Goal: Task Accomplishment & Management: Use online tool/utility

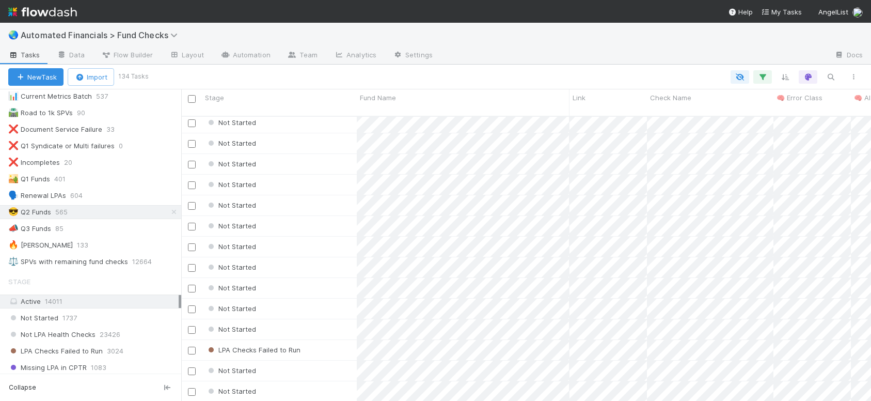
scroll to position [168, 0]
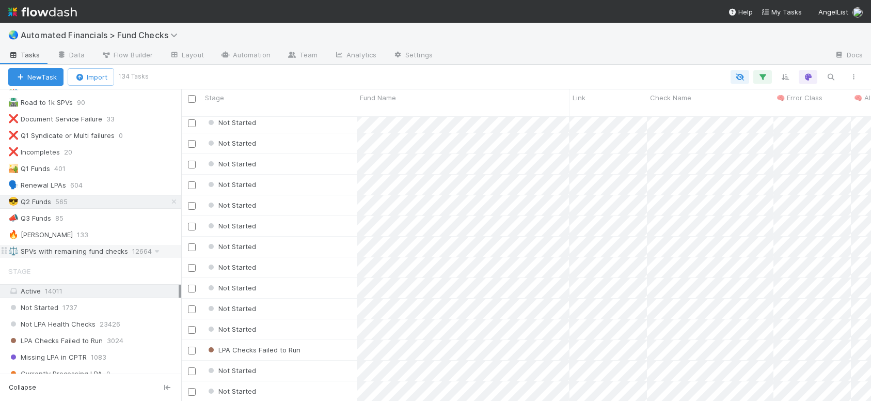
click at [91, 252] on div "⚖️ SPVs with remaining fund checks" at bounding box center [68, 251] width 120 height 13
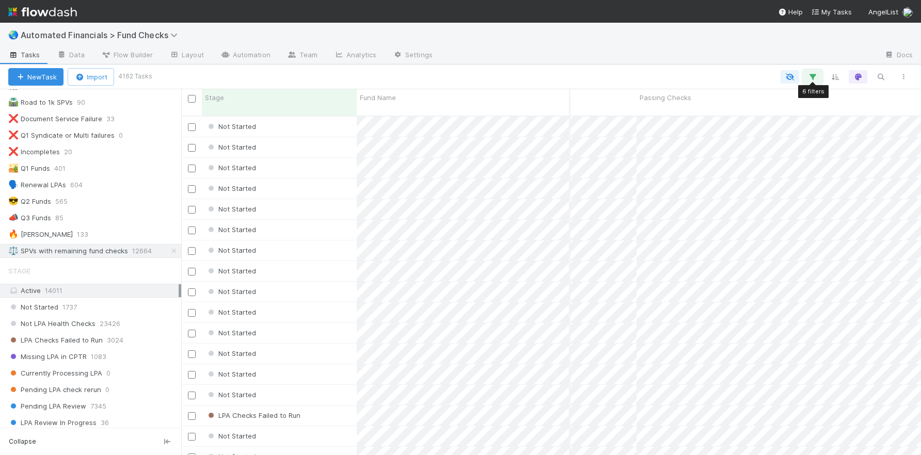
click at [768, 72] on icon "button" at bounding box center [813, 76] width 10 height 9
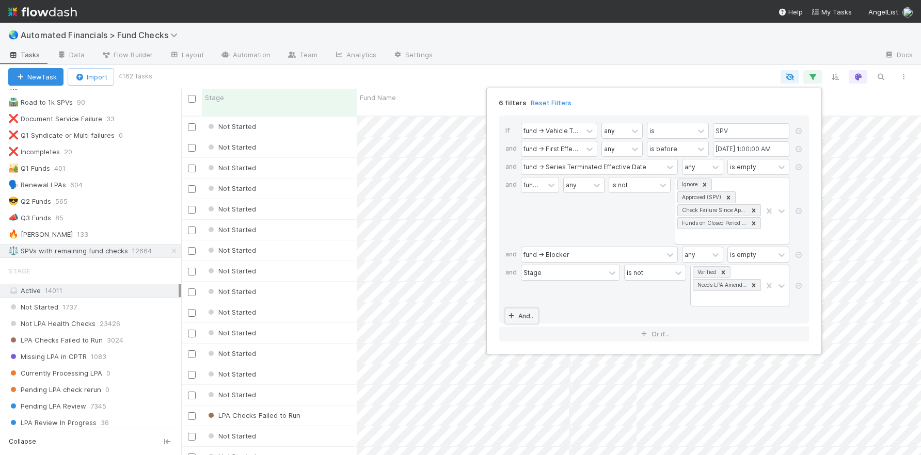
click at [530, 315] on link "And.." at bounding box center [521, 316] width 33 height 15
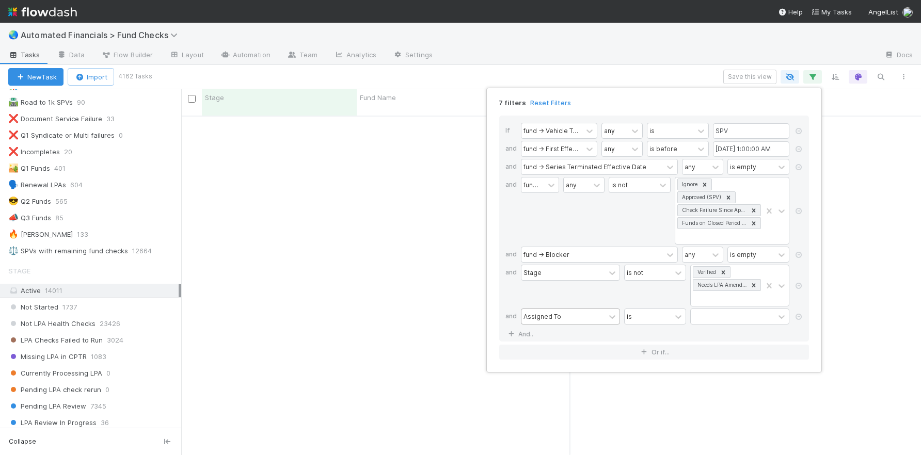
click at [535, 316] on div "Assigned To" at bounding box center [543, 316] width 38 height 9
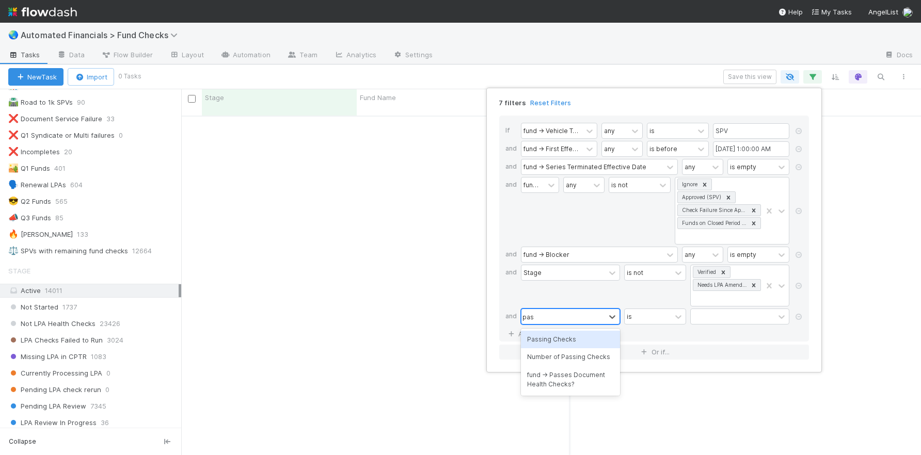
type input "pass"
click at [579, 338] on div "Passing Checks" at bounding box center [570, 340] width 99 height 18
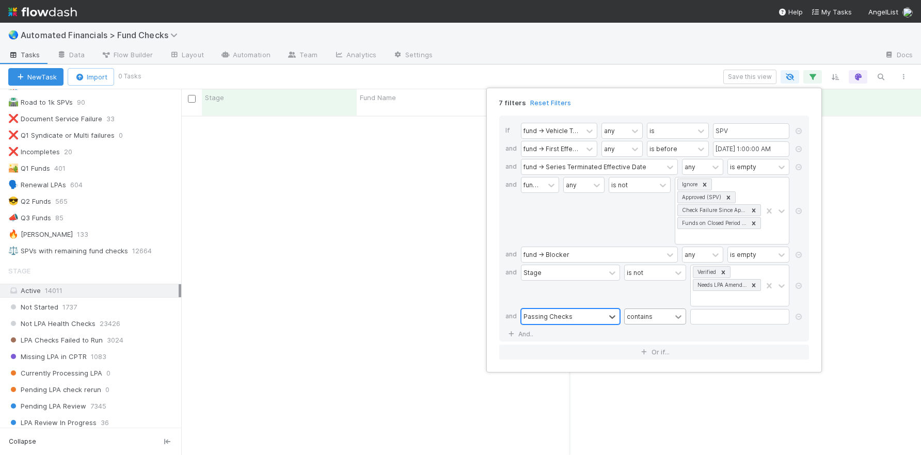
click at [681, 320] on icon at bounding box center [678, 317] width 10 height 10
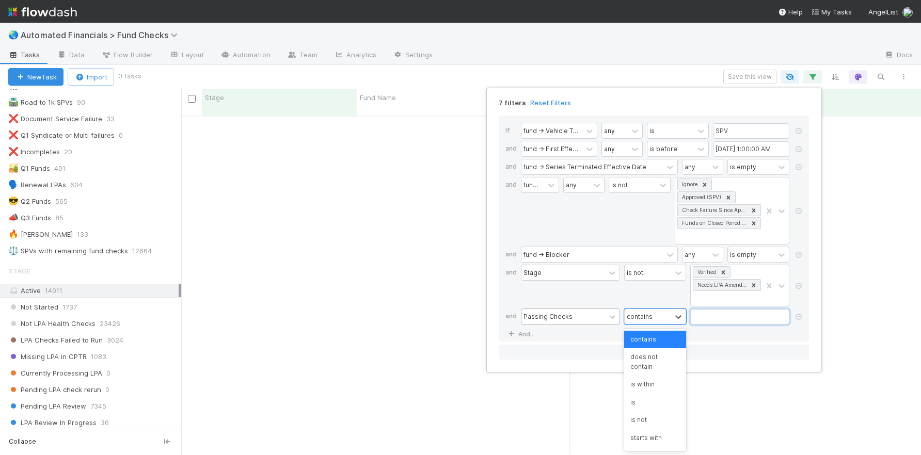
click at [709, 318] on input "text" at bounding box center [739, 316] width 99 height 15
click at [563, 323] on div "Passing Checks" at bounding box center [564, 316] width 84 height 15
click at [481, 317] on div "7 filters Reset Filters If fund -> Vehicle Type any is SPV and fund -> First Ef…" at bounding box center [460, 227] width 921 height 455
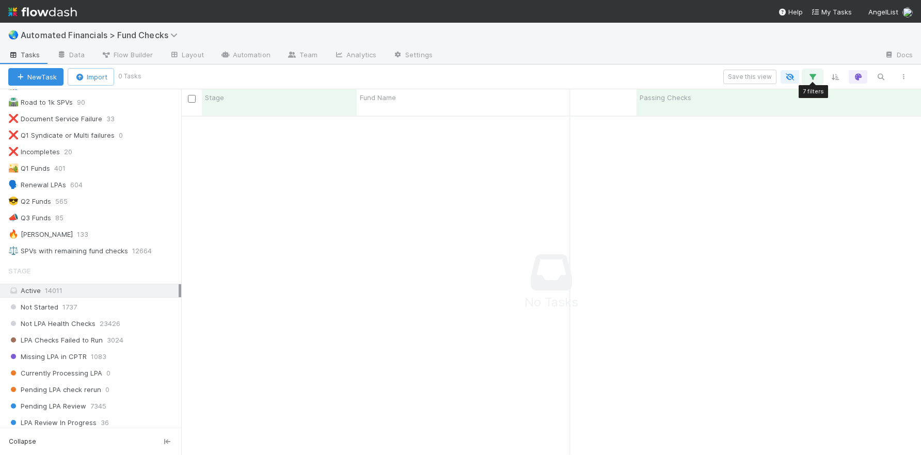
click at [768, 82] on button "button" at bounding box center [812, 76] width 19 height 13
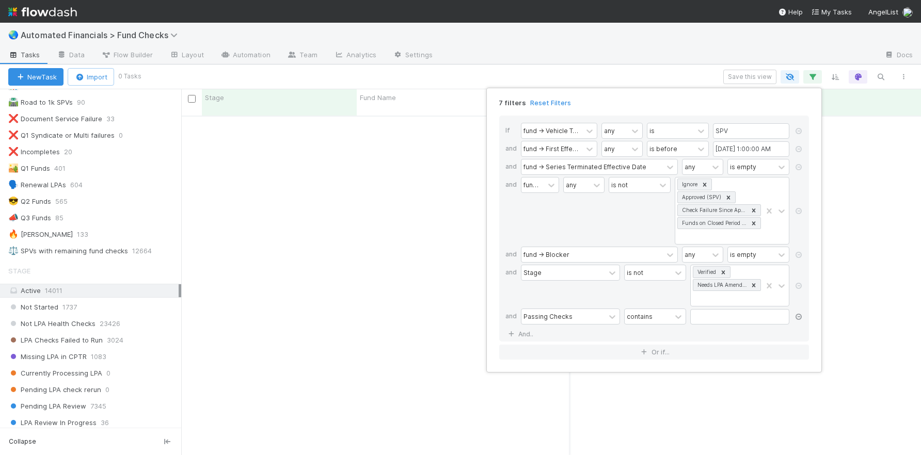
click at [768, 317] on icon at bounding box center [799, 317] width 10 height 6
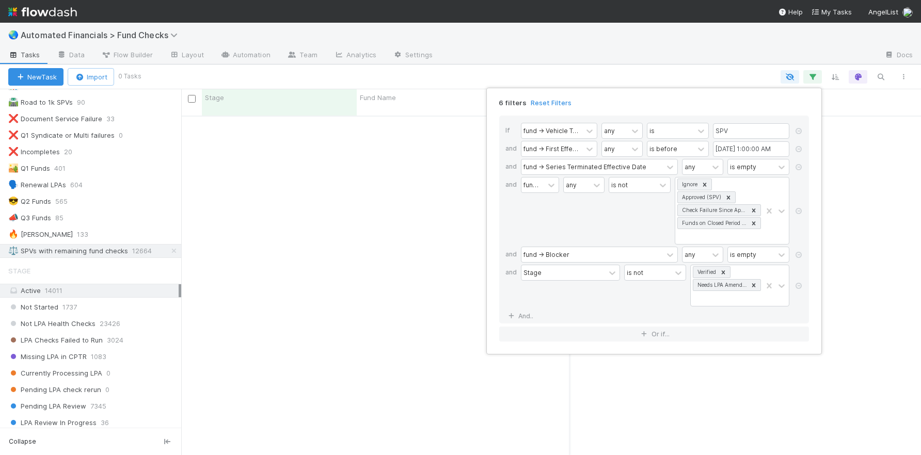
click at [768, 158] on div "6 filters Reset Filters If fund -> Vehicle Type any is SPV and fund -> First Ef…" at bounding box center [460, 227] width 921 height 455
click at [743, 49] on div "6 filters Reset Filters If fund -> Vehicle Type any is SPV and fund -> First Ef…" at bounding box center [460, 227] width 921 height 455
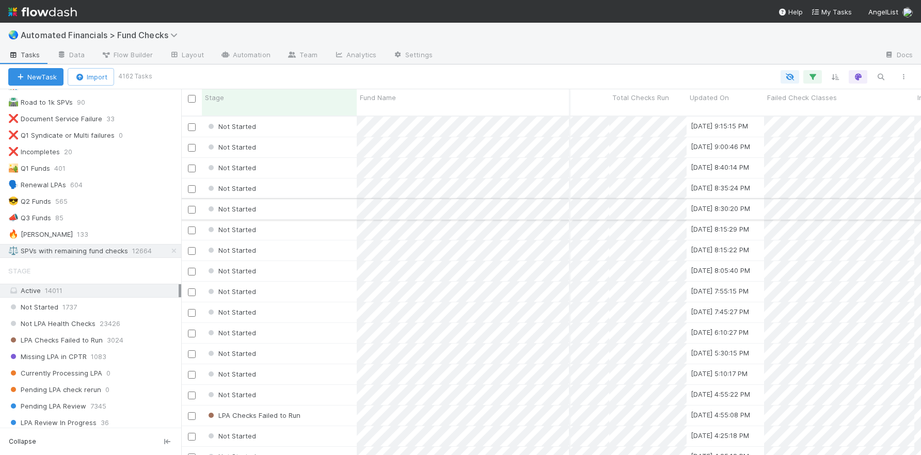
scroll to position [0, 2515]
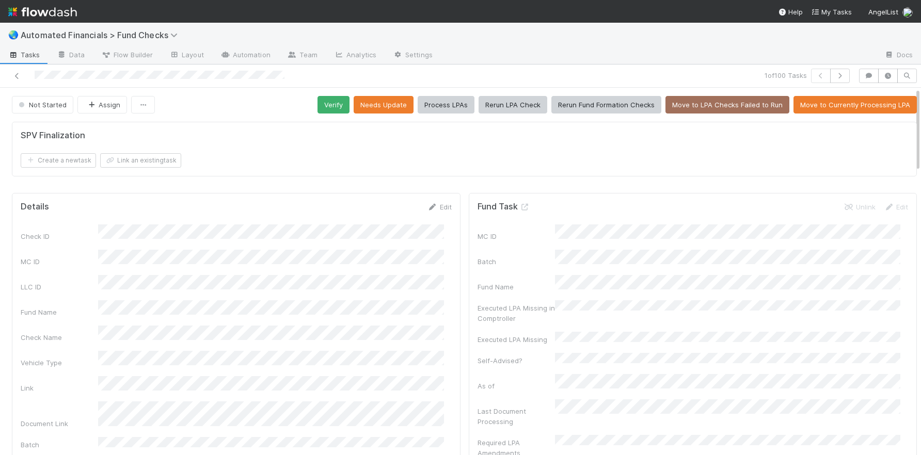
click at [444, 157] on div "Create a new task Link an existing task" at bounding box center [465, 160] width 888 height 14
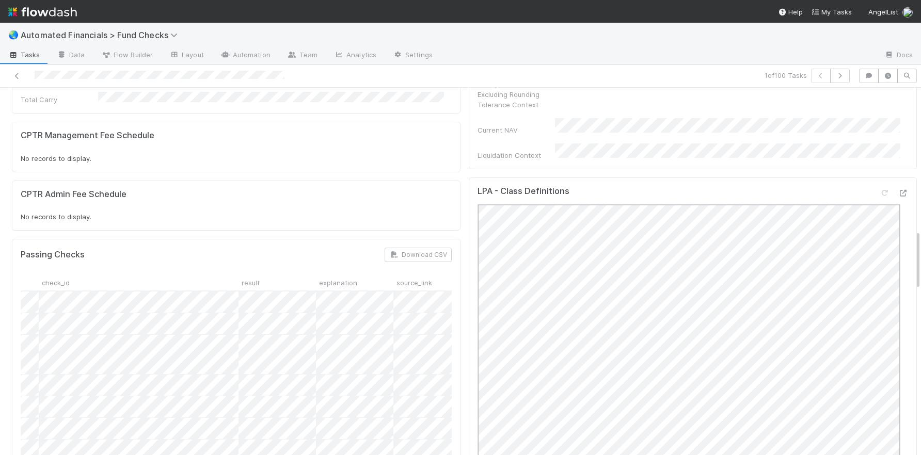
click at [465, 201] on div "Fund Task Unlink Edit MC ID Batch Fund Name Executed LPA Missing in Comptroller…" at bounding box center [693, 430] width 457 height 2230
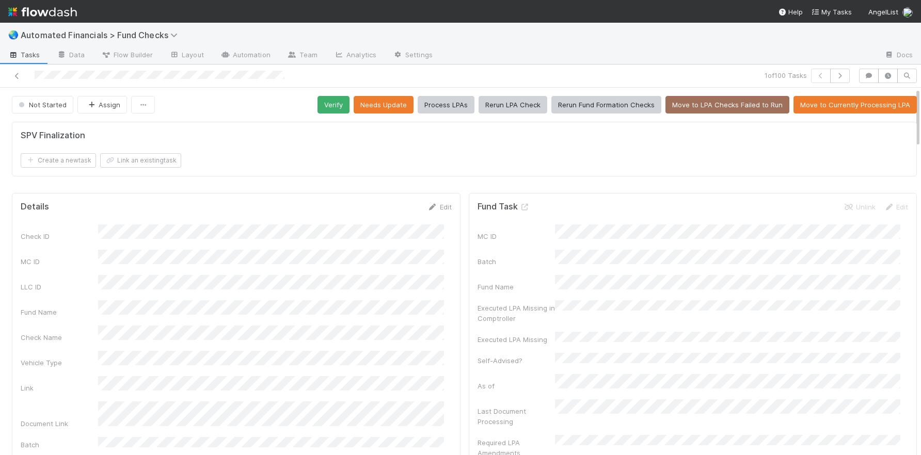
click at [207, 149] on form "SPV Finalization Create a new task Link an existing task" at bounding box center [465, 149] width 888 height 37
click at [318, 106] on button "Verify" at bounding box center [334, 105] width 32 height 18
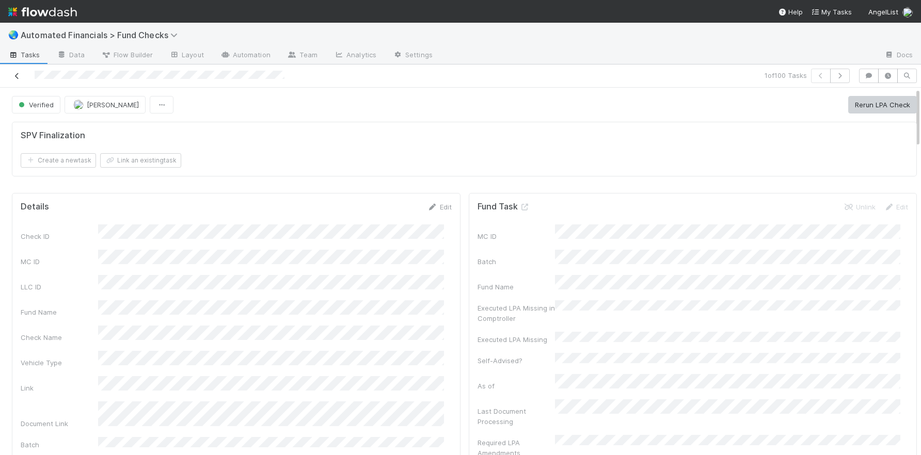
click at [15, 80] on link at bounding box center [17, 76] width 10 height 10
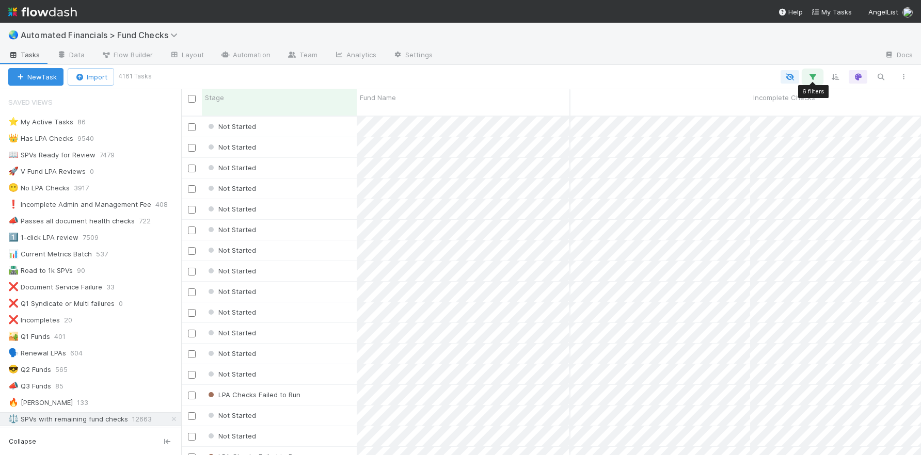
click at [768, 76] on icon "button" at bounding box center [813, 76] width 10 height 9
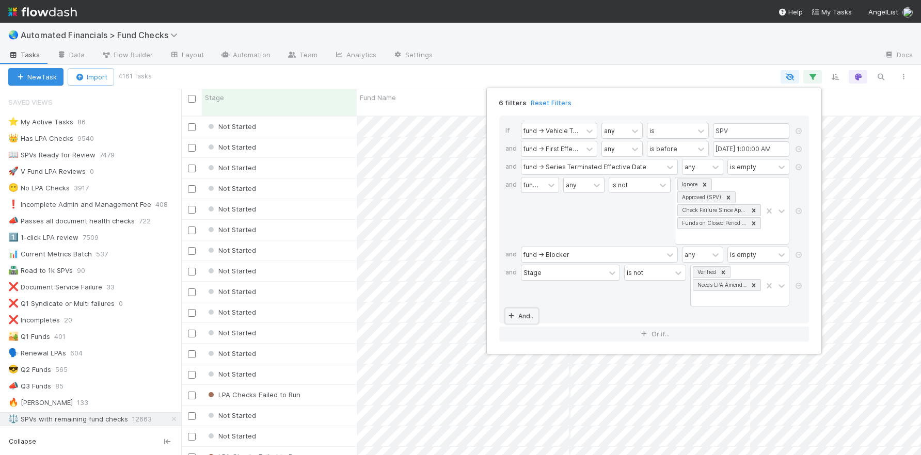
click at [527, 309] on link "And.." at bounding box center [521, 316] width 33 height 15
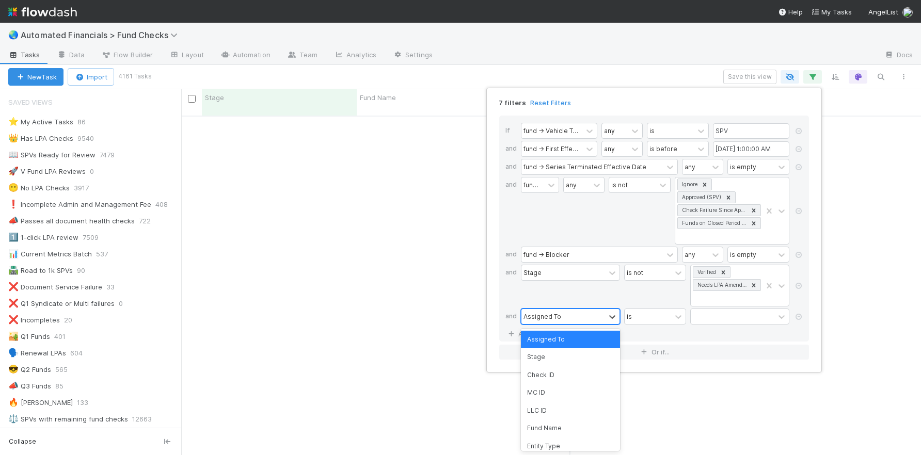
click at [546, 318] on div "Assigned To" at bounding box center [543, 316] width 38 height 9
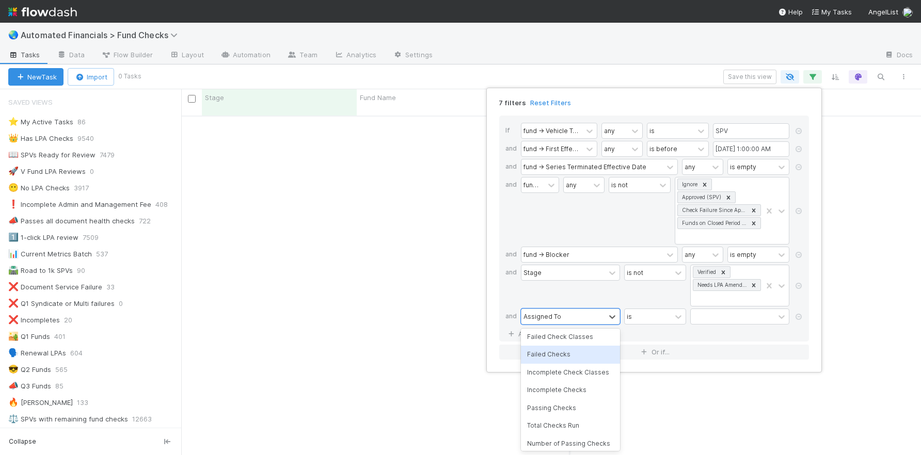
click at [561, 358] on div "Failed Checks" at bounding box center [570, 355] width 99 height 18
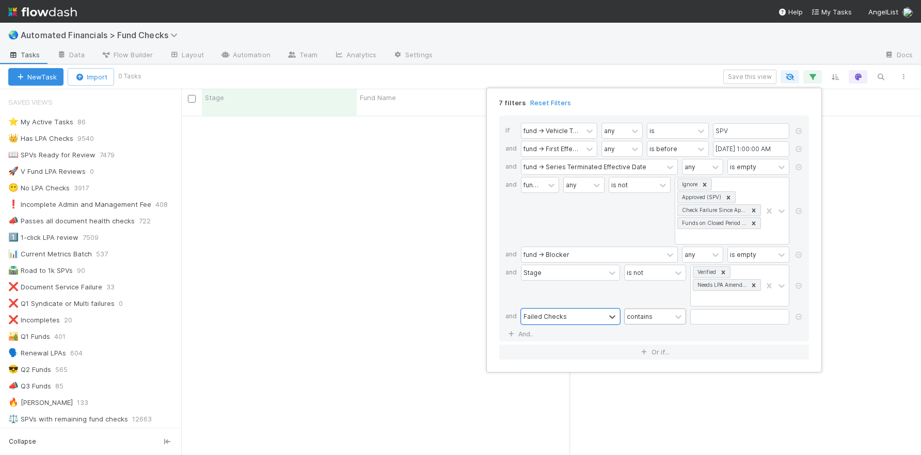
click at [664, 318] on div "contains" at bounding box center [648, 316] width 46 height 15
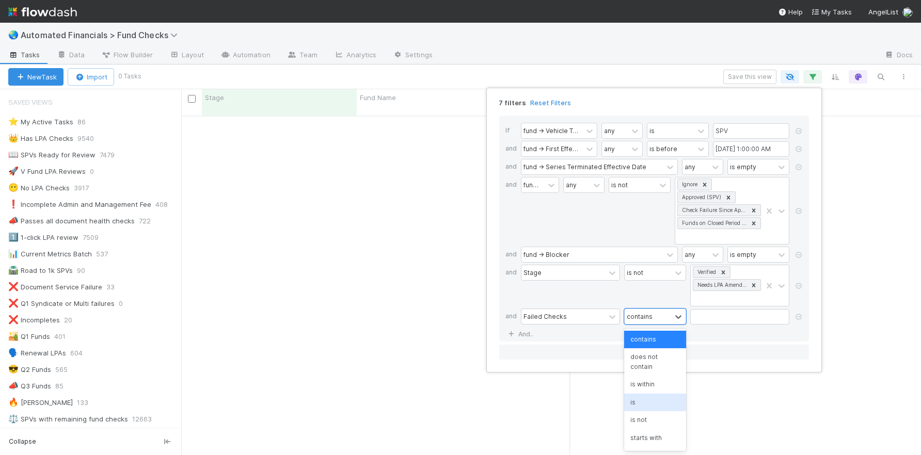
click at [646, 400] on div "is" at bounding box center [655, 403] width 62 height 18
click at [692, 322] on input "text" at bounding box center [739, 316] width 99 height 15
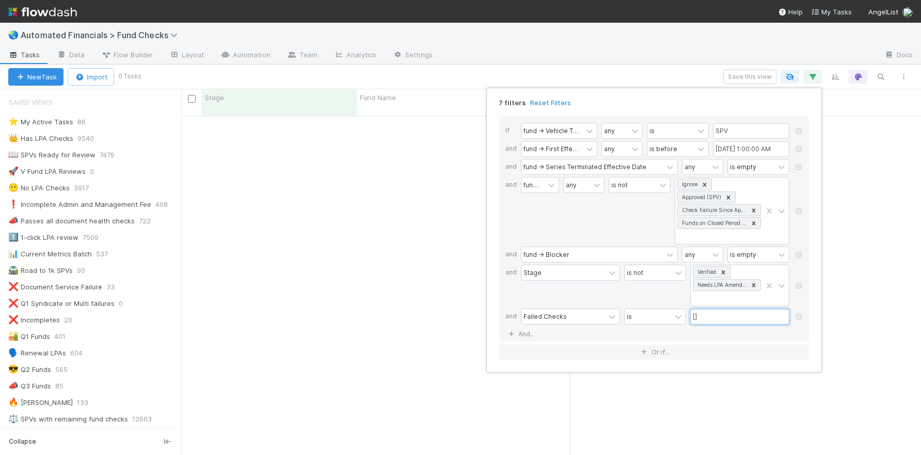
type input "[]"
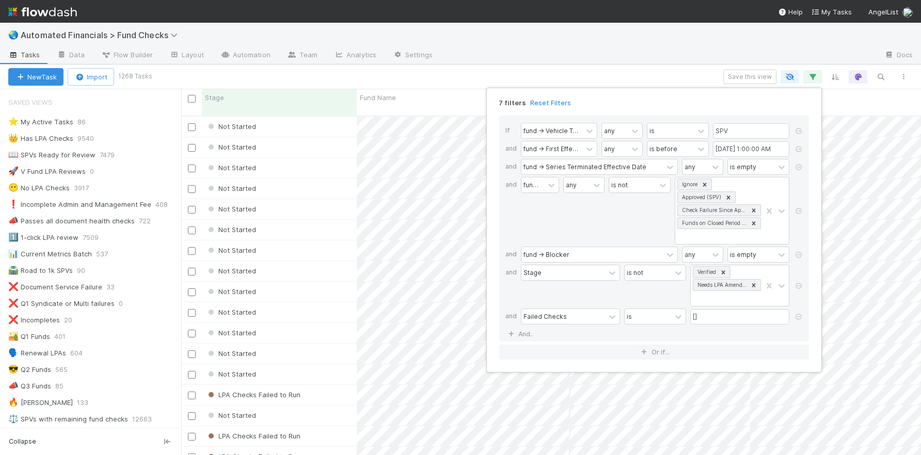
click at [702, 80] on div "7 filters Reset Filters If fund -> Vehicle Type any is SPV and fund -> First Ef…" at bounding box center [460, 227] width 921 height 455
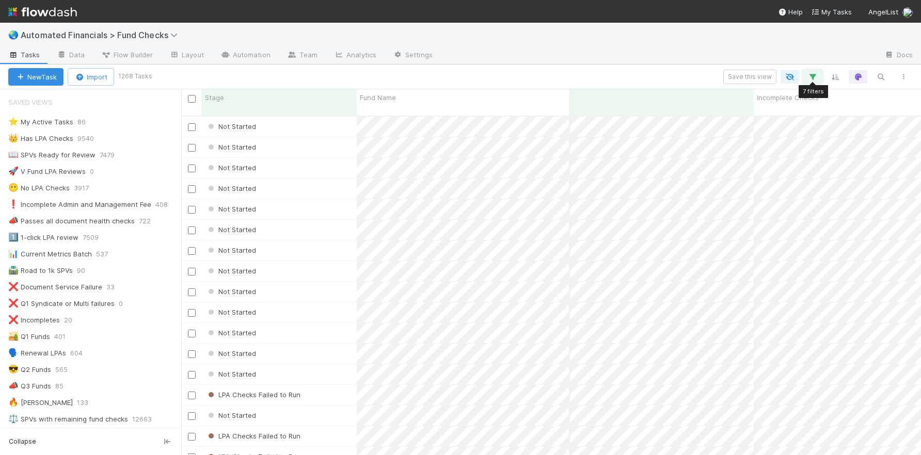
click at [768, 81] on icon "button" at bounding box center [813, 76] width 10 height 9
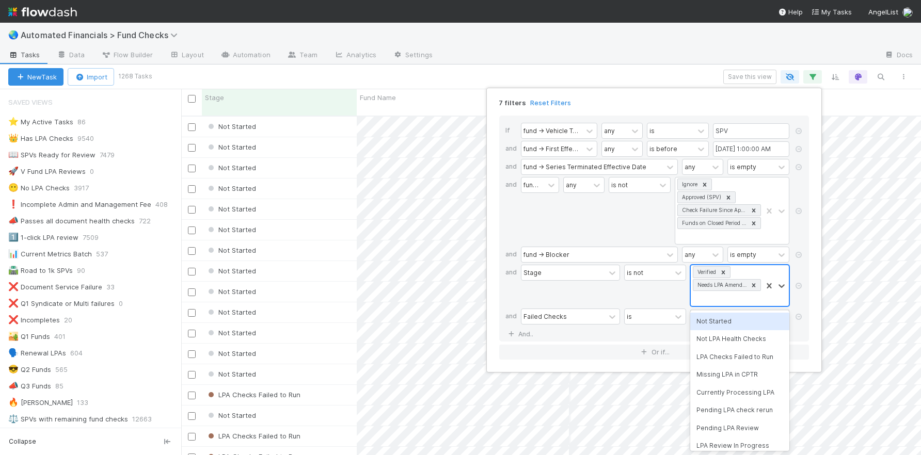
click at [718, 293] on div "Verified Needs LPA Amendment" at bounding box center [726, 285] width 71 height 41
click at [729, 356] on div "LPA Checks Failed to Run" at bounding box center [739, 358] width 99 height 18
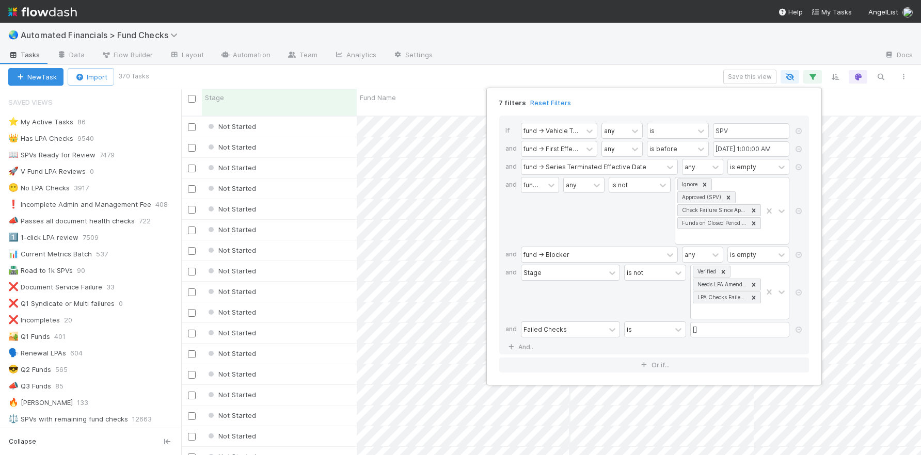
click at [680, 75] on div "7 filters Reset Filters If fund -> Vehicle Type any is SPV and fund -> First Ef…" at bounding box center [460, 227] width 921 height 455
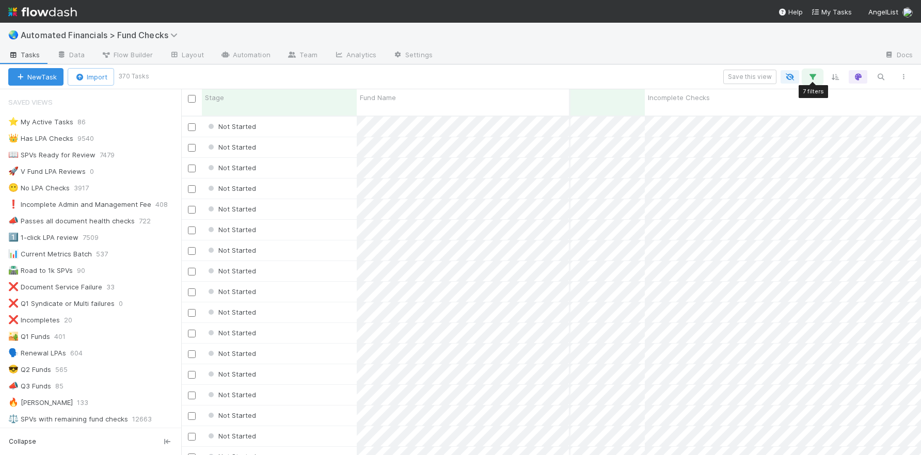
click at [768, 77] on icon "button" at bounding box center [813, 76] width 10 height 9
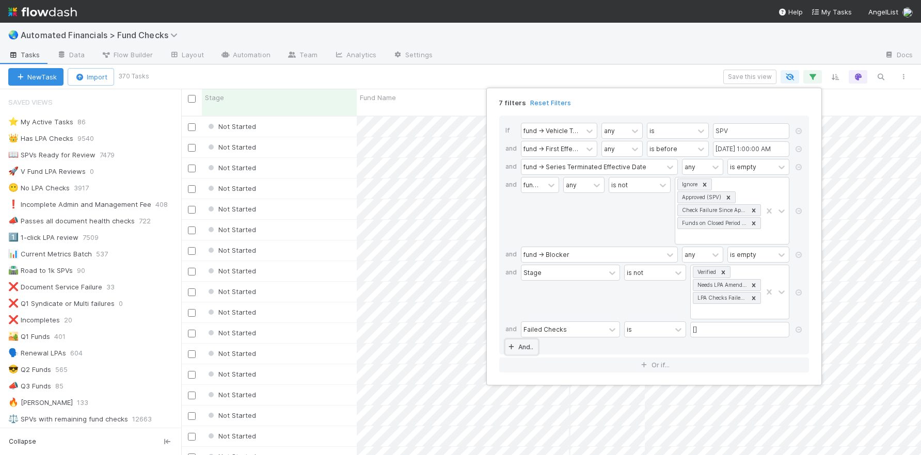
click at [529, 342] on link "And.." at bounding box center [521, 347] width 33 height 15
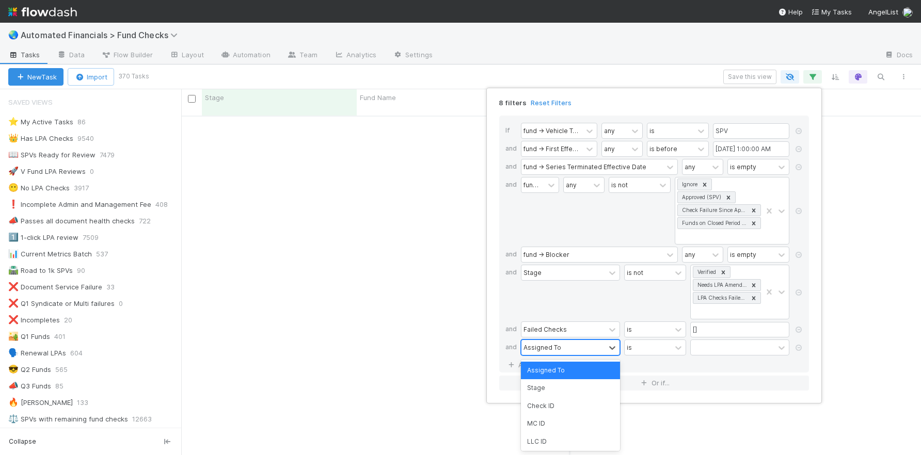
click at [555, 354] on div "Assigned To" at bounding box center [564, 347] width 84 height 15
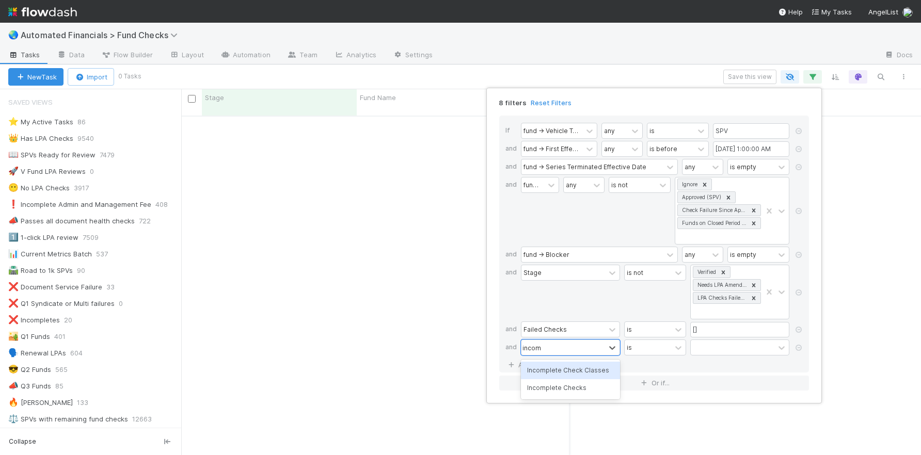
type input "incomp"
click at [576, 390] on div "Incomplete Checks" at bounding box center [570, 389] width 99 height 18
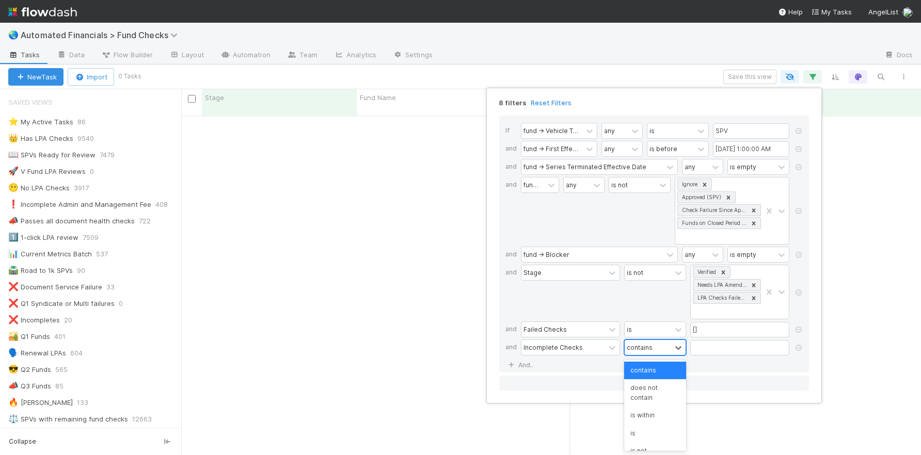
click at [663, 346] on div "contains" at bounding box center [648, 347] width 46 height 15
click at [639, 434] on div "is" at bounding box center [655, 434] width 62 height 18
click at [715, 351] on input "text" at bounding box center [739, 347] width 99 height 15
type input "[]"
click at [697, 366] on div "If fund -> Vehicle Type any is SPV and fund -> First Effective Close At any is …" at bounding box center [654, 244] width 310 height 257
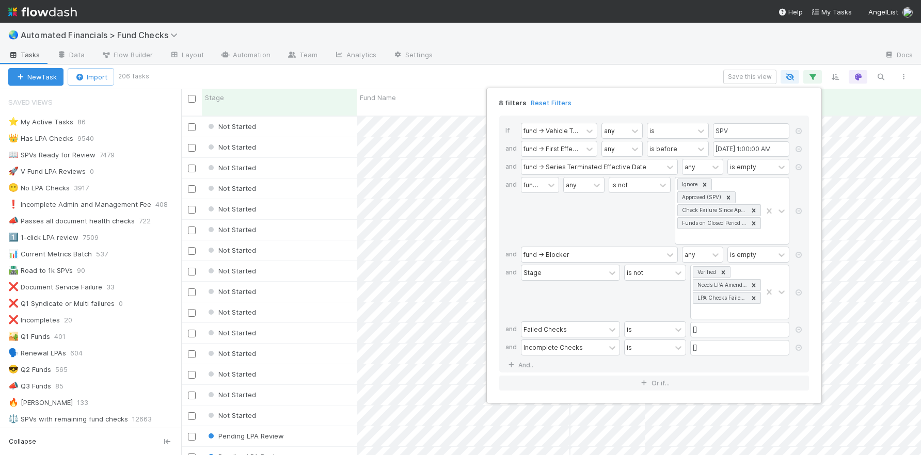
click at [440, 80] on div "8 filters Reset Filters If fund -> Vehicle Type any is SPV and fund -> First Ef…" at bounding box center [460, 227] width 921 height 455
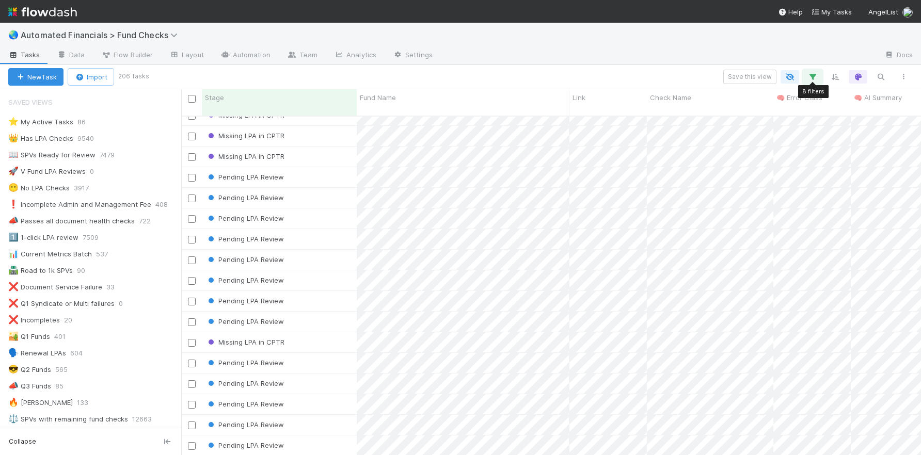
click at [768, 77] on icon "button" at bounding box center [813, 76] width 10 height 9
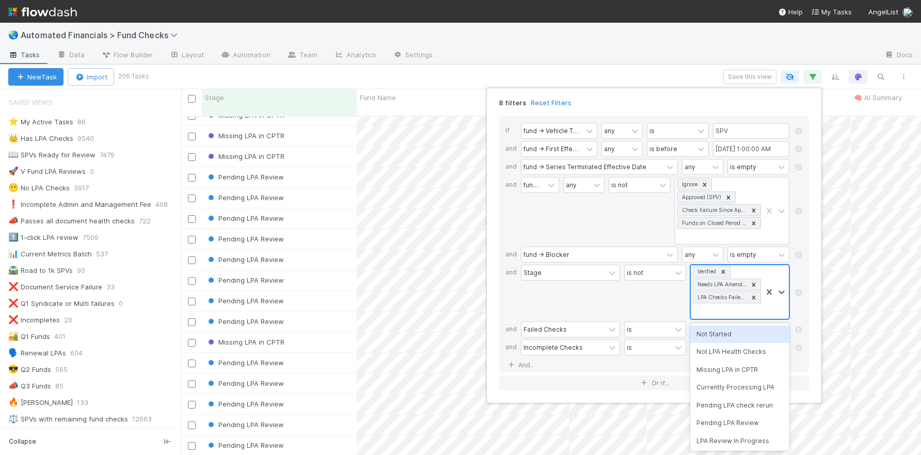
click at [718, 310] on div "Verified Needs LPA Amendment LPA Checks Failed to Run" at bounding box center [726, 292] width 71 height 54
click at [737, 366] on div "Missing LPA in CPTR" at bounding box center [739, 370] width 99 height 18
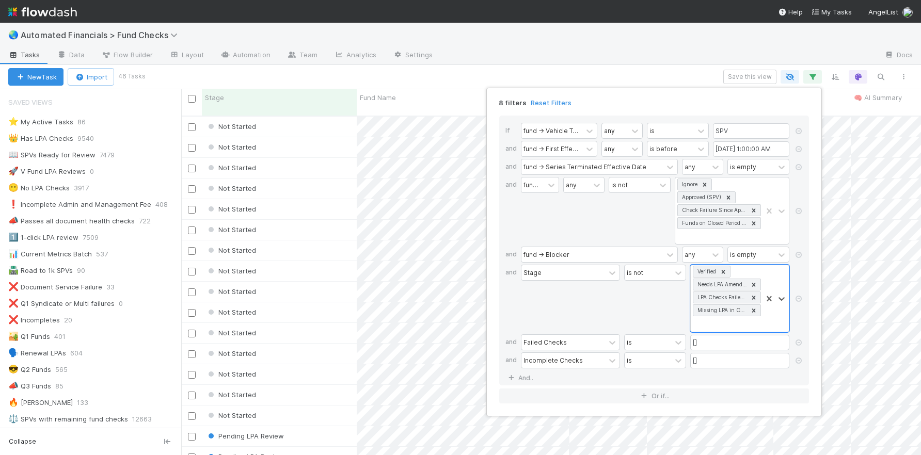
click at [651, 67] on div "8 filters Reset Filters If fund -> Vehicle Type any is SPV and fund -> First Ef…" at bounding box center [460, 227] width 921 height 455
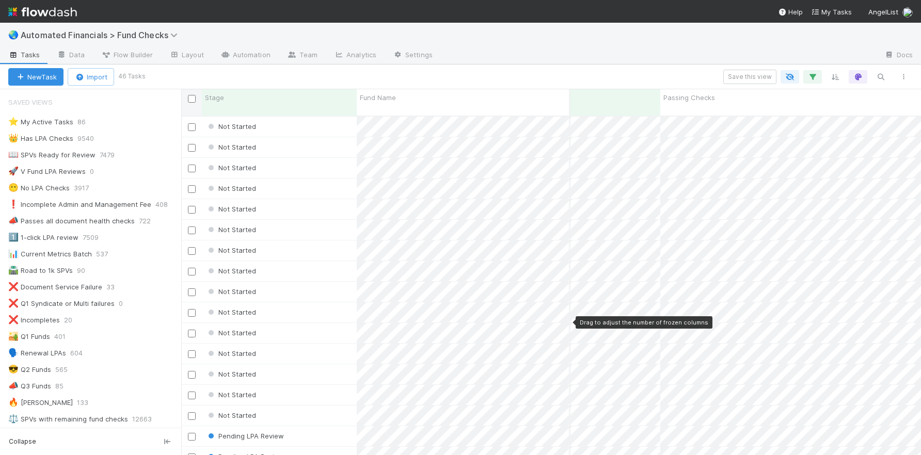
click at [193, 101] on input "checkbox" at bounding box center [192, 99] width 8 height 8
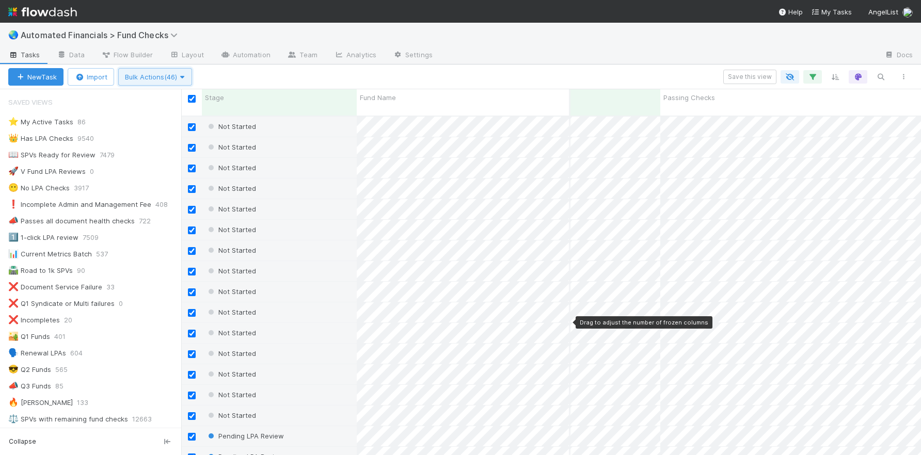
click at [187, 75] on icon "button" at bounding box center [182, 77] width 10 height 7
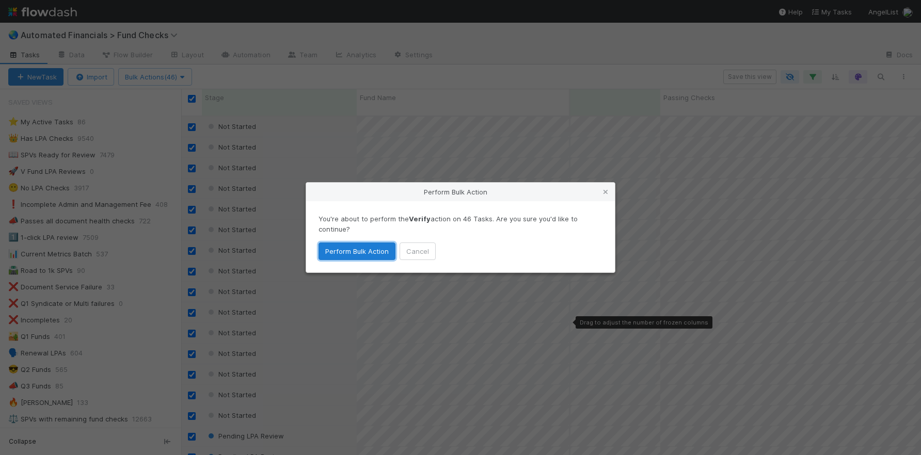
click at [356, 251] on button "Perform Bulk Action" at bounding box center [357, 252] width 77 height 18
checkbox input "false"
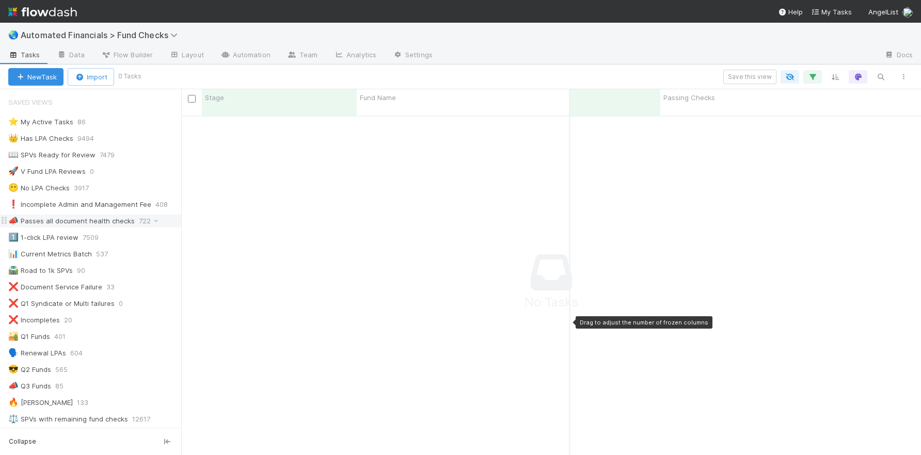
scroll to position [333, 732]
click at [768, 78] on icon "button" at bounding box center [813, 76] width 10 height 9
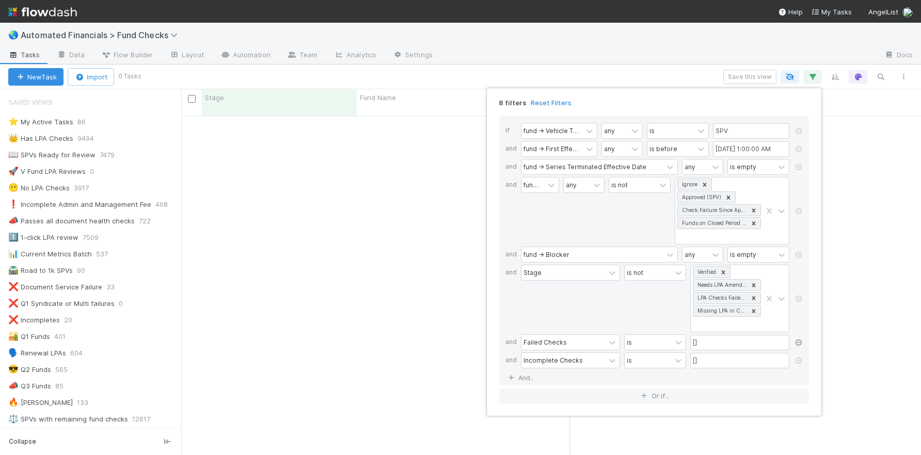
click at [768, 342] on icon at bounding box center [799, 343] width 10 height 6
click at [696, 78] on div "6 filters Reset Filters If fund -> Vehicle Type any is SPV and fund -> First Ef…" at bounding box center [460, 227] width 921 height 455
click at [659, 74] on div "6 filters Reset Filters If fund -> Vehicle Type any is SPV and fund -> First Ef…" at bounding box center [460, 227] width 921 height 455
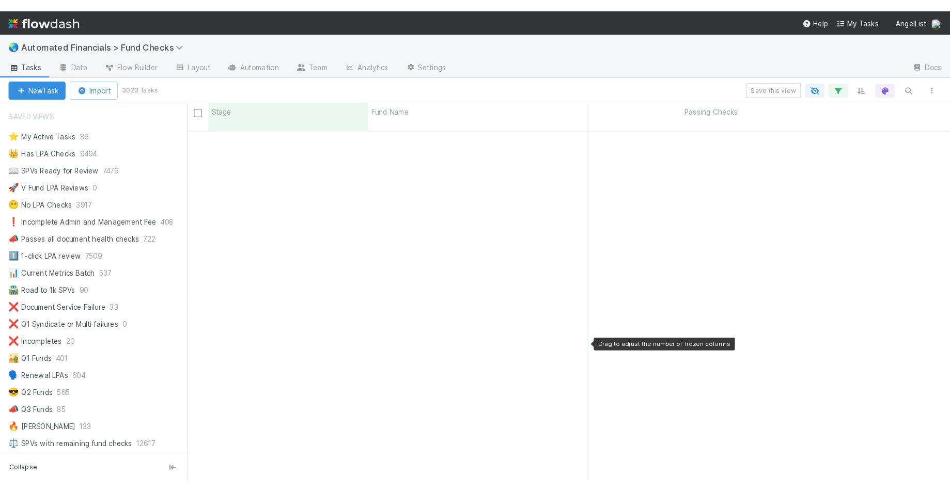
scroll to position [0, 1473]
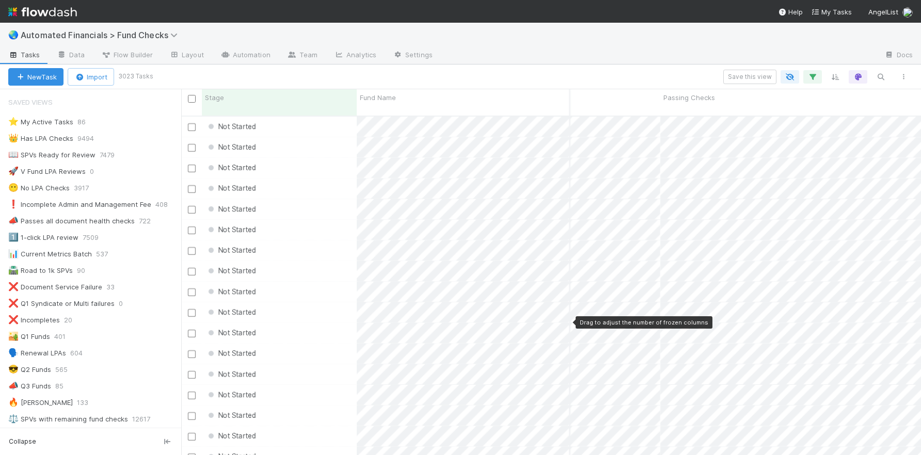
click at [191, 14] on nav "Help My Tasks AngelList" at bounding box center [460, 11] width 921 height 23
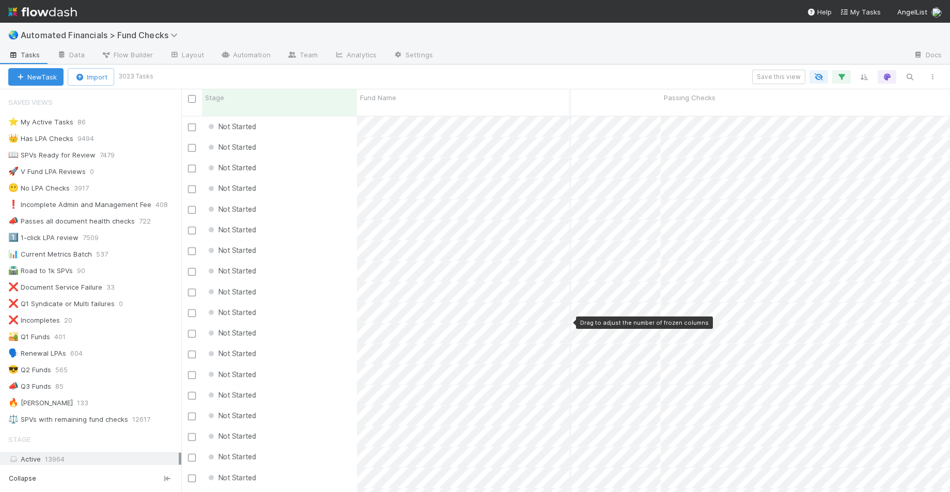
scroll to position [377, 761]
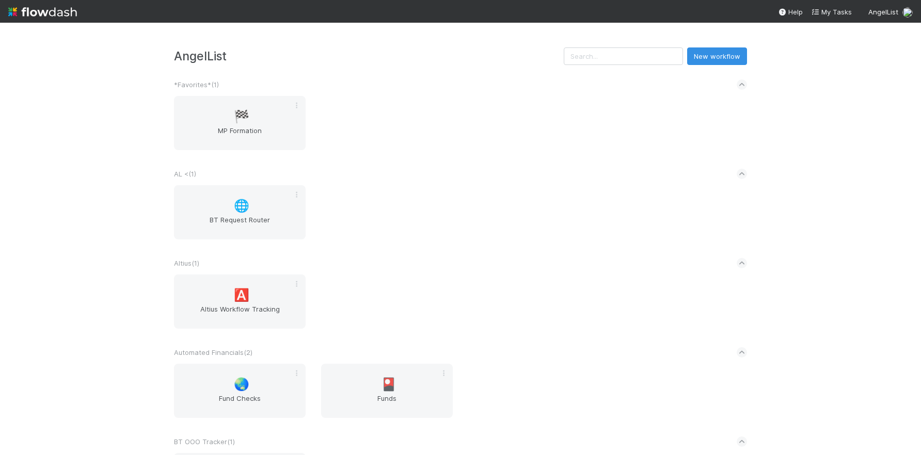
click at [108, 165] on div "AngelList New workflow *Favorites* ( 1 ) 🏁 MP Formation AL < ( 1 ) 🌐 BT Request…" at bounding box center [460, 239] width 921 height 433
click at [231, 375] on div "🌏 Fund Checks" at bounding box center [240, 391] width 132 height 54
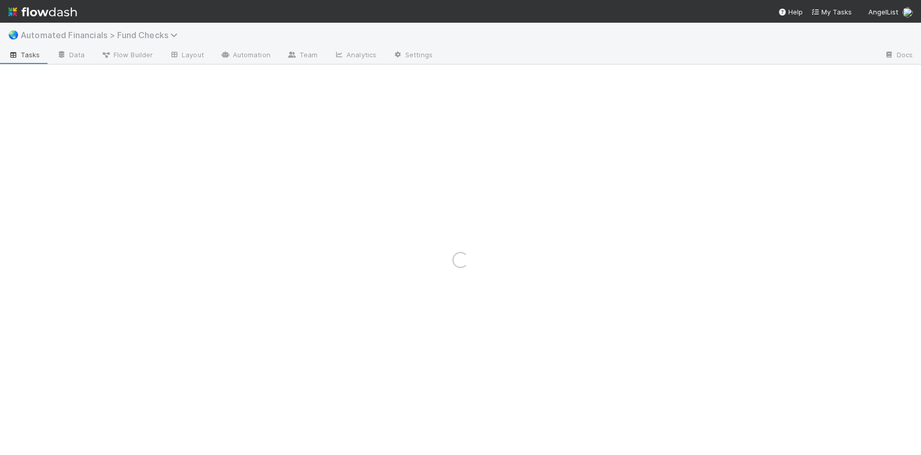
click at [160, 31] on span "Automated Financials > Fund Checks" at bounding box center [102, 35] width 162 height 10
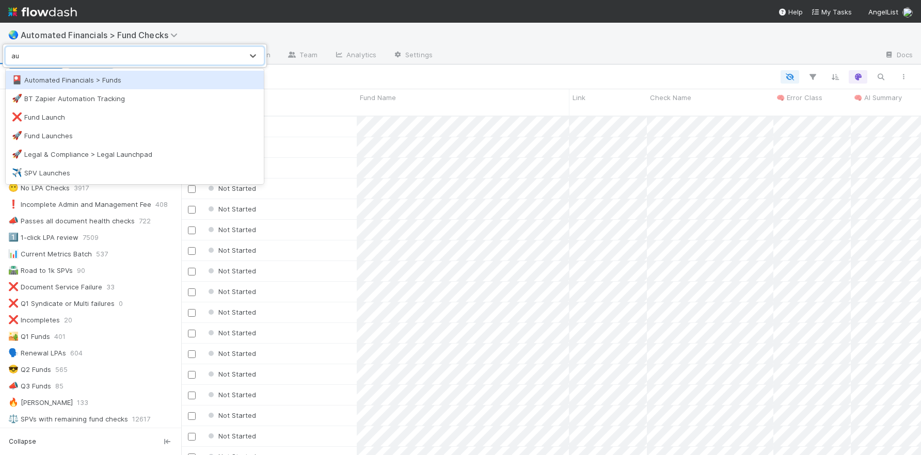
type input "a"
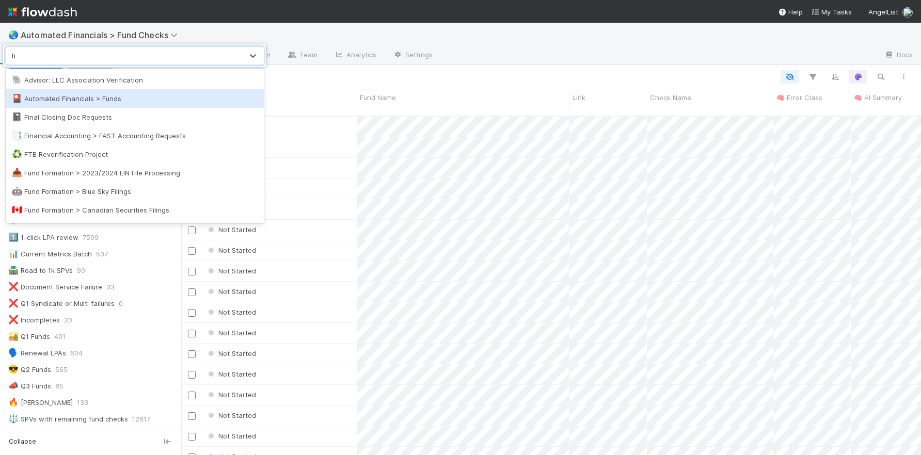
type input "f"
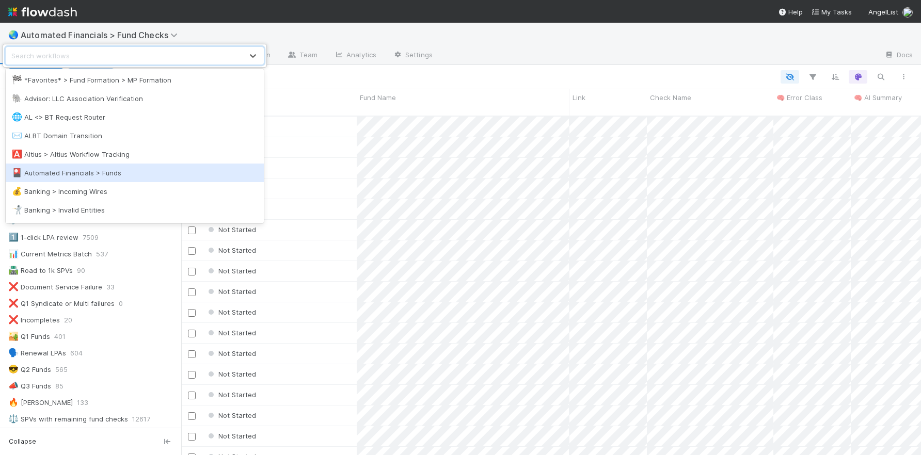
type input "a"
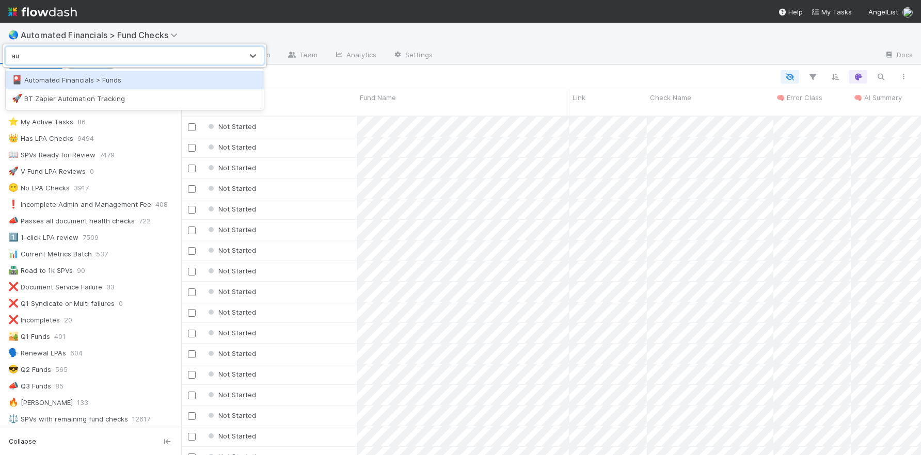
type input "a"
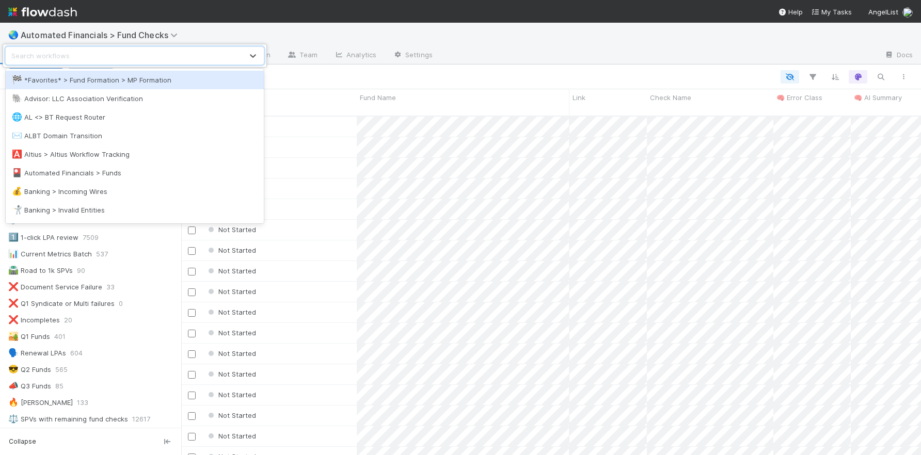
click at [556, 76] on div "option *Favorites* > Fund Formation > MP Formation focused, 1 of 91. 91 results…" at bounding box center [460, 227] width 921 height 455
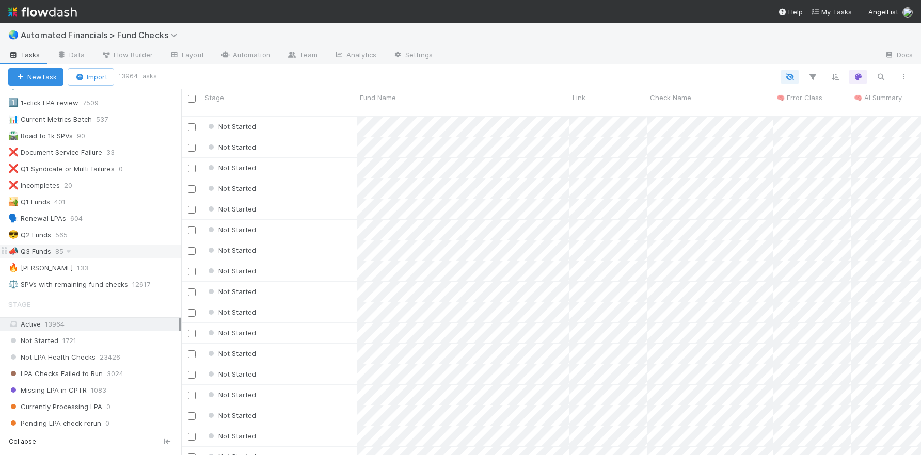
scroll to position [140, 0]
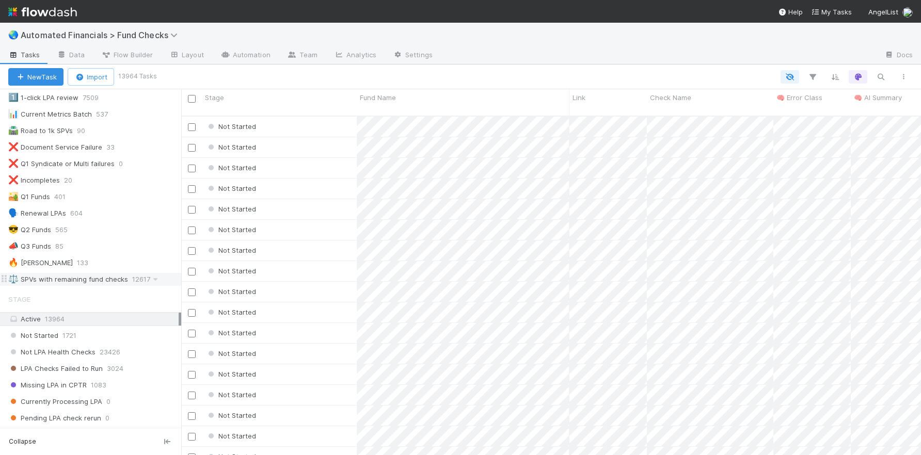
click at [51, 276] on div "⚖️ SPVs with remaining fund checks" at bounding box center [68, 279] width 120 height 13
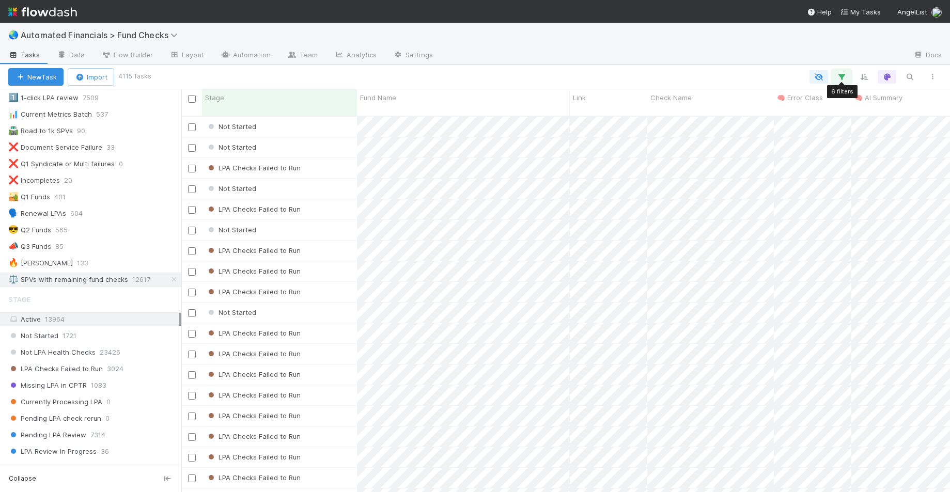
click at [841, 76] on icon "button" at bounding box center [841, 76] width 10 height 9
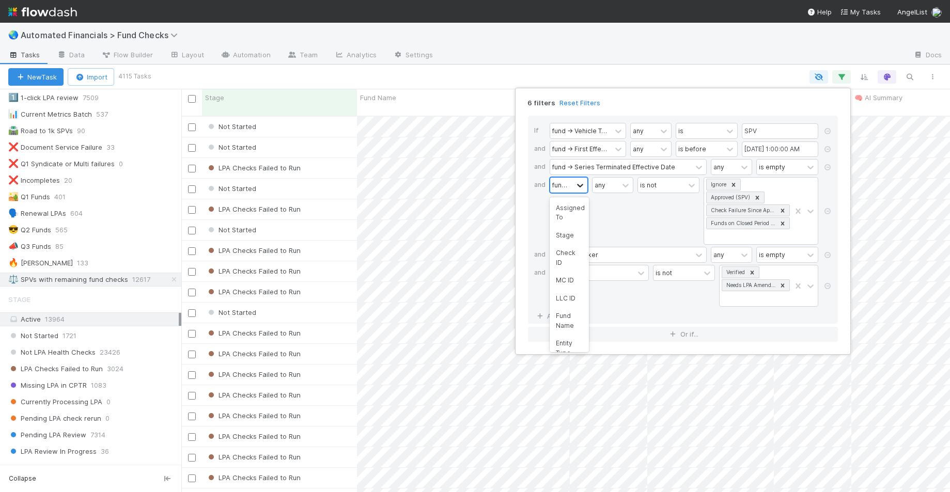
click at [577, 186] on icon at bounding box center [580, 185] width 10 height 10
click at [615, 211] on div "any" at bounding box center [612, 211] width 41 height 68
click at [675, 67] on div "6 filters Reset Filters If fund -> Vehicle Type any is SPV and fund -> First Ef…" at bounding box center [475, 246] width 950 height 492
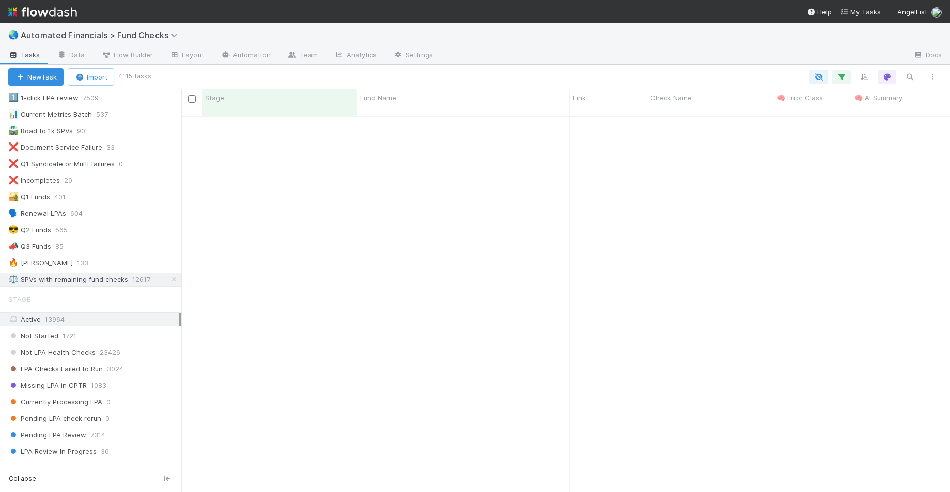
scroll to position [4761, 0]
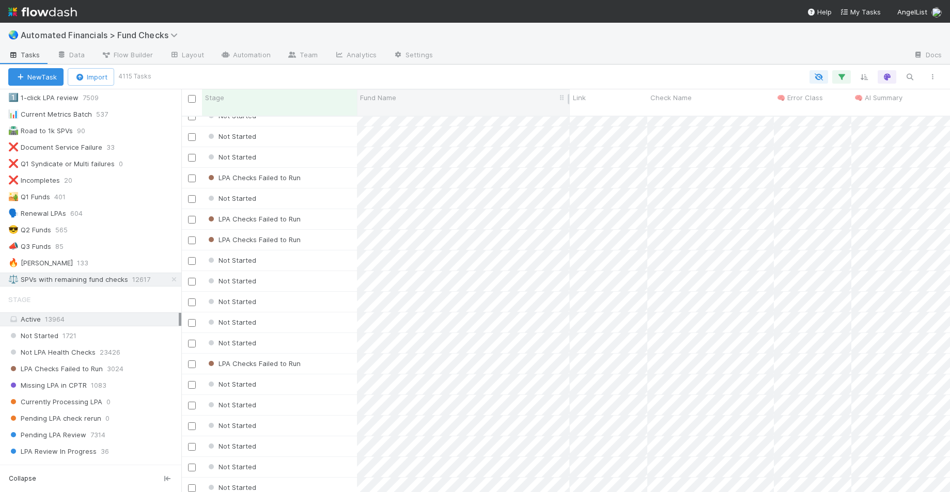
click at [433, 98] on div "Fund Name" at bounding box center [463, 97] width 207 height 10
click at [419, 120] on div "Sort A → Z" at bounding box center [419, 116] width 118 height 15
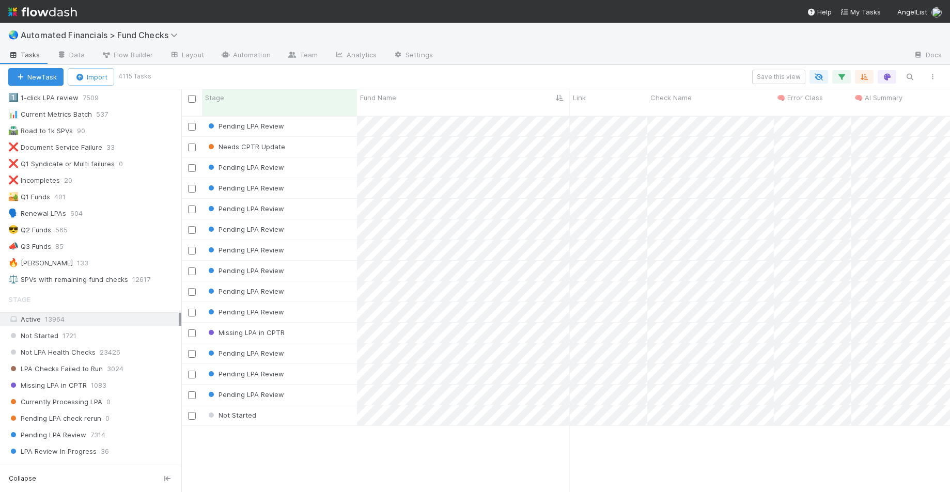
scroll to position [5758, 0]
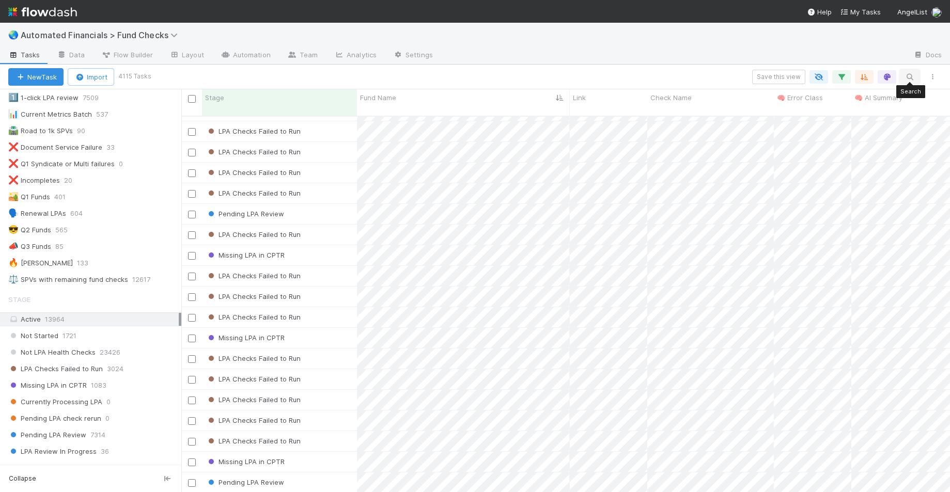
click at [907, 79] on icon "button" at bounding box center [909, 76] width 10 height 9
click at [915, 58] on icon "button" at bounding box center [913, 60] width 10 height 6
click at [843, 75] on icon "button" at bounding box center [841, 76] width 10 height 9
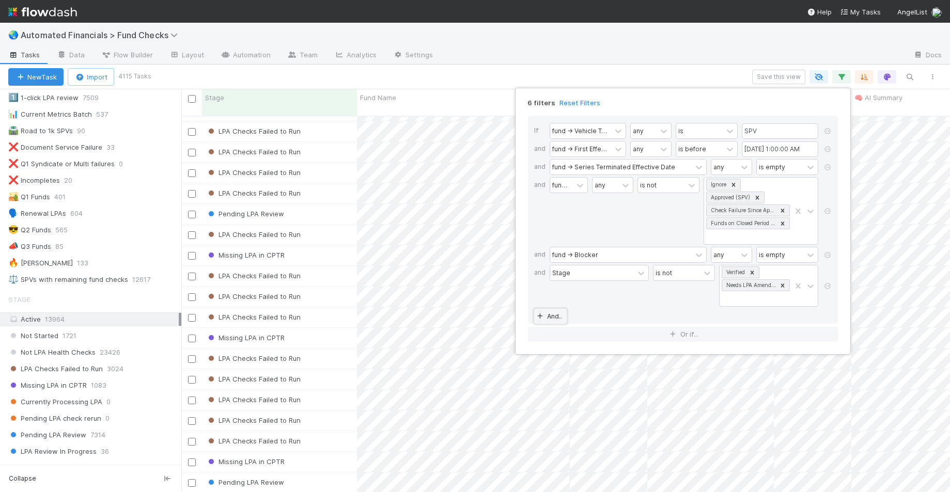
click at [543, 320] on link "And.." at bounding box center [550, 316] width 33 height 15
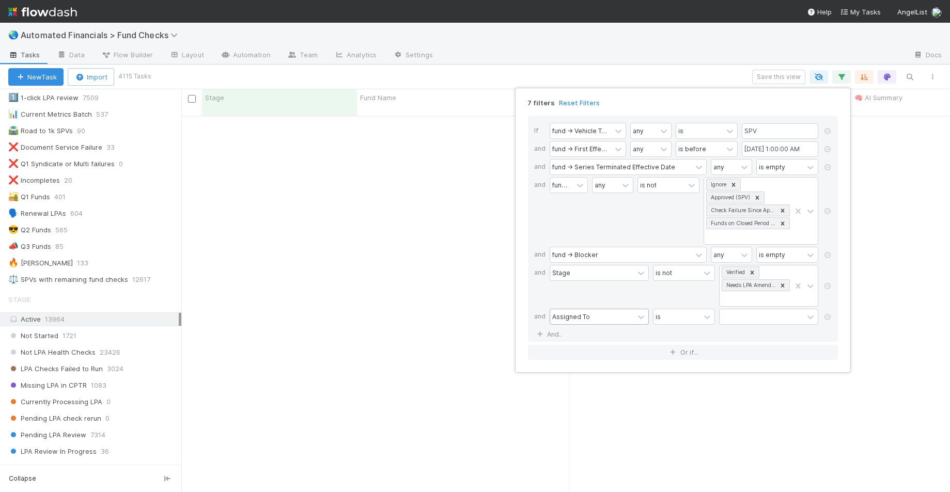
click at [583, 312] on div "Assigned To" at bounding box center [571, 316] width 38 height 9
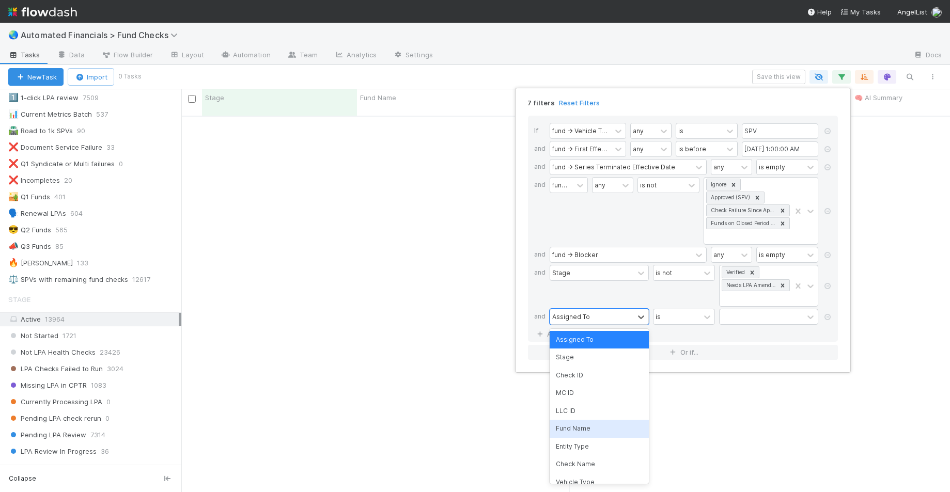
scroll to position [369, 761]
click at [596, 423] on div "Fund Name" at bounding box center [598, 429] width 99 height 18
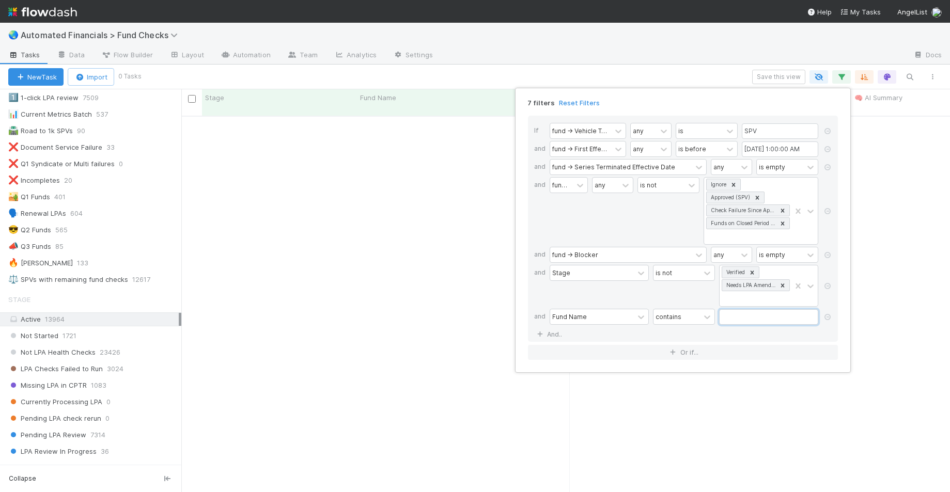
click at [753, 315] on input "text" at bounding box center [768, 316] width 99 height 15
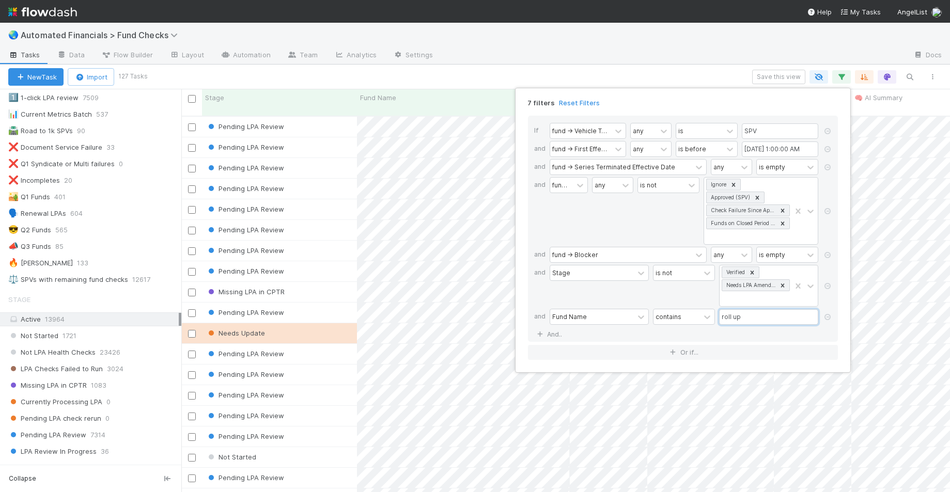
scroll to position [377, 761]
type input "roll up"
click at [419, 69] on div "7 filters Reset Filters If fund -> Vehicle Type any is SPV and fund -> First Ef…" at bounding box center [475, 246] width 950 height 492
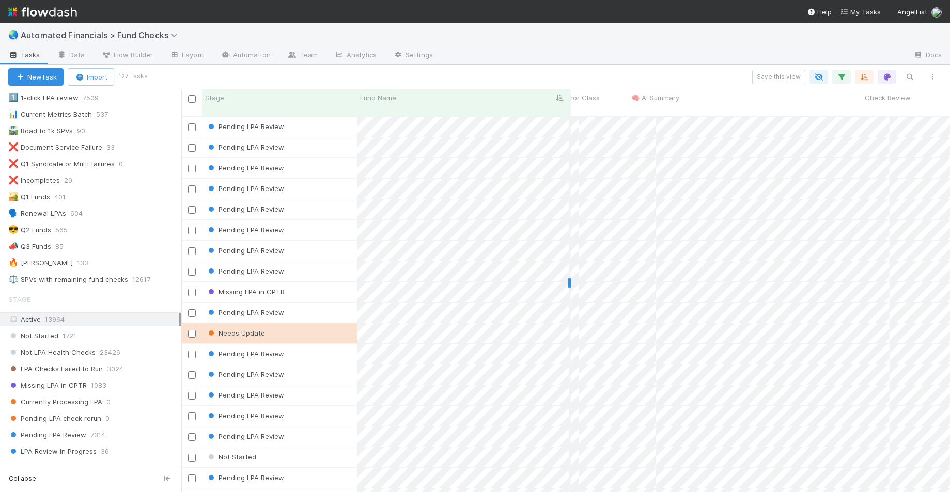
scroll to position [0, 0]
drag, startPoint x: 567, startPoint y: 97, endPoint x: 546, endPoint y: 99, distance: 21.3
click at [546, 99] on div at bounding box center [547, 99] width 3 height 10
click at [638, 96] on span "Failed Checks" at bounding box center [619, 97] width 45 height 10
click at [647, 117] on div "Sort A → Z" at bounding box center [656, 116] width 118 height 15
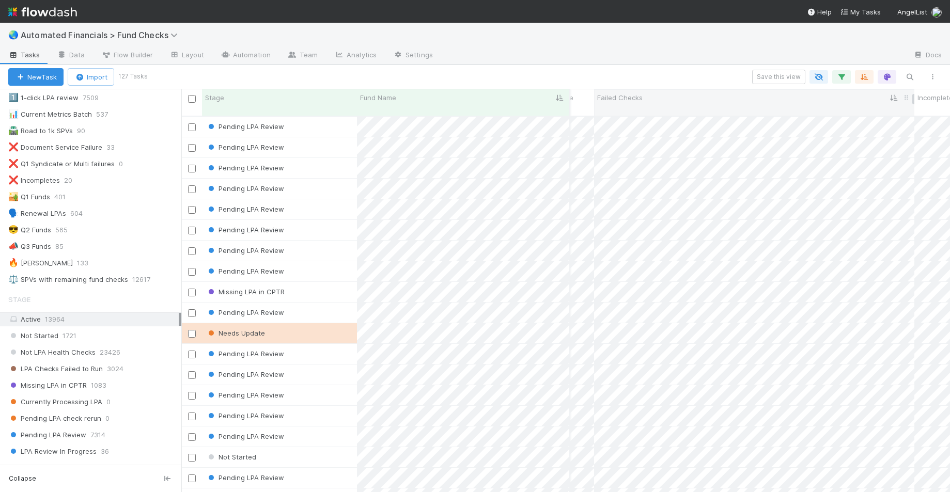
click at [638, 95] on span "Failed Checks" at bounding box center [619, 97] width 45 height 10
click at [662, 126] on div "Sort Z → A" at bounding box center [656, 132] width 118 height 15
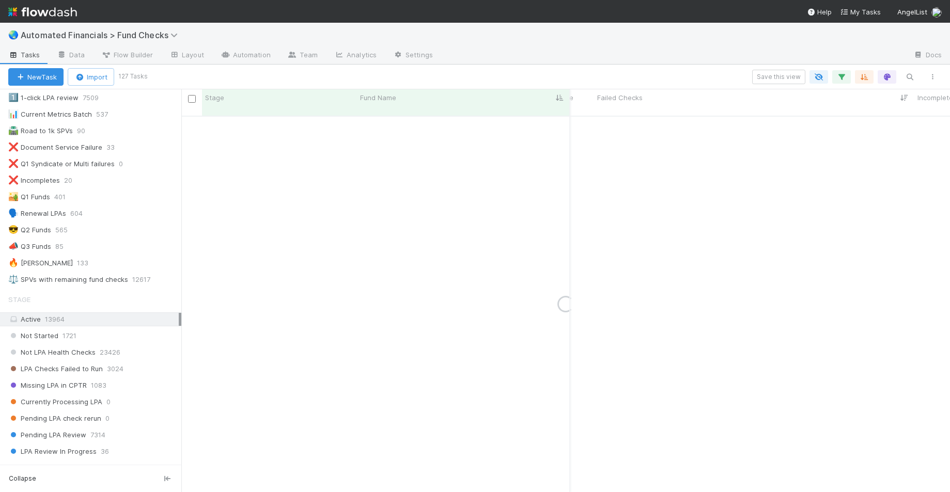
click at [669, 70] on div "Save this view" at bounding box center [545, 77] width 798 height 14
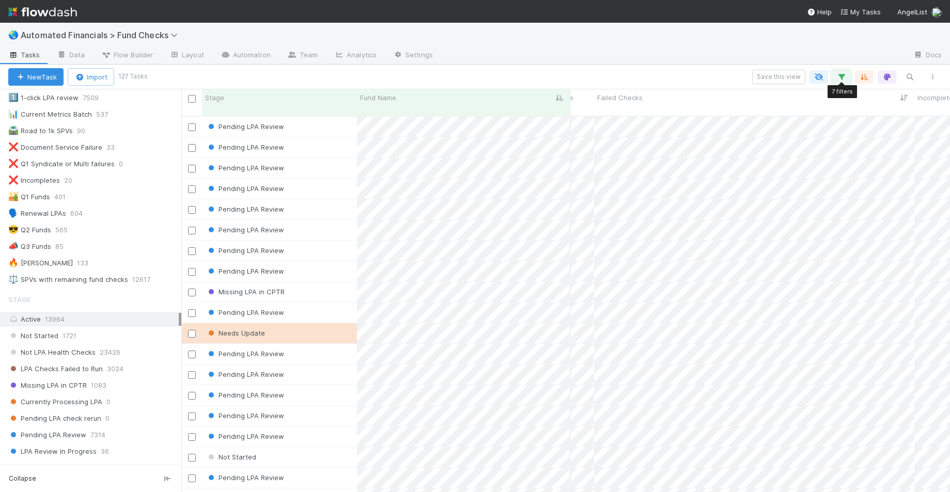
click at [844, 75] on icon "button" at bounding box center [841, 76] width 10 height 9
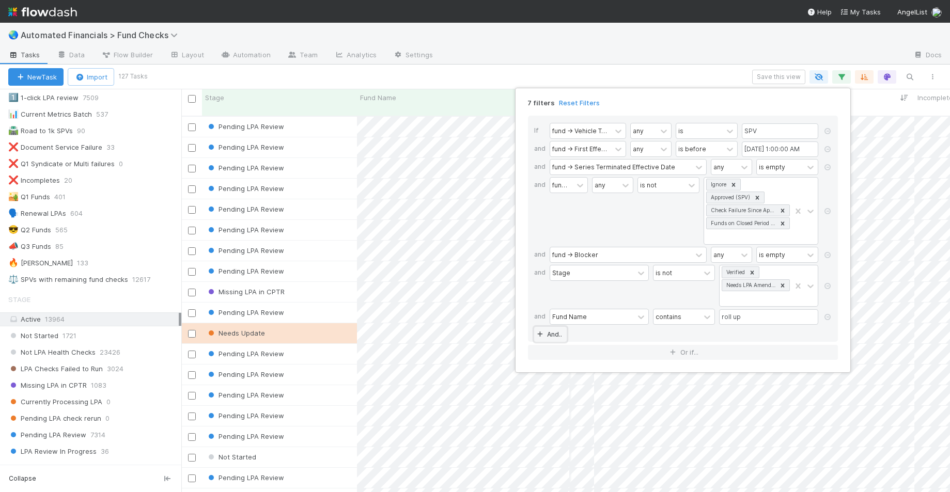
click at [547, 335] on link "And.." at bounding box center [550, 334] width 33 height 15
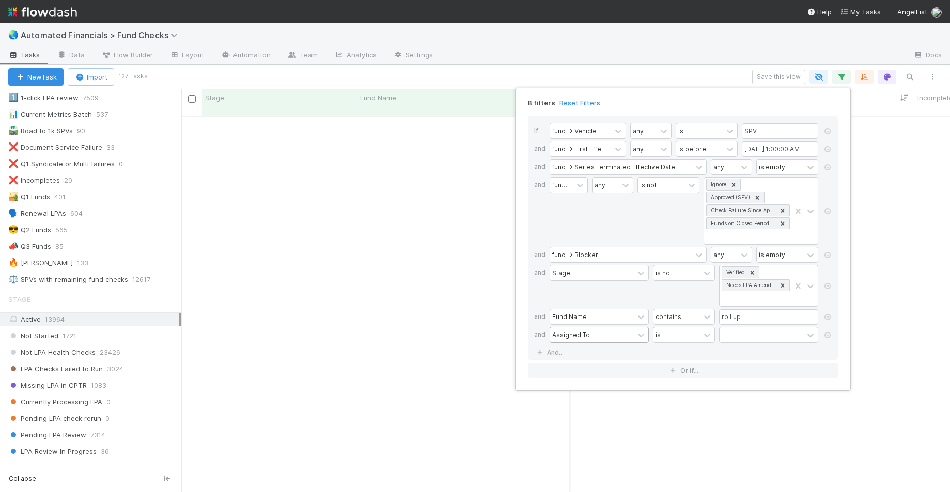
click at [563, 337] on div "Assigned To" at bounding box center [571, 334] width 38 height 9
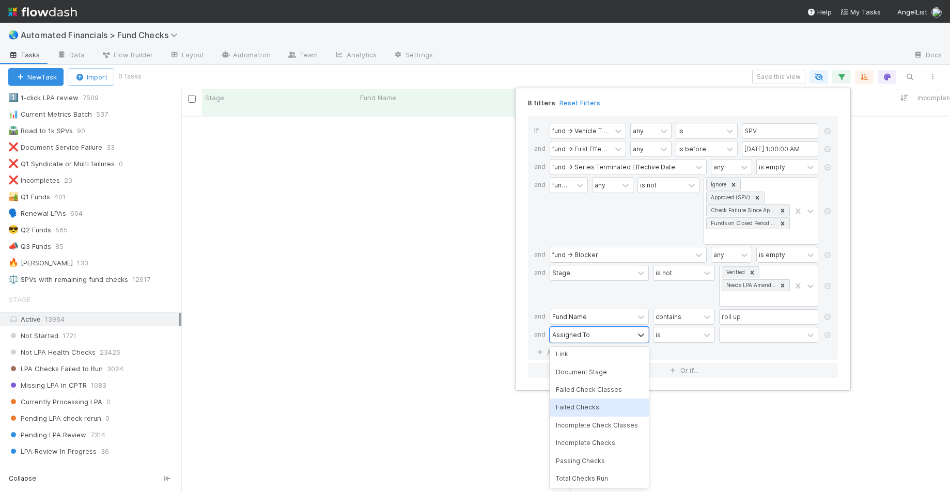
click at [596, 406] on div "Failed Checks" at bounding box center [598, 408] width 99 height 18
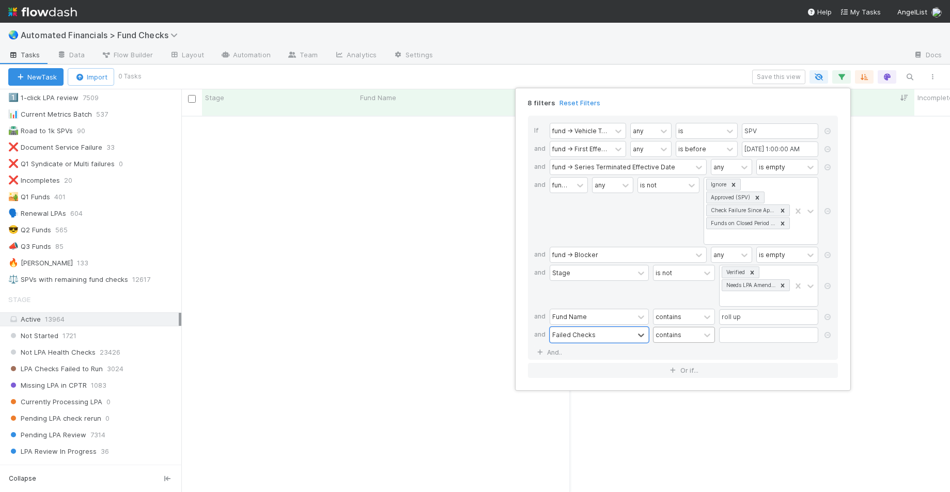
click at [693, 336] on div "contains" at bounding box center [676, 334] width 46 height 15
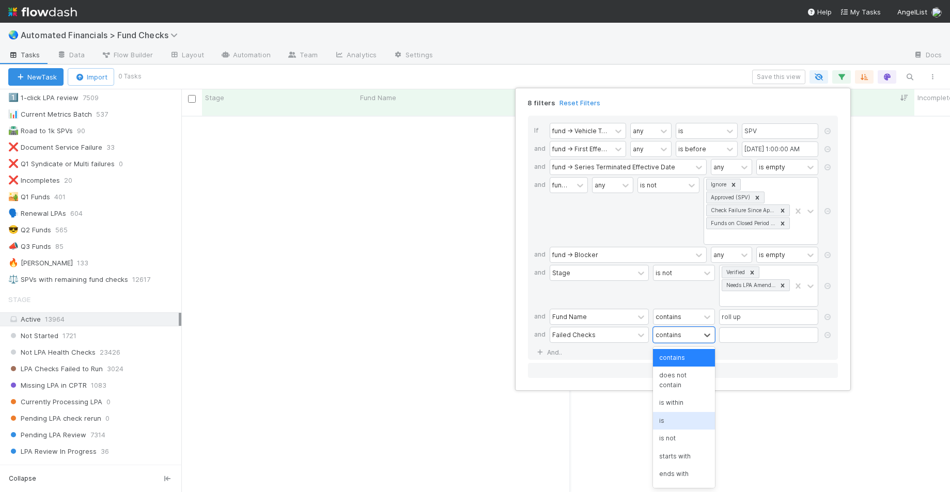
click at [676, 415] on div "is" at bounding box center [684, 421] width 62 height 18
click at [738, 336] on input "text" at bounding box center [768, 334] width 99 height 15
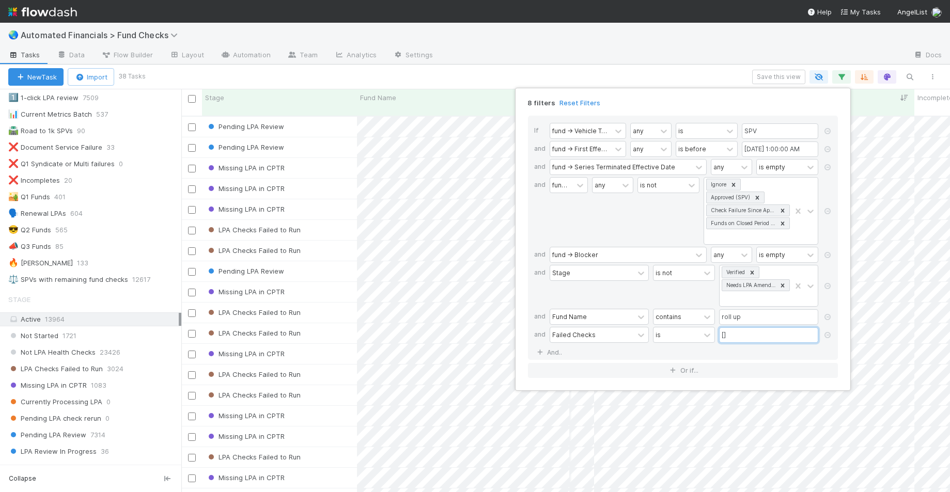
type input "[]"
click at [507, 78] on div "8 filters Reset Filters If fund -> Vehicle Type any is SPV and fund -> First Ef…" at bounding box center [475, 246] width 950 height 492
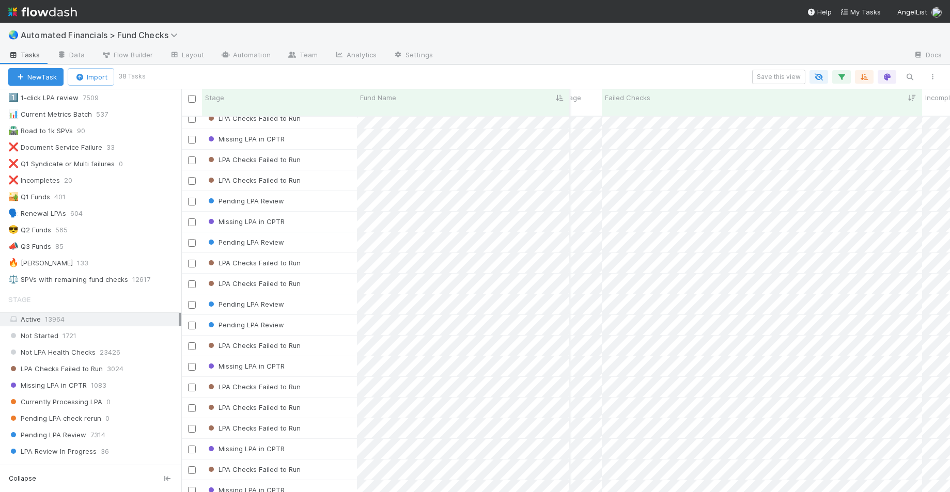
scroll to position [0, 824]
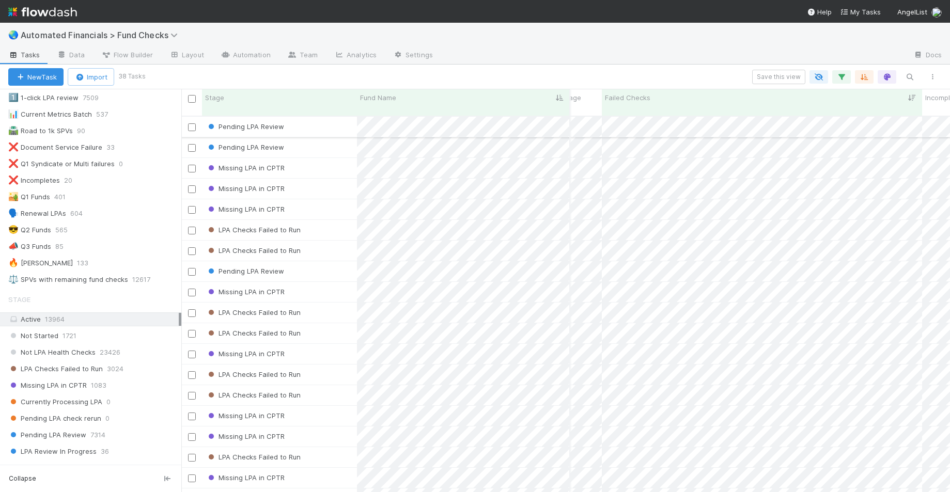
click at [319, 117] on div "Pending LPA Review" at bounding box center [279, 127] width 155 height 20
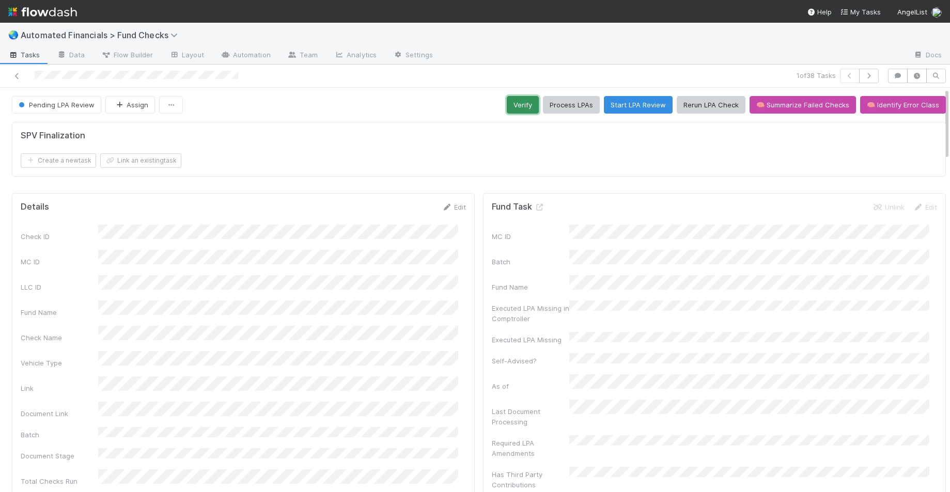
click at [516, 108] on button "Verify" at bounding box center [523, 105] width 32 height 18
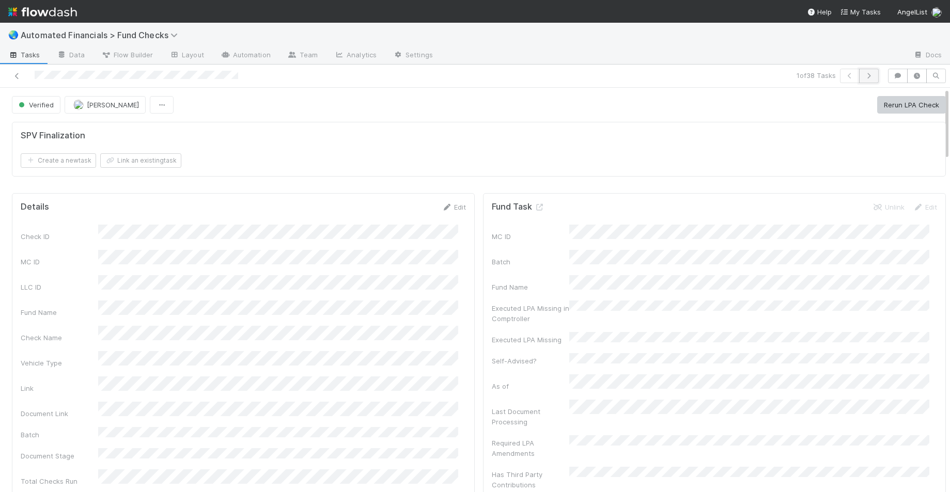
click at [863, 74] on icon "button" at bounding box center [868, 76] width 10 height 6
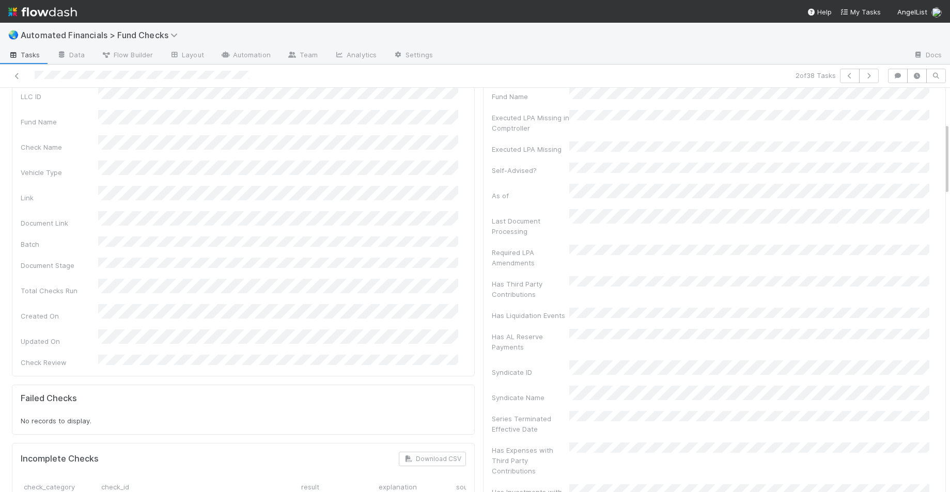
scroll to position [195, 0]
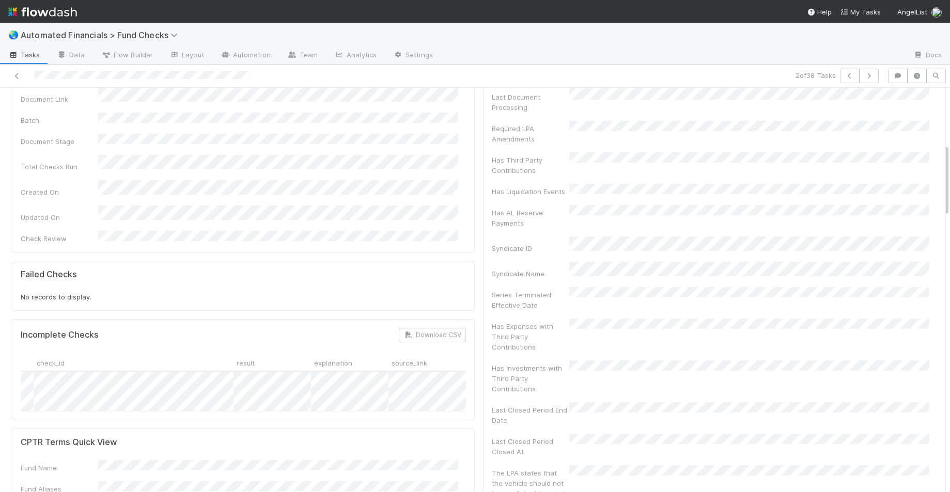
scroll to position [0, 0]
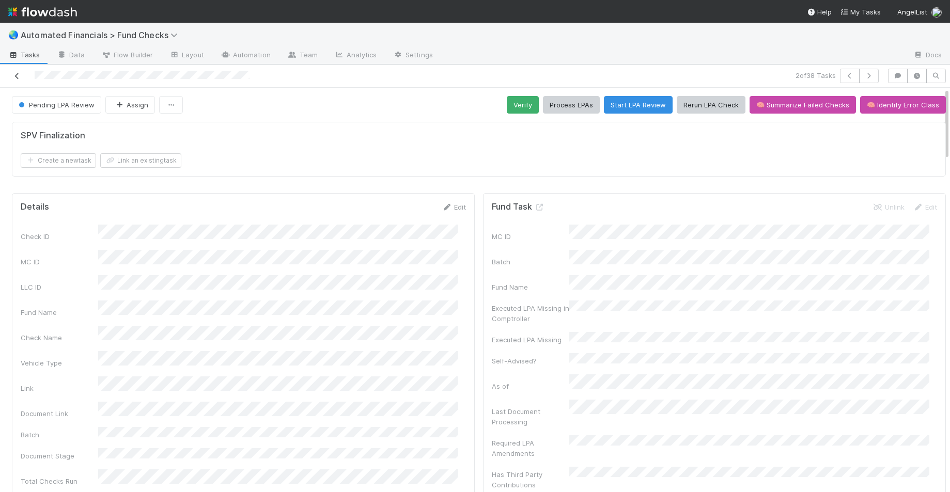
click at [17, 76] on icon at bounding box center [17, 76] width 10 height 7
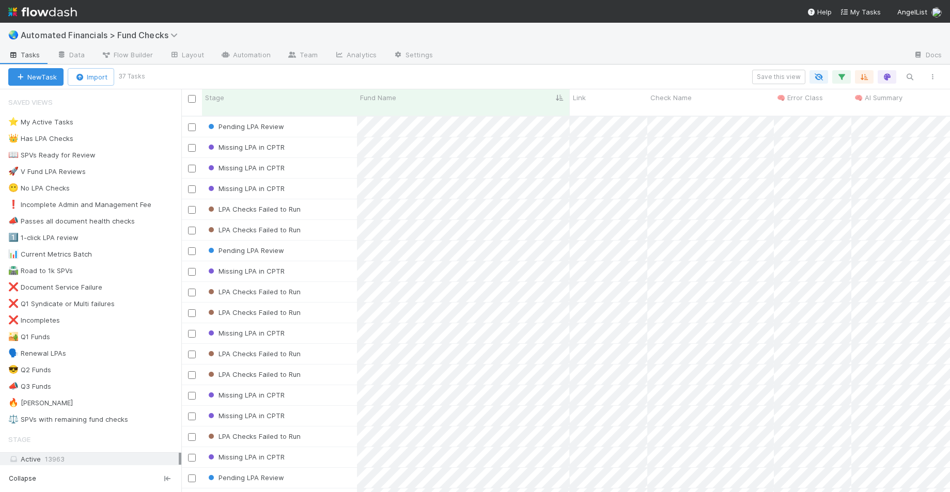
scroll to position [377, 761]
click at [838, 81] on icon "button" at bounding box center [841, 76] width 10 height 9
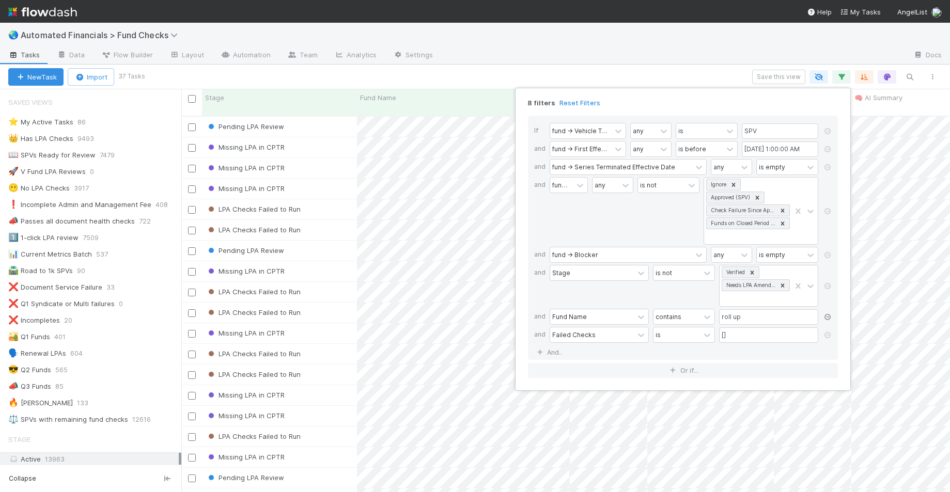
click at [826, 321] on link at bounding box center [827, 317] width 10 height 9
type input "[]"
click at [828, 319] on icon at bounding box center [827, 317] width 10 height 6
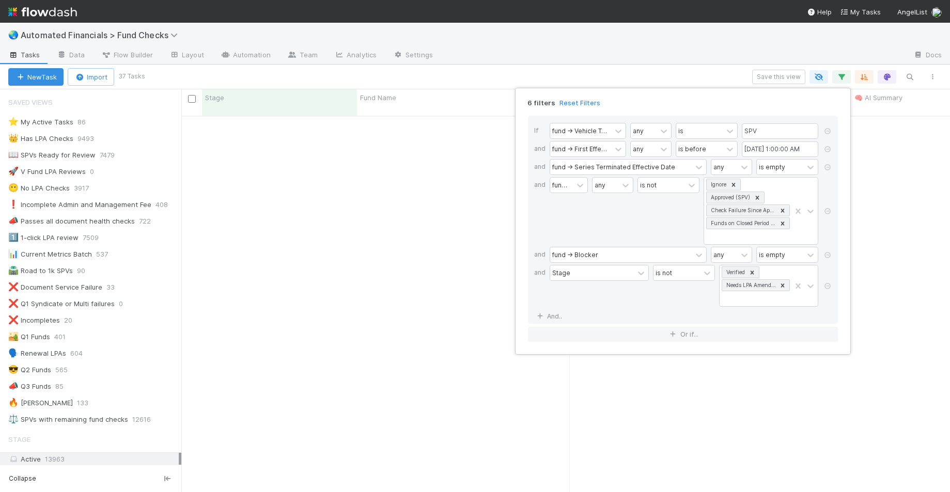
click at [637, 74] on div "6 filters Reset Filters If fund -> Vehicle Type any is SPV and fund -> First Ef…" at bounding box center [475, 246] width 950 height 492
click at [635, 71] on div "6 filters Reset Filters If fund -> Vehicle Type any is SPV and fund -> First Ef…" at bounding box center [475, 246] width 950 height 492
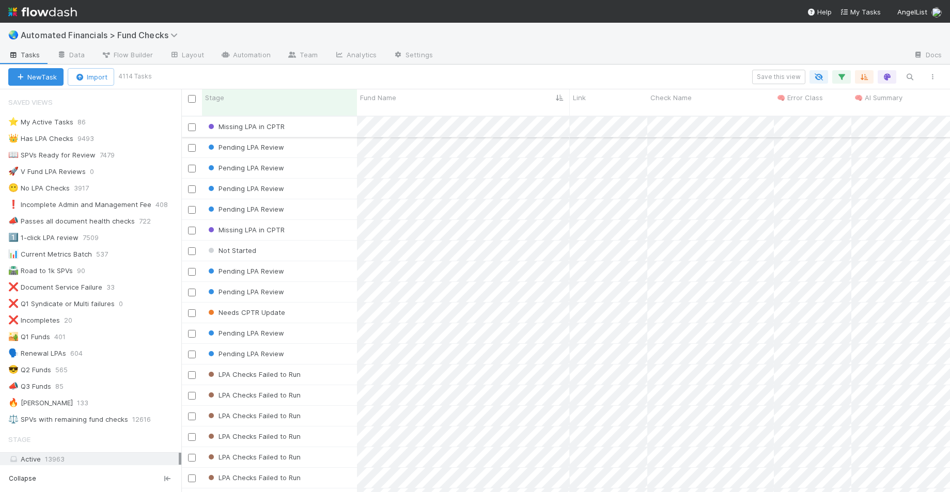
scroll to position [377, 761]
click at [921, 79] on icon "button" at bounding box center [932, 77] width 10 height 6
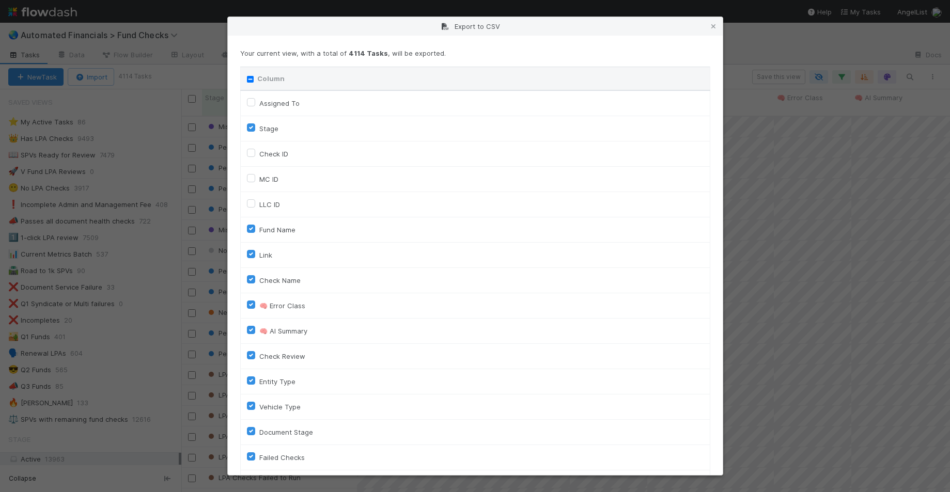
scroll to position [565, 0]
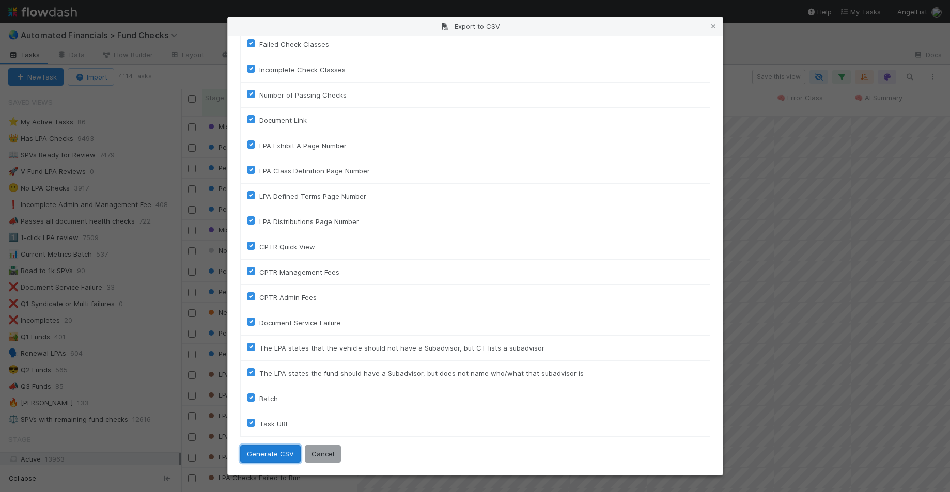
click at [269, 455] on button "Generate CSV" at bounding box center [270, 454] width 60 height 18
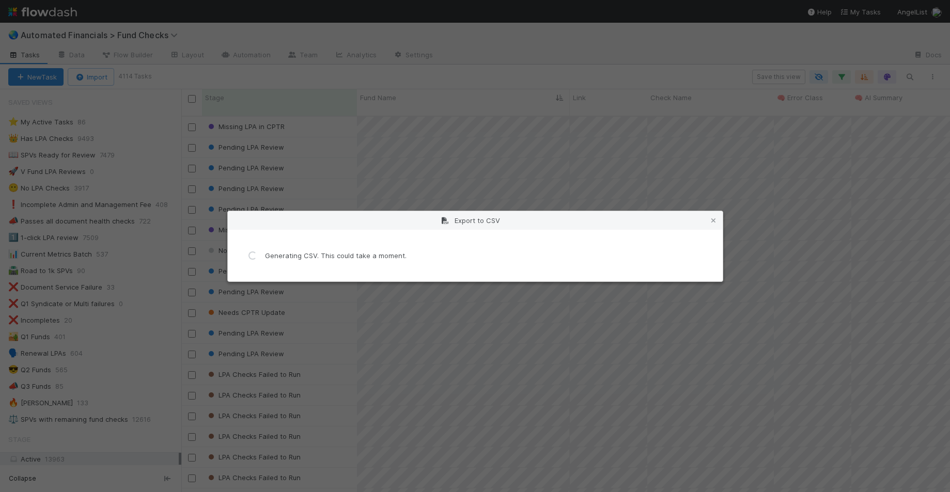
scroll to position [0, 0]
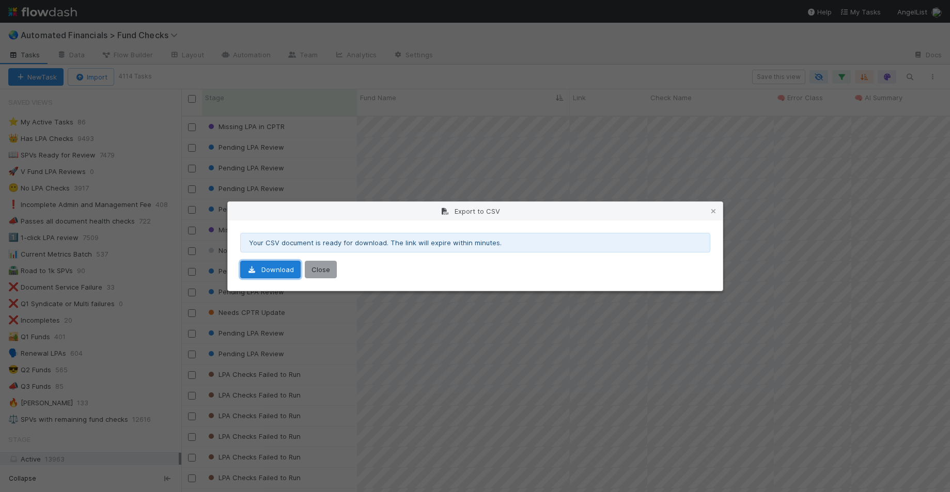
click at [267, 273] on link "Download" at bounding box center [270, 270] width 60 height 18
click at [327, 270] on button "Close" at bounding box center [321, 270] width 32 height 18
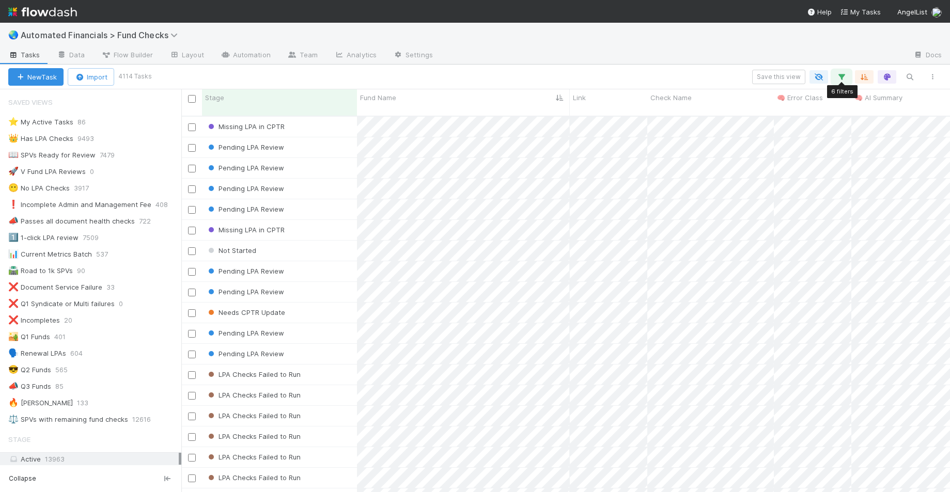
click at [839, 80] on icon "button" at bounding box center [841, 76] width 10 height 9
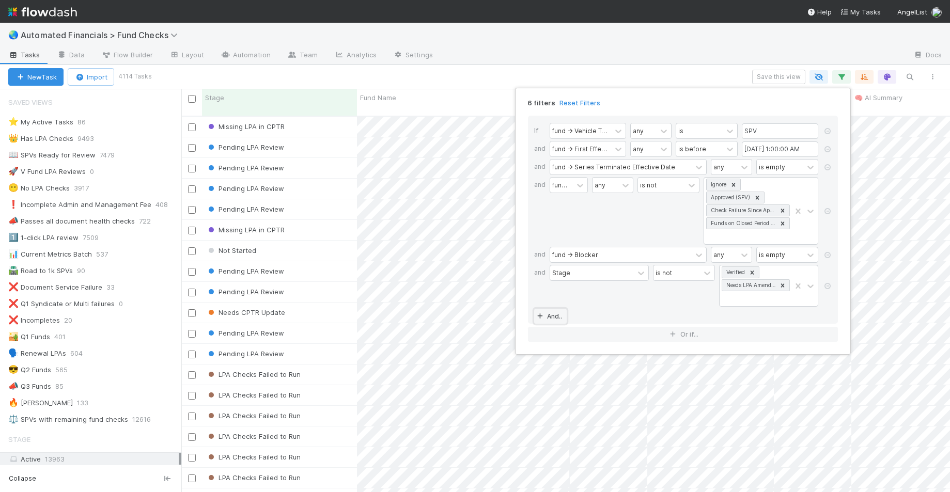
click at [539, 317] on icon at bounding box center [539, 316] width 10 height 6
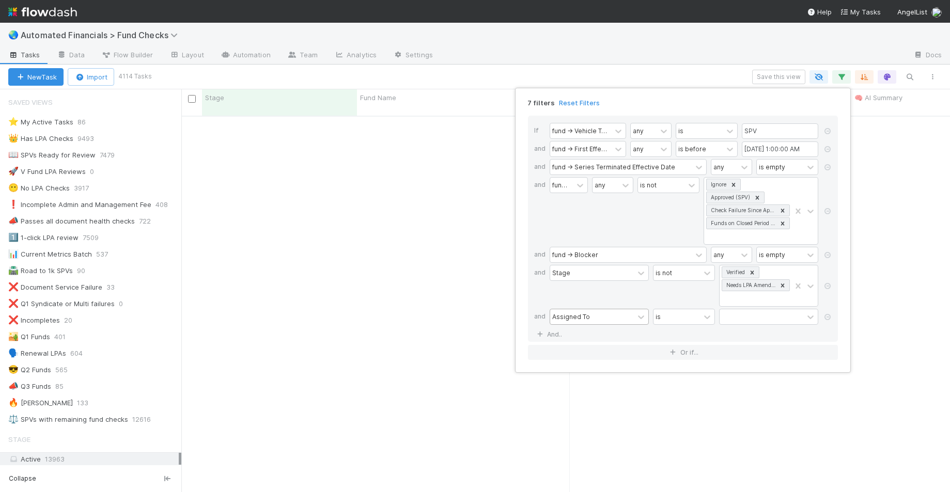
click at [580, 321] on div "Assigned To" at bounding box center [571, 316] width 38 height 9
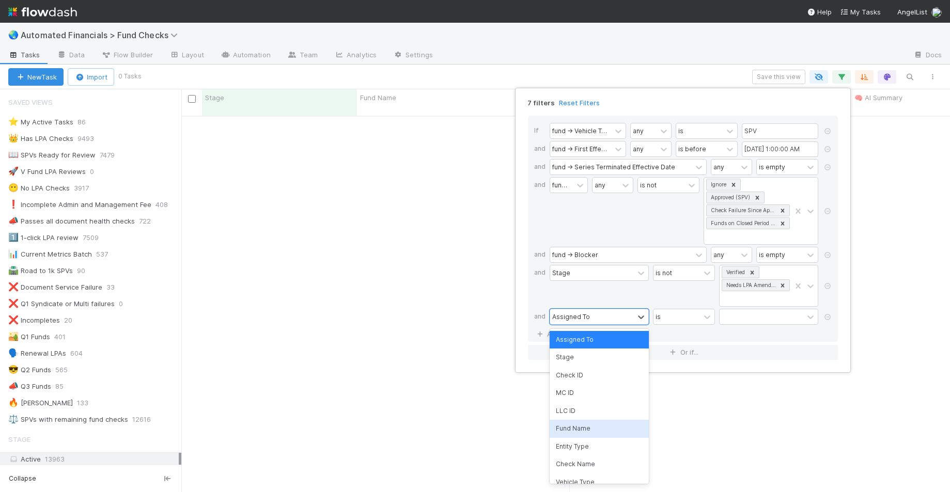
scroll to position [369, 761]
click at [599, 435] on div "Fund Name" at bounding box center [598, 429] width 99 height 18
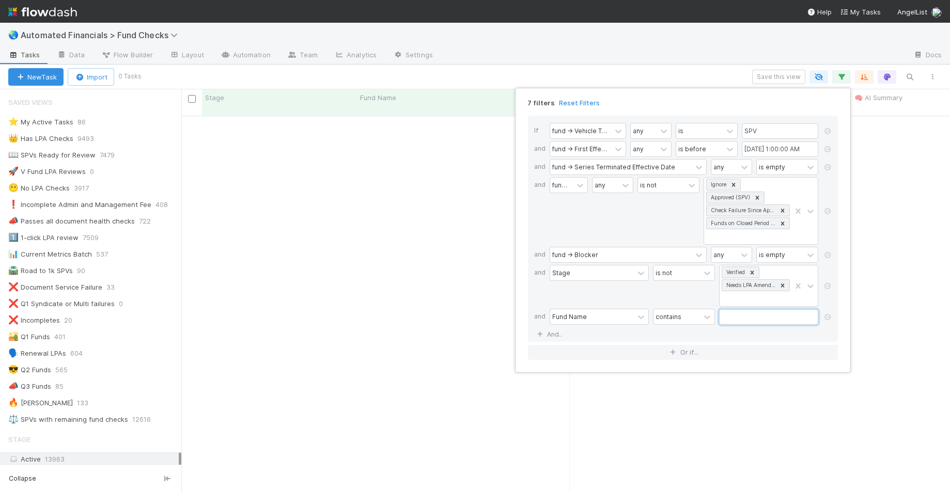
click at [739, 314] on input "text" at bounding box center [768, 316] width 99 height 15
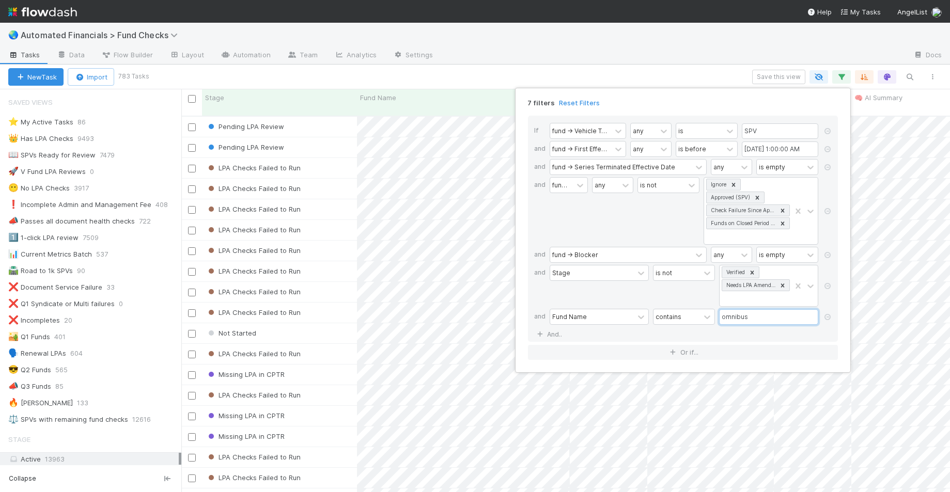
scroll to position [377, 761]
type input "omnibus"
click at [460, 74] on div "7 filters Reset Filters If fund -> Vehicle Type any is SPV and fund -> First Ef…" at bounding box center [475, 246] width 950 height 492
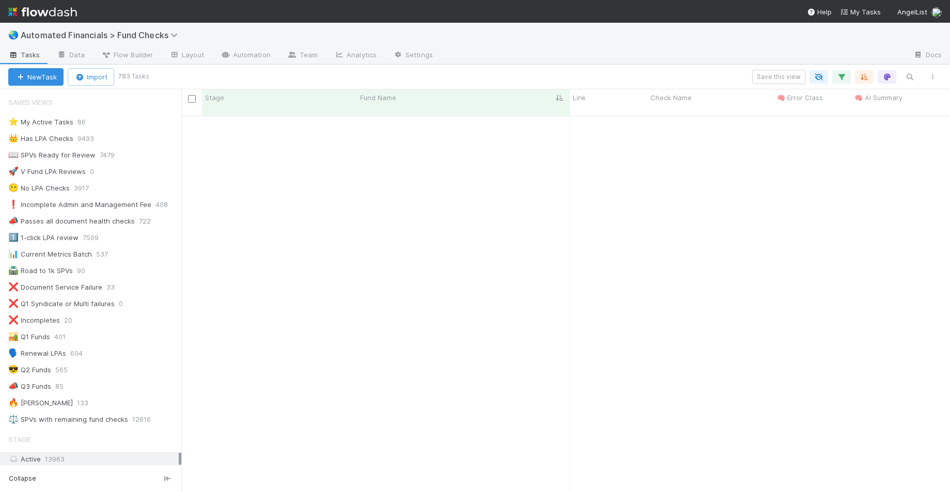
scroll to position [3754, 0]
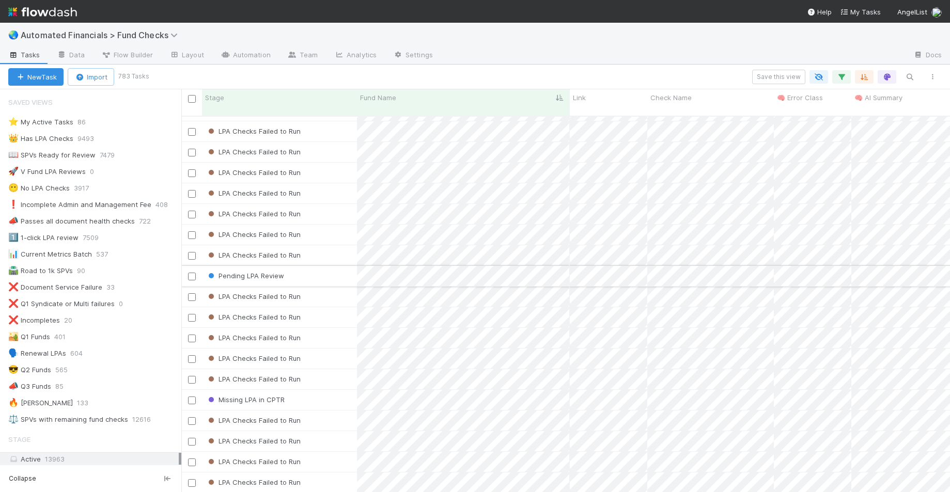
click at [318, 266] on div "Pending LPA Review" at bounding box center [279, 276] width 155 height 20
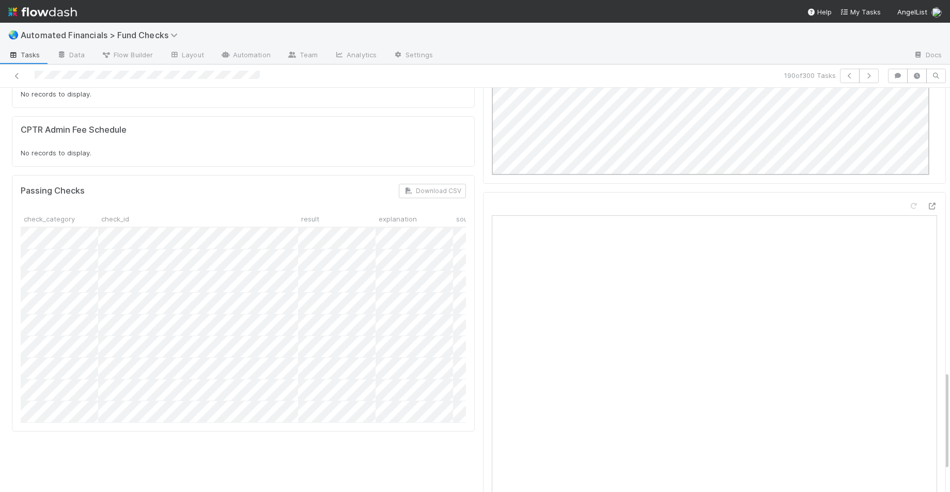
scroll to position [1180, 0]
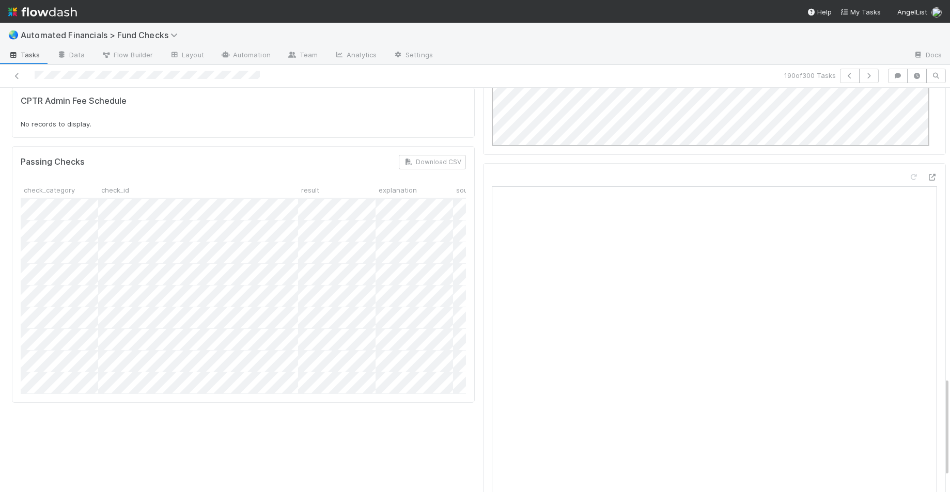
click at [483, 291] on div at bounding box center [714, 387] width 463 height 448
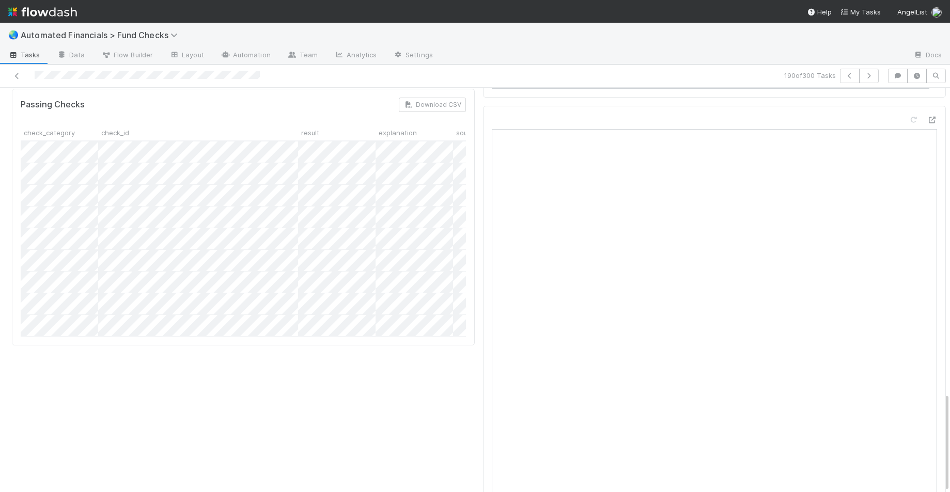
scroll to position [1244, 0]
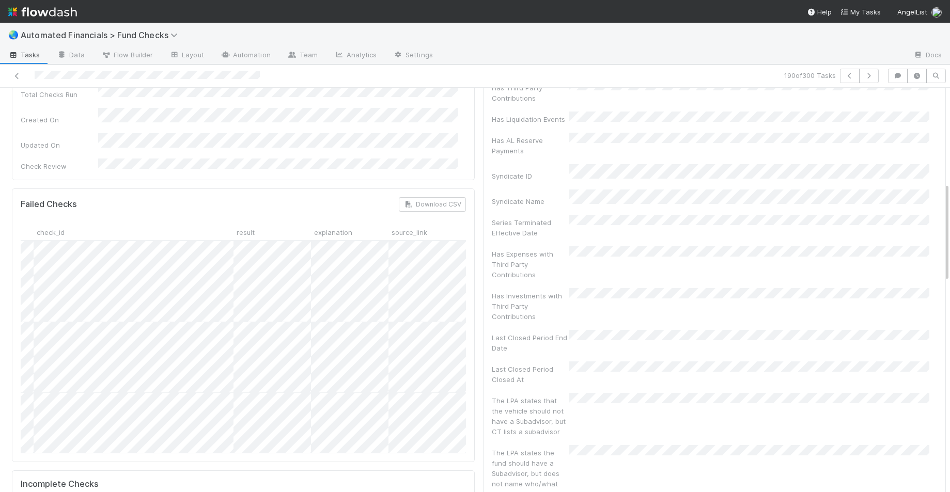
scroll to position [0, 0]
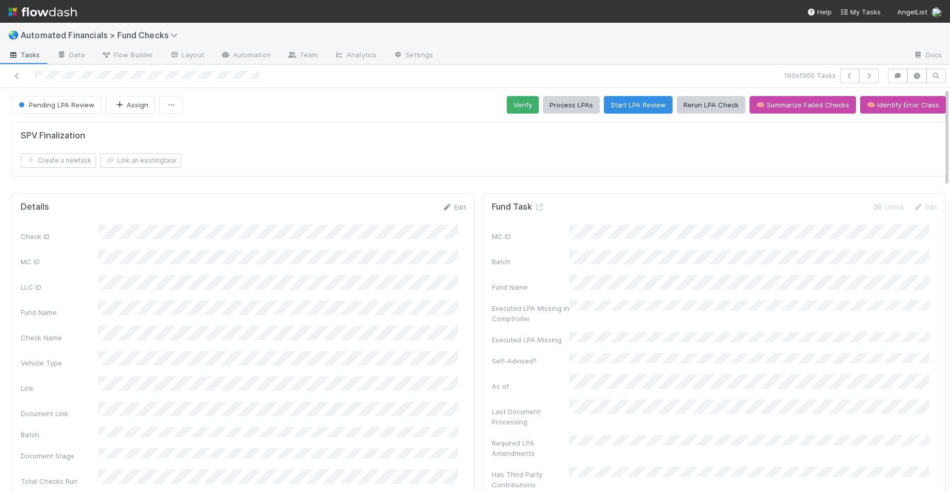
click at [386, 168] on div "SPV Finalization Create a new task Link an existing task" at bounding box center [479, 149] width 934 height 55
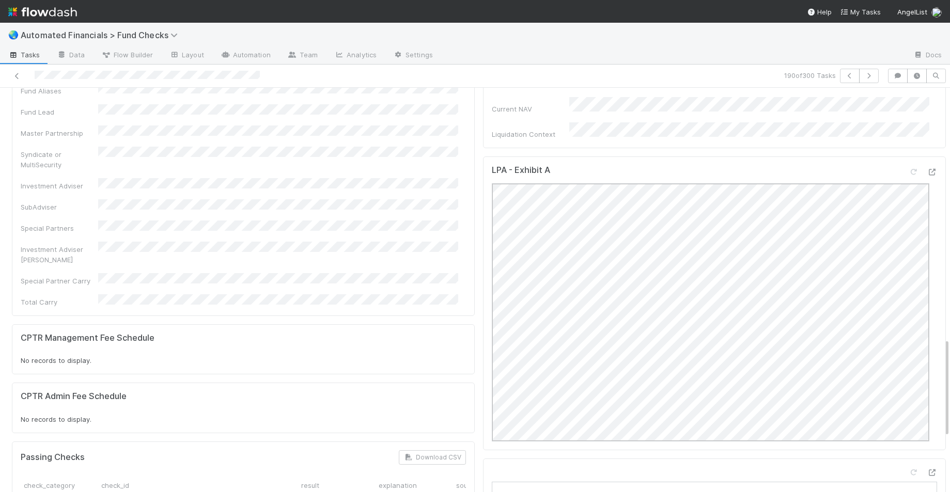
scroll to position [667, 0]
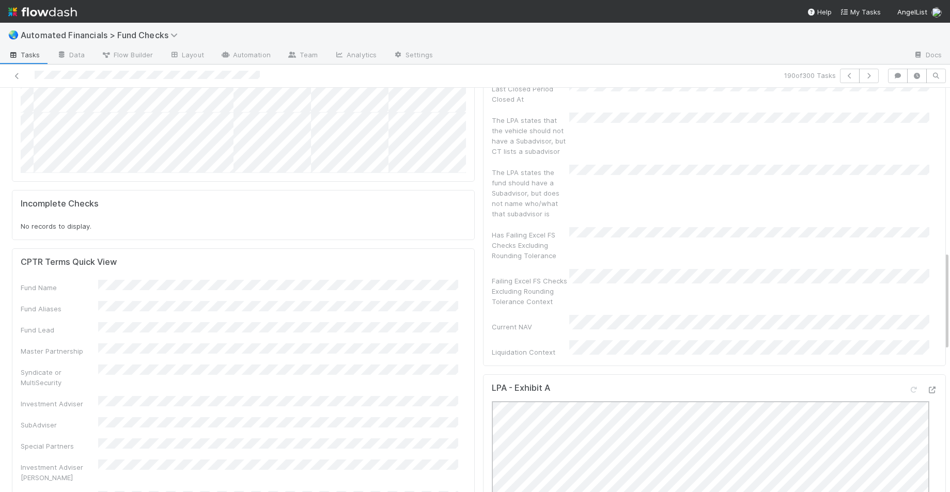
click at [466, 333] on div "CPTR Terms Quick View Fund Name Fund Aliases Fund Lead Master Partnership Syndi…" at bounding box center [243, 391] width 463 height 286
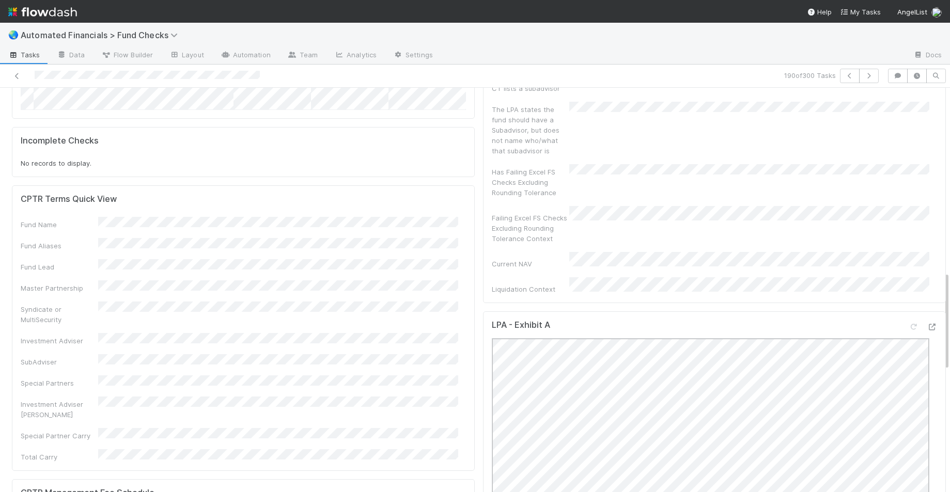
scroll to position [756, 0]
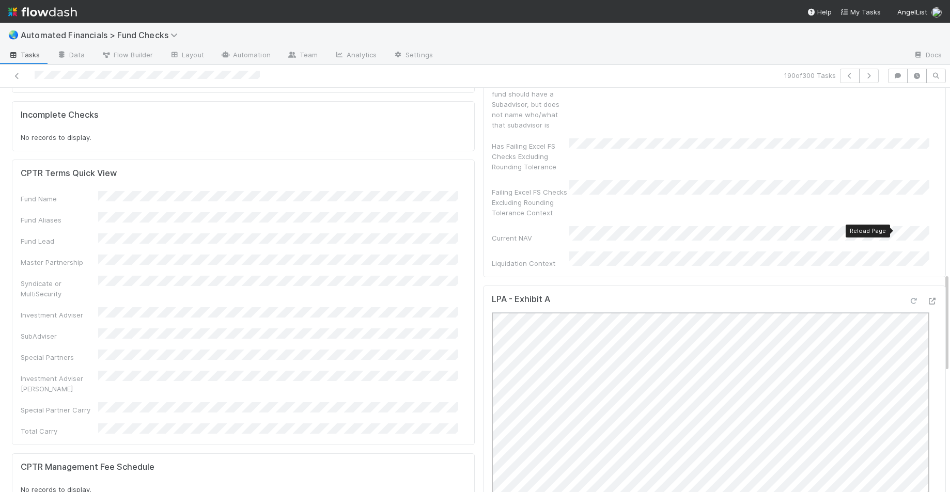
click at [908, 298] on icon at bounding box center [913, 301] width 10 height 7
click at [921, 298] on icon at bounding box center [931, 301] width 10 height 7
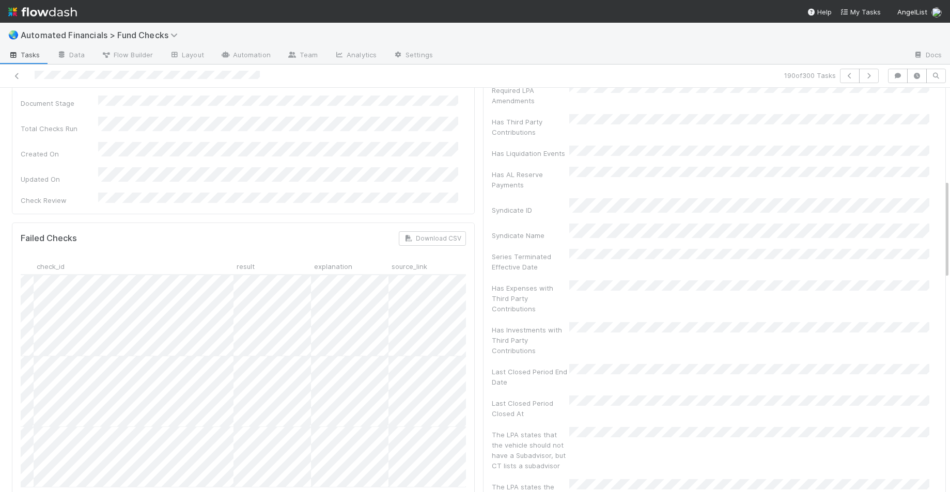
scroll to position [352, 0]
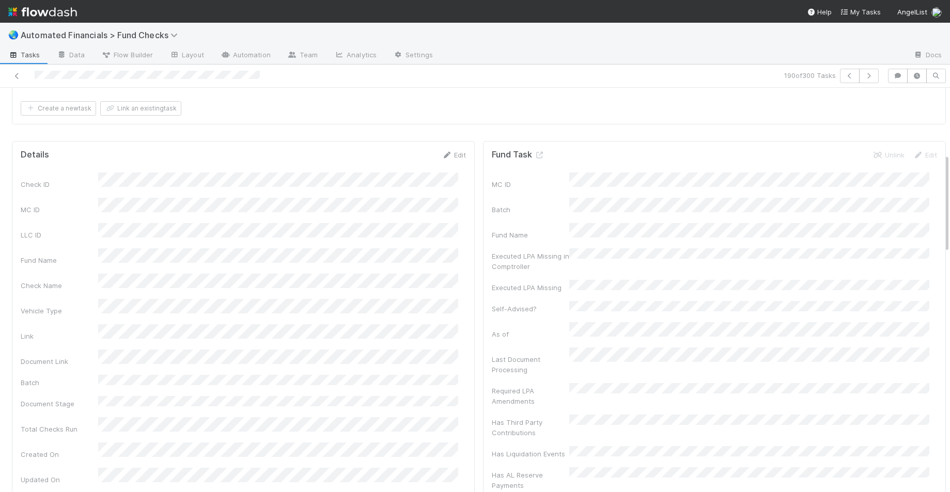
scroll to position [0, 0]
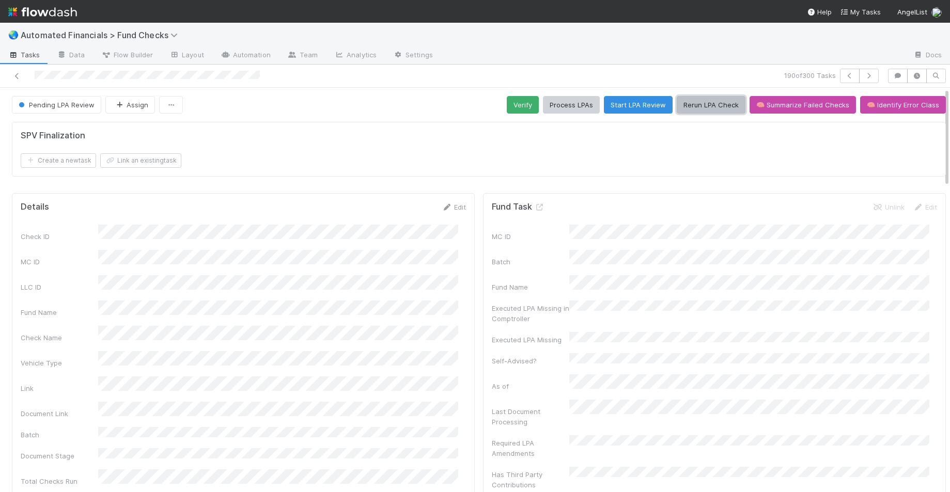
click at [703, 100] on button "Rerun LPA Check" at bounding box center [710, 105] width 69 height 18
click at [477, 153] on div "Create a new task Link an existing task" at bounding box center [479, 160] width 916 height 14
click at [513, 99] on button "Verify" at bounding box center [523, 105] width 32 height 18
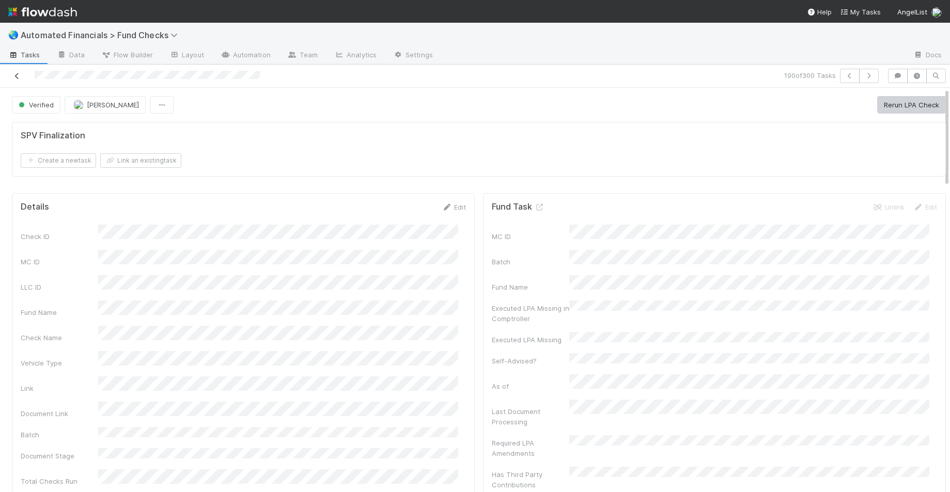
click at [17, 73] on icon at bounding box center [17, 76] width 10 height 7
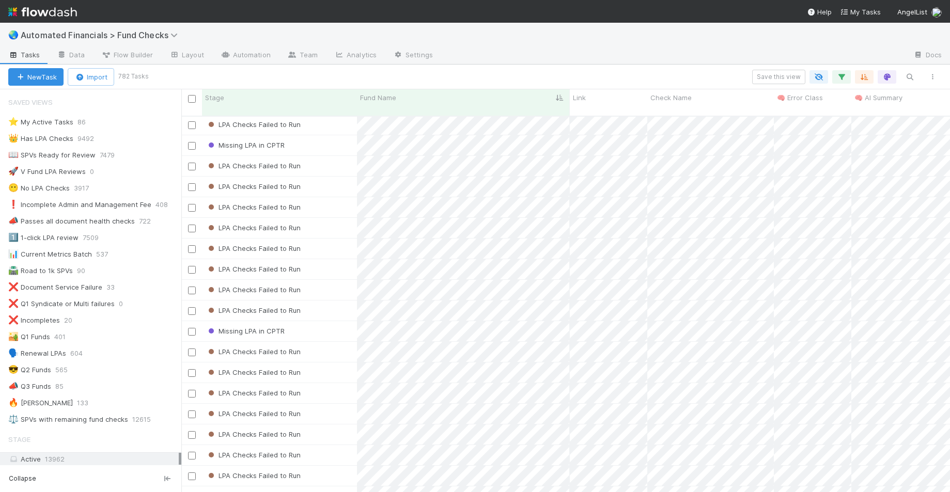
scroll to position [3754, 0]
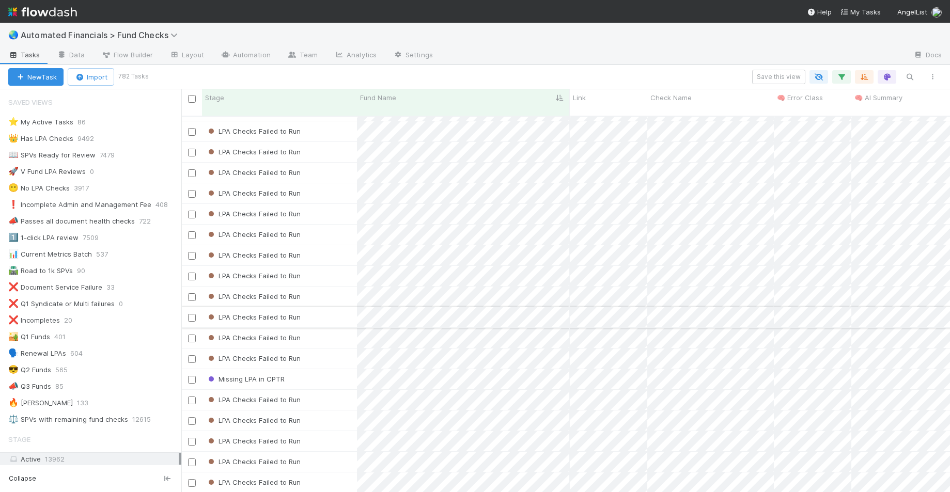
click at [329, 310] on div "LPA Checks Failed to Run" at bounding box center [279, 317] width 155 height 20
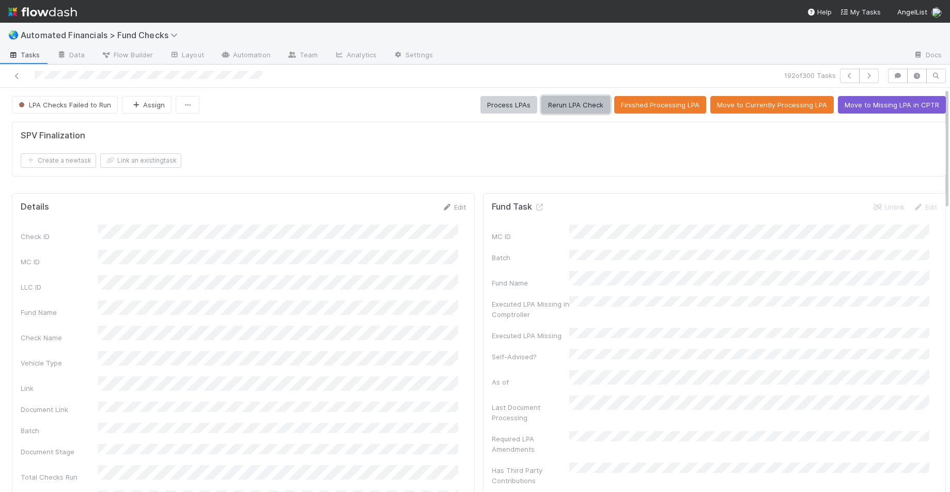
click at [569, 108] on button "Rerun LPA Check" at bounding box center [575, 105] width 69 height 18
click at [489, 161] on div "Create a new task Link an existing task" at bounding box center [479, 160] width 916 height 14
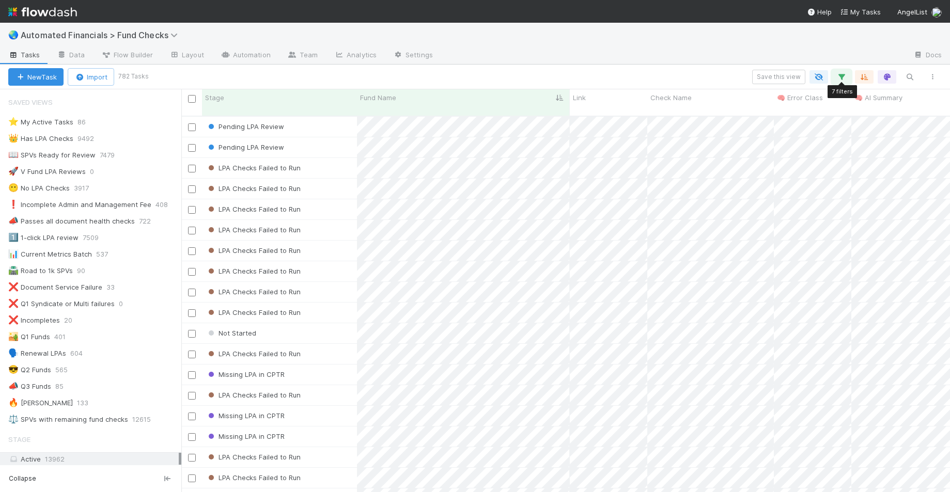
click at [840, 80] on icon "button" at bounding box center [841, 76] width 10 height 9
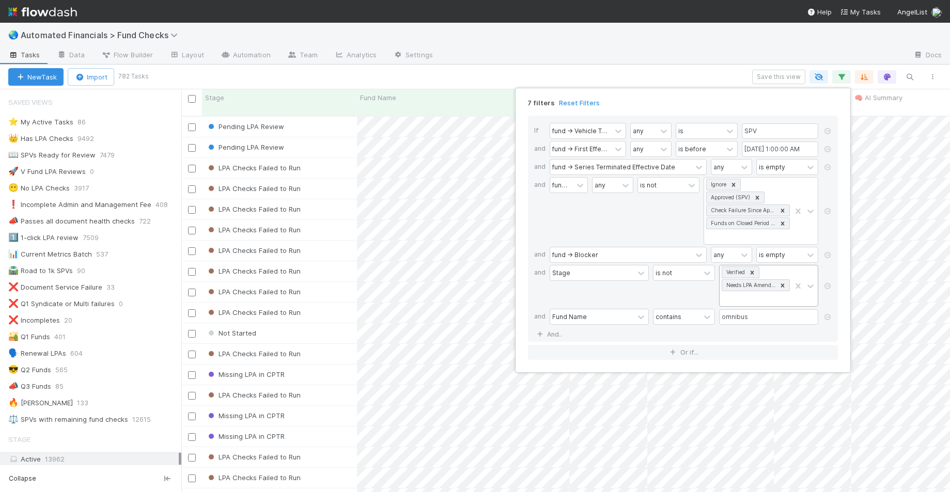
scroll to position [1, 0]
click at [754, 296] on div "Verified Needs LPA Amendment" at bounding box center [754, 285] width 71 height 41
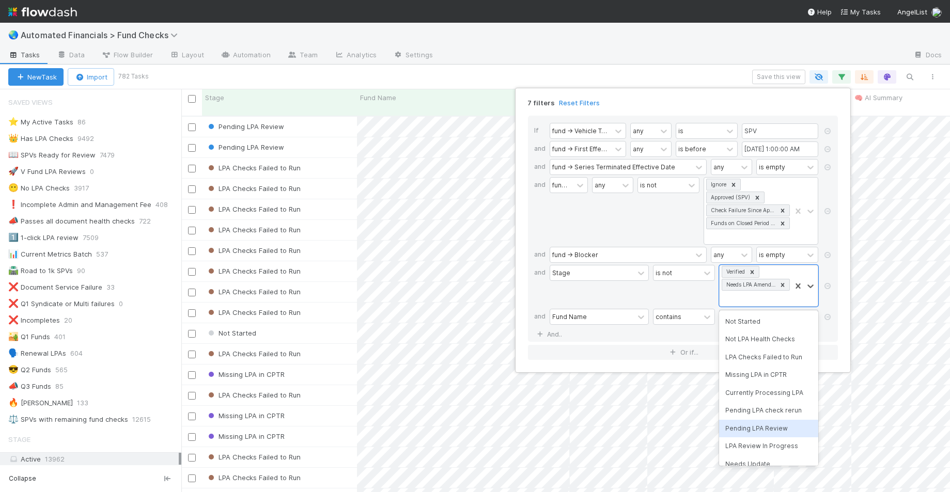
click at [761, 429] on div "Pending LPA Review" at bounding box center [768, 429] width 99 height 18
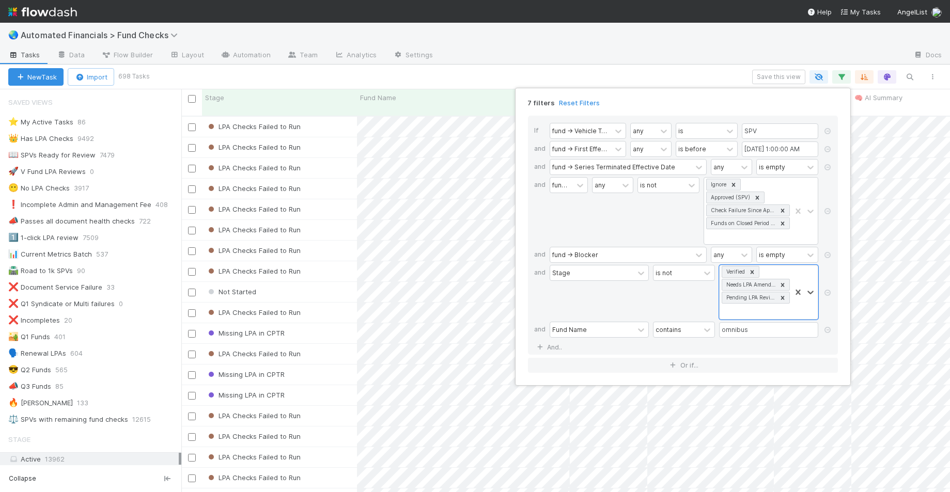
scroll to position [377, 761]
click at [418, 70] on div "7 filters Reset Filters If fund -> Vehicle Type any is SPV and fund -> First Ef…" at bounding box center [475, 246] width 950 height 492
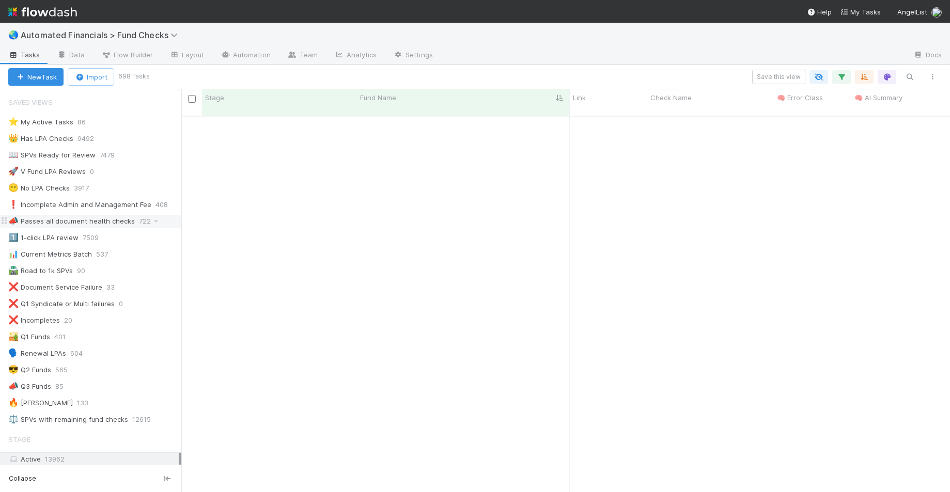
scroll to position [0, 0]
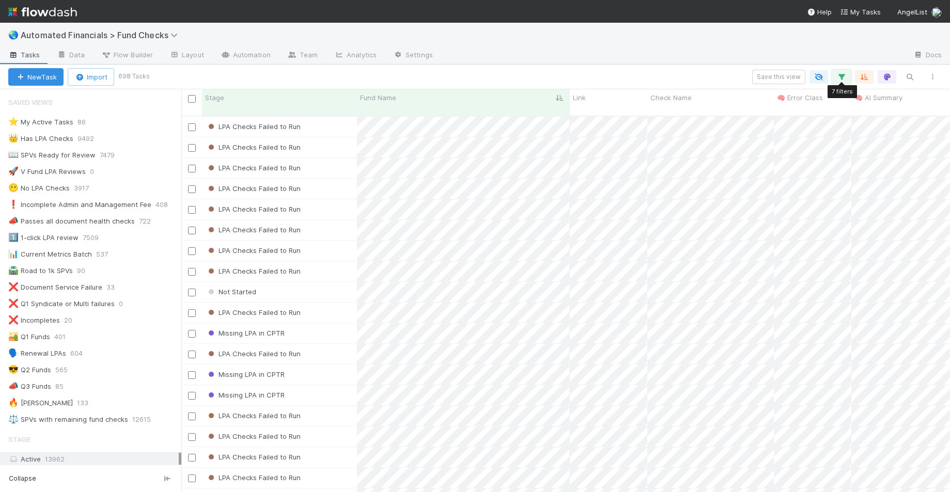
click at [842, 81] on icon "button" at bounding box center [841, 76] width 10 height 9
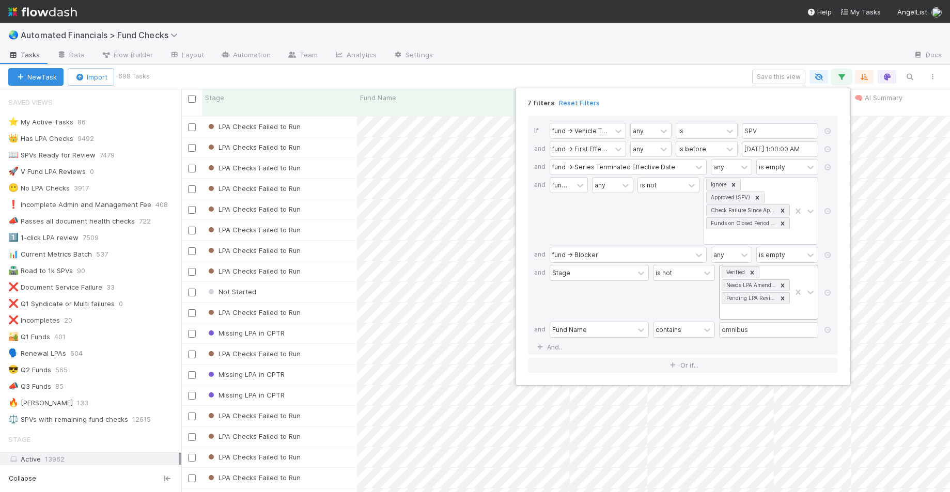
click at [783, 299] on icon at bounding box center [782, 298] width 7 height 7
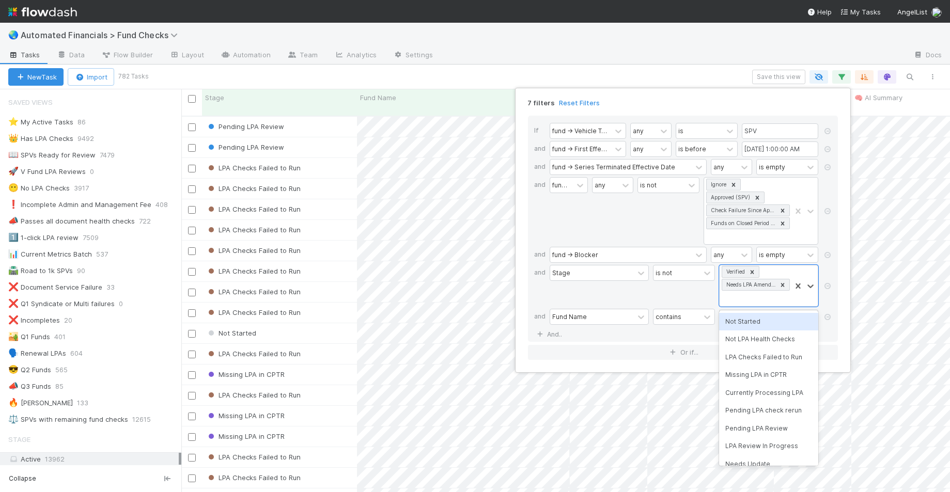
scroll to position [377, 761]
click at [623, 59] on div "7 filters Reset Filters If fund -> Vehicle Type any is SPV and fund -> First Ef…" at bounding box center [475, 246] width 950 height 492
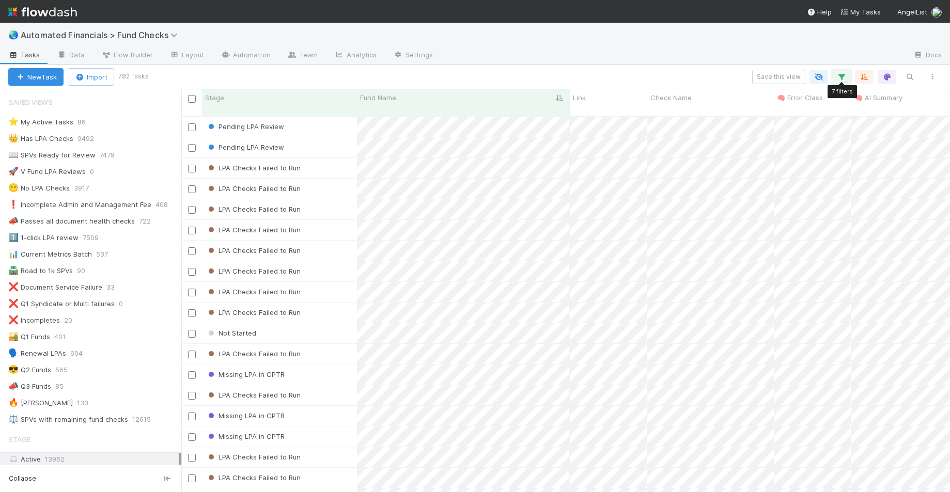
click at [847, 78] on button "button" at bounding box center [841, 76] width 19 height 13
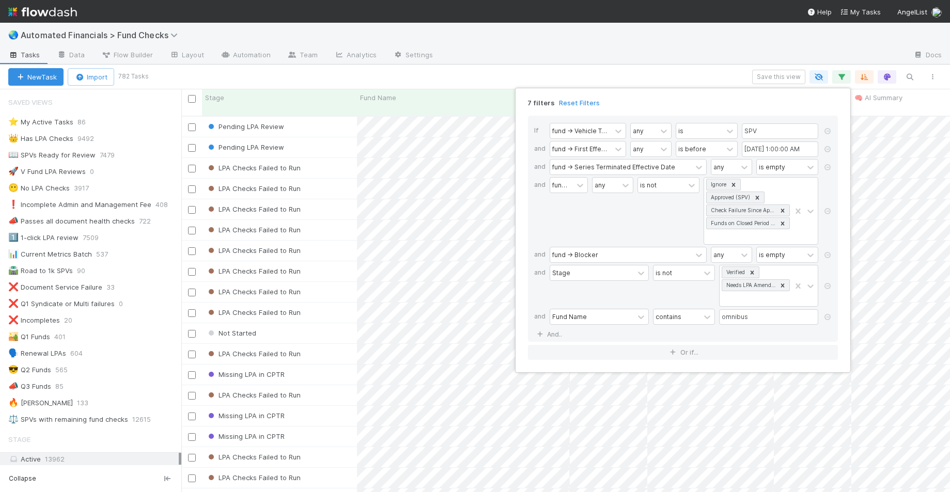
click at [586, 24] on div "7 filters Reset Filters If fund -> Vehicle Type any is SPV and fund -> First Ef…" at bounding box center [475, 246] width 950 height 492
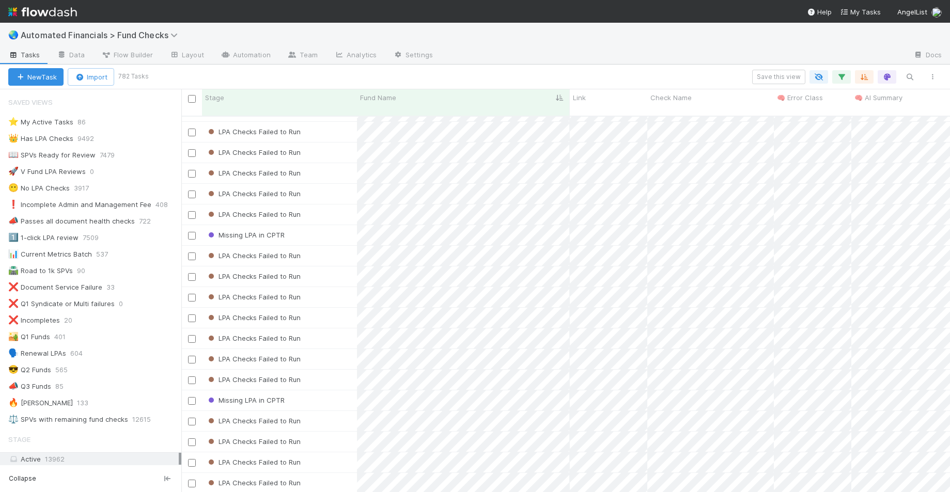
scroll to position [5543, 0]
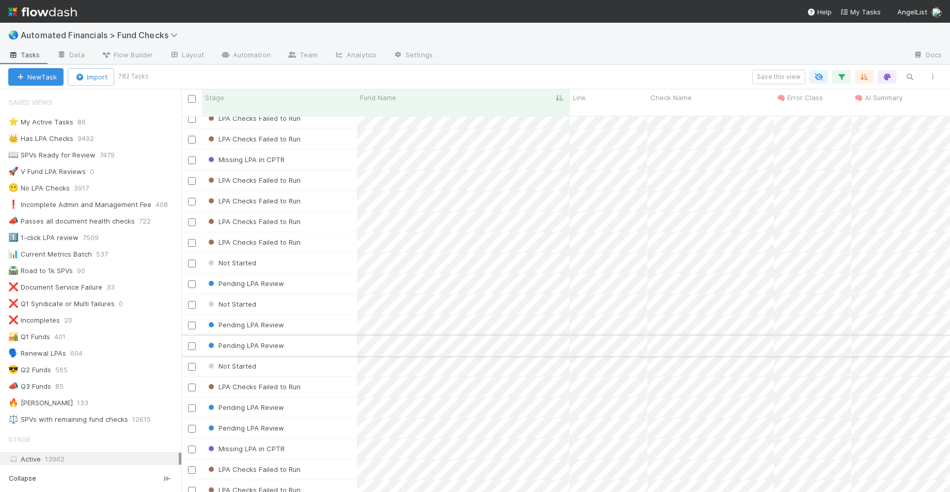
click at [328, 336] on div "Pending LPA Review" at bounding box center [279, 346] width 155 height 20
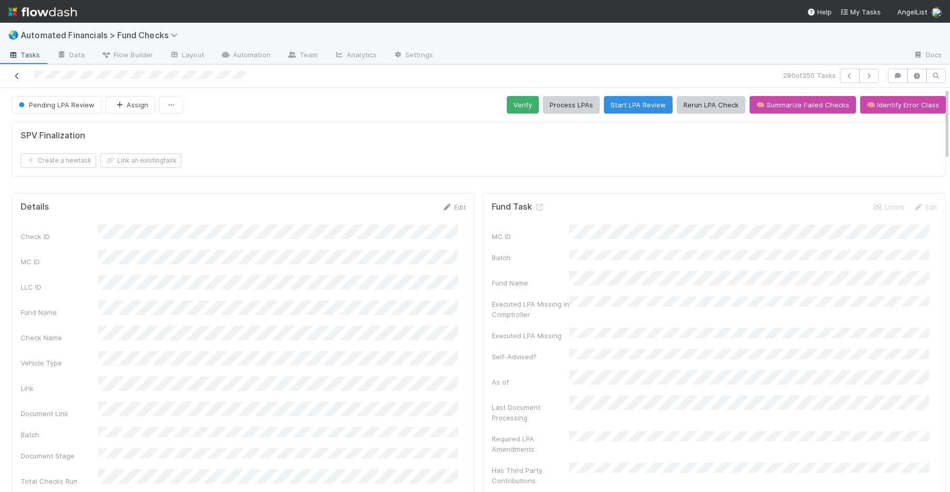
click at [19, 77] on icon at bounding box center [17, 76] width 10 height 7
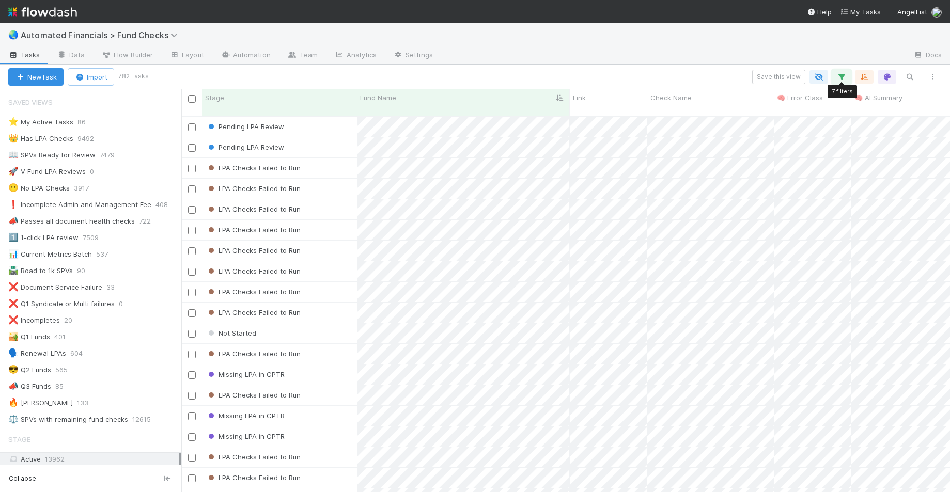
click at [840, 77] on icon "button" at bounding box center [841, 76] width 10 height 9
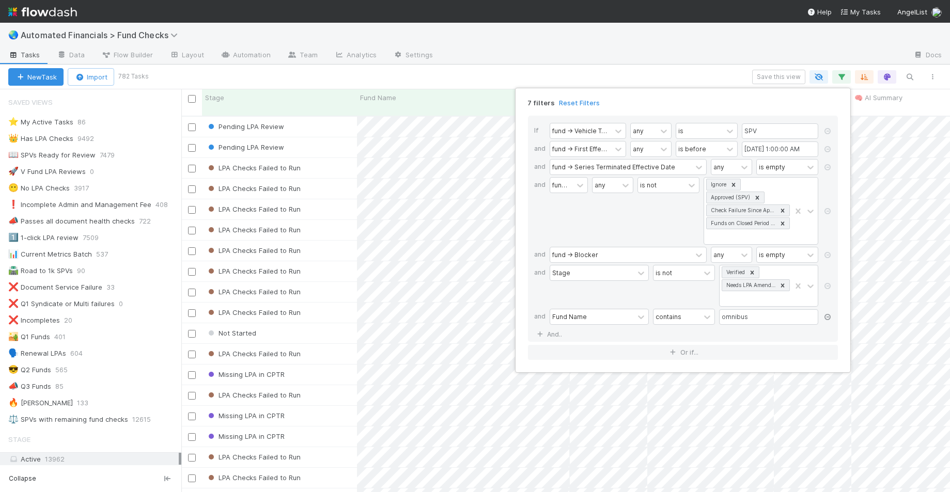
click at [830, 320] on icon at bounding box center [827, 317] width 10 height 6
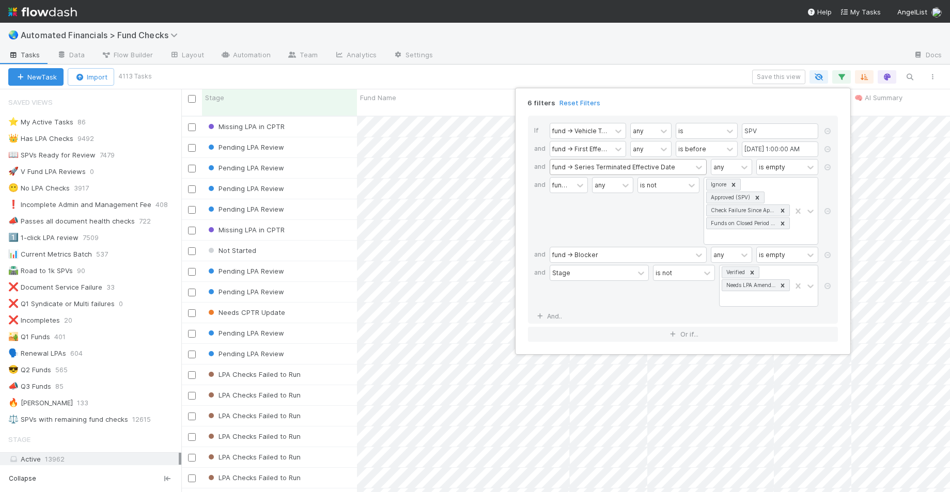
scroll to position [377, 761]
click at [583, 71] on div "6 filters Reset Filters If fund -> Vehicle Type any is SPV and fund -> First Ef…" at bounding box center [475, 246] width 950 height 492
click at [414, 71] on div "6 filters Reset Filters If fund -> Vehicle Type any is SPV and fund -> First Ef…" at bounding box center [475, 246] width 950 height 492
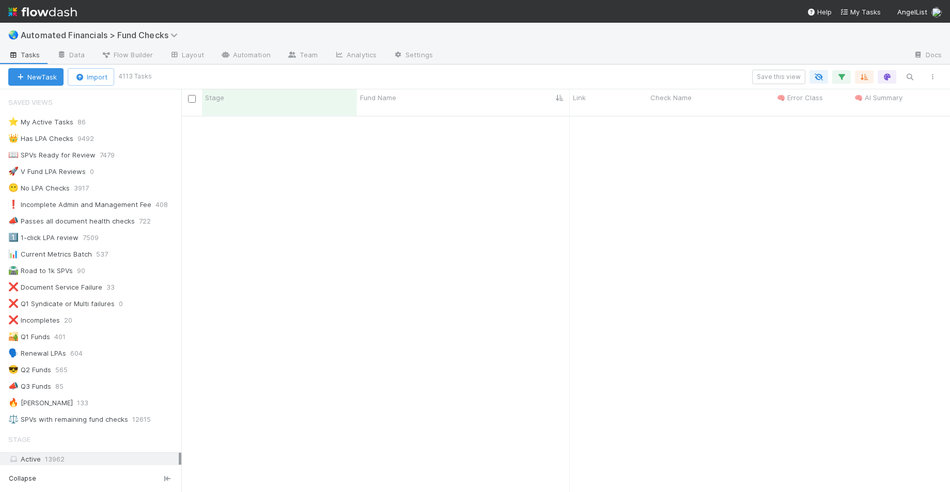
scroll to position [3754, 0]
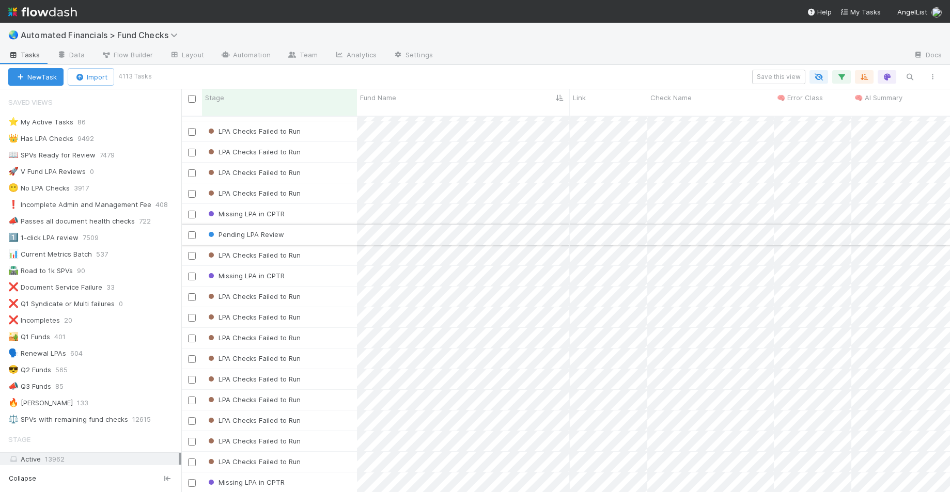
click at [313, 225] on div "Pending LPA Review" at bounding box center [279, 235] width 155 height 20
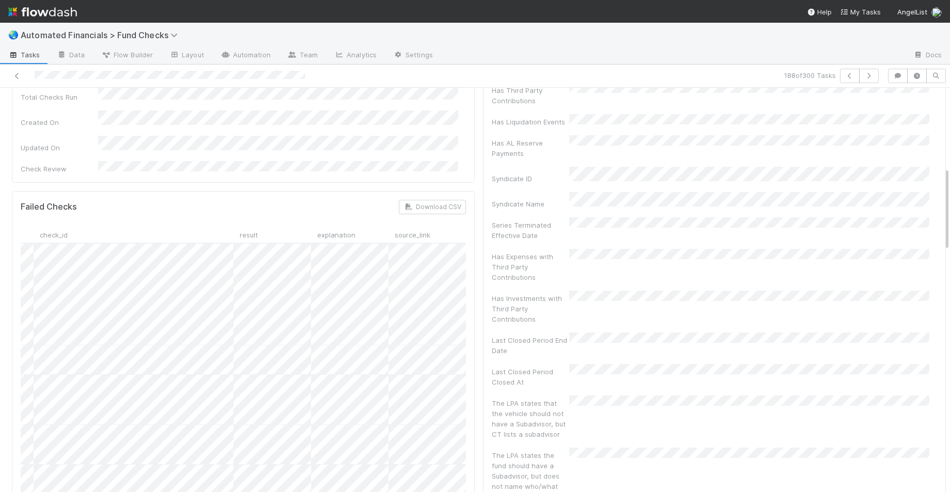
scroll to position [0, 72]
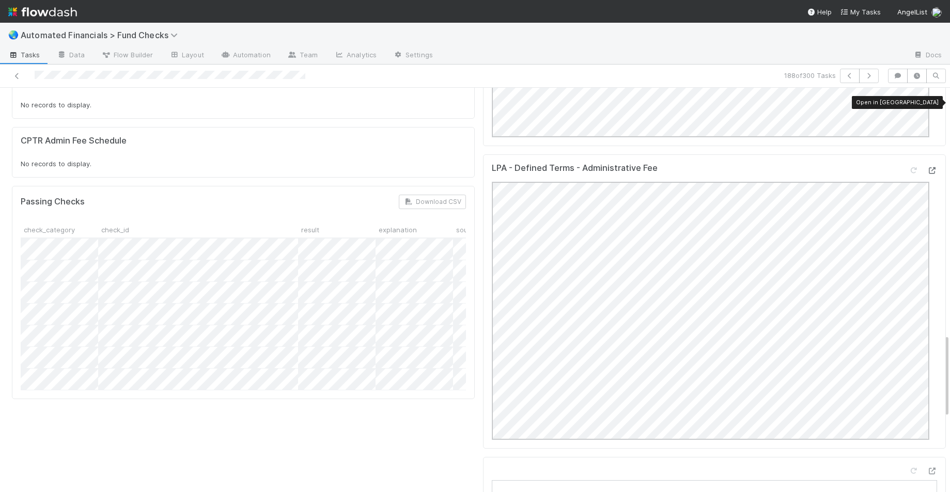
click at [921, 167] on icon at bounding box center [931, 170] width 10 height 7
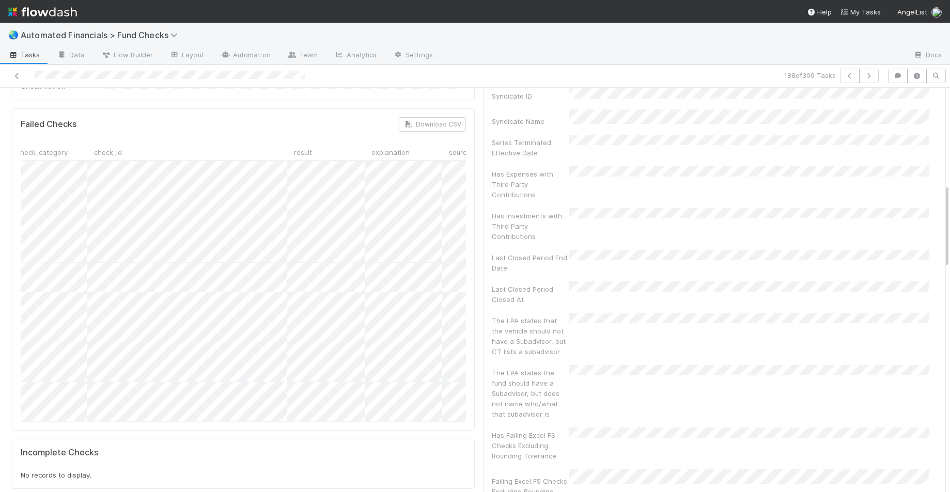
scroll to position [0, 51]
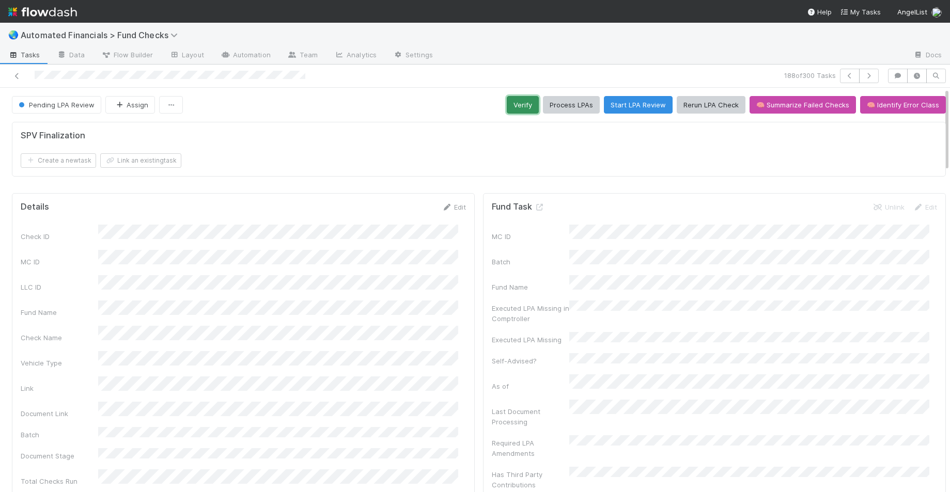
click at [511, 104] on button "Verify" at bounding box center [523, 105] width 32 height 18
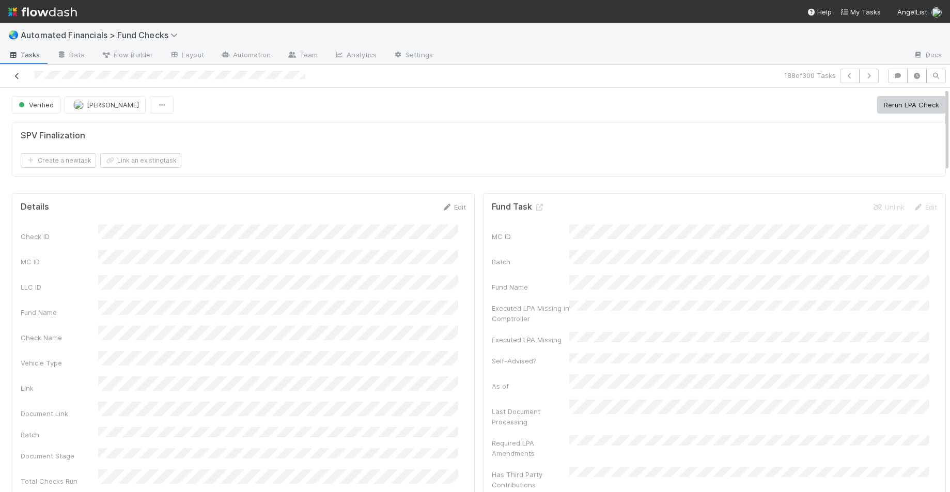
click at [20, 79] on icon at bounding box center [17, 76] width 10 height 7
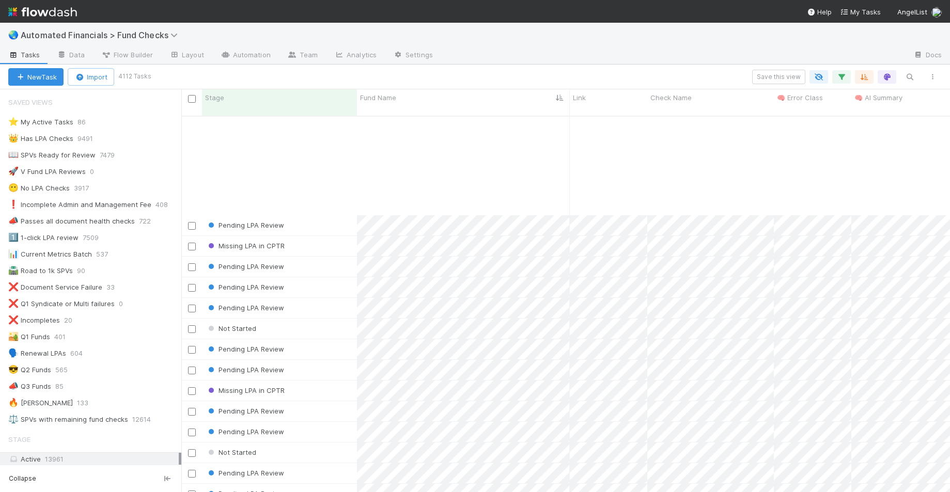
scroll to position [6852, 0]
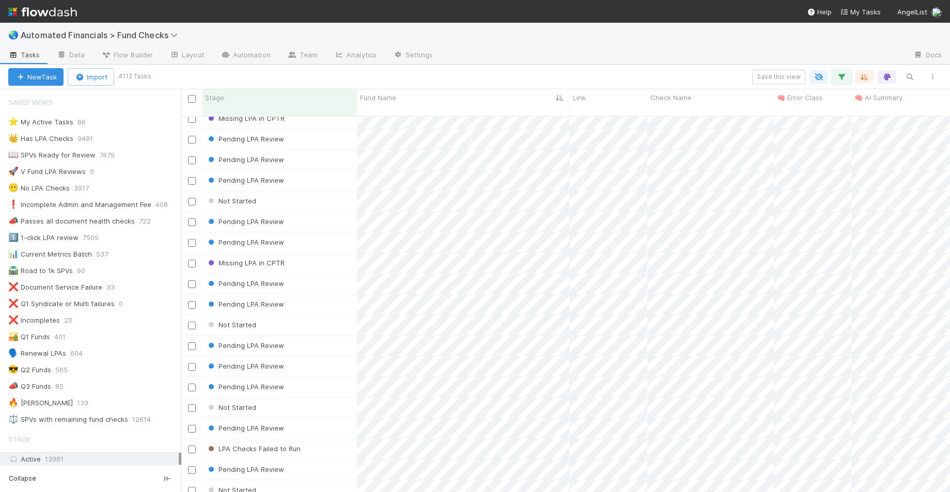
click at [840, 75] on icon "button" at bounding box center [841, 76] width 10 height 9
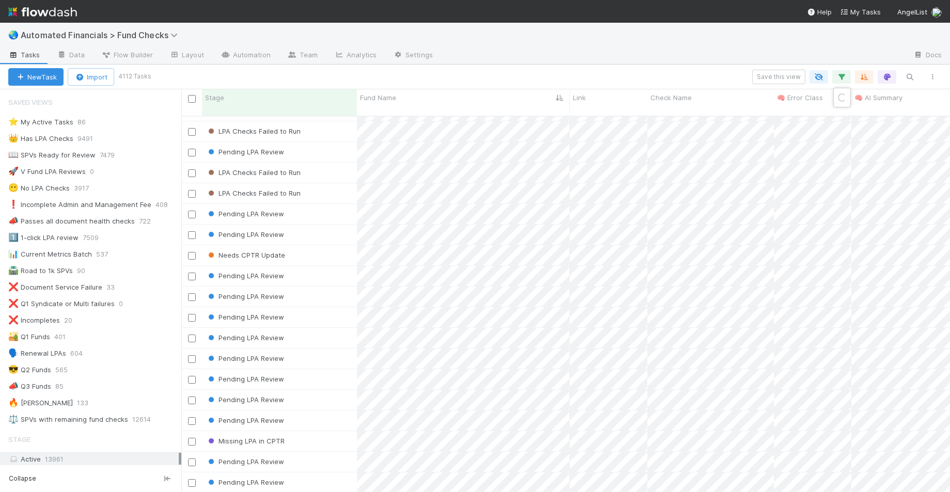
click at [843, 78] on div "Loading..." at bounding box center [475, 246] width 950 height 492
click at [842, 77] on icon "button" at bounding box center [841, 76] width 10 height 9
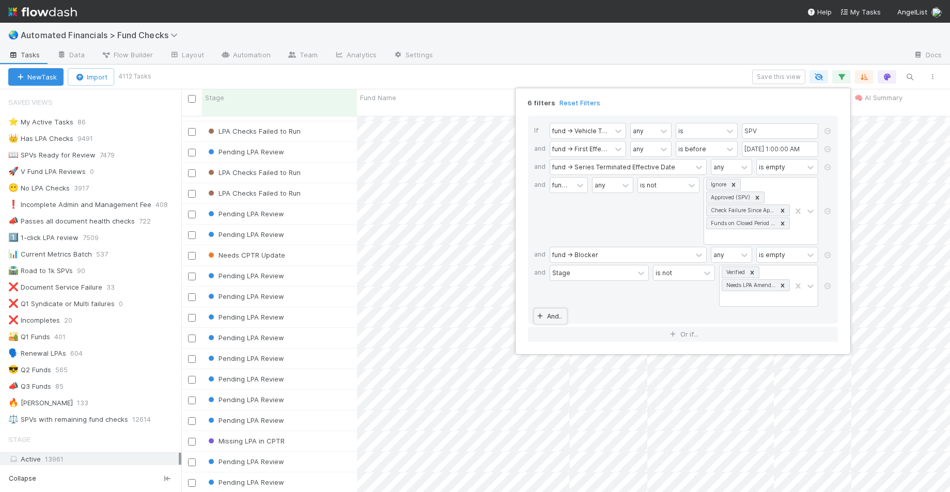
click at [552, 313] on link "And.." at bounding box center [550, 316] width 33 height 15
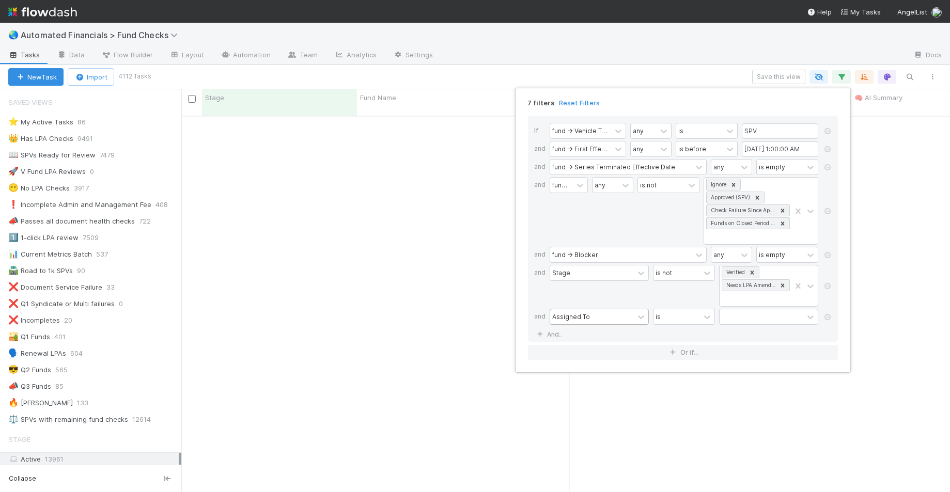
click at [571, 317] on div "Assigned To" at bounding box center [571, 316] width 38 height 9
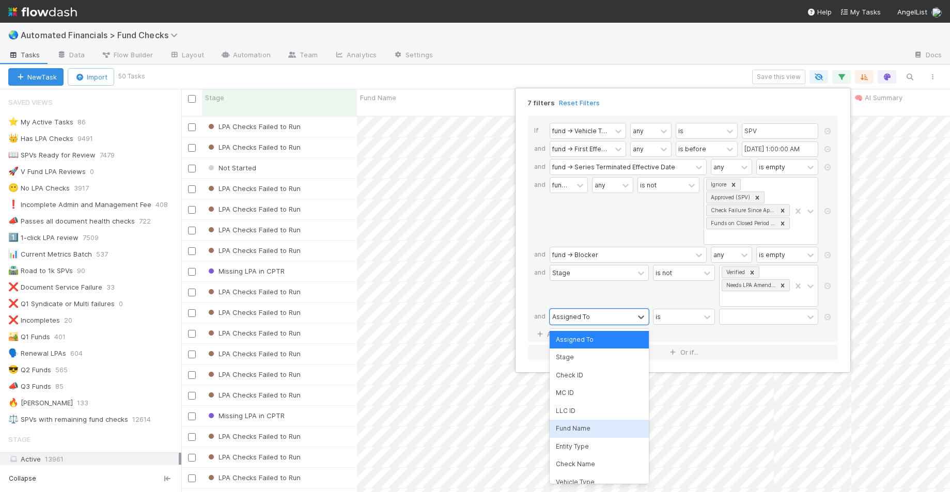
scroll to position [8, 8]
click at [580, 429] on div "Fund Name" at bounding box center [598, 429] width 99 height 18
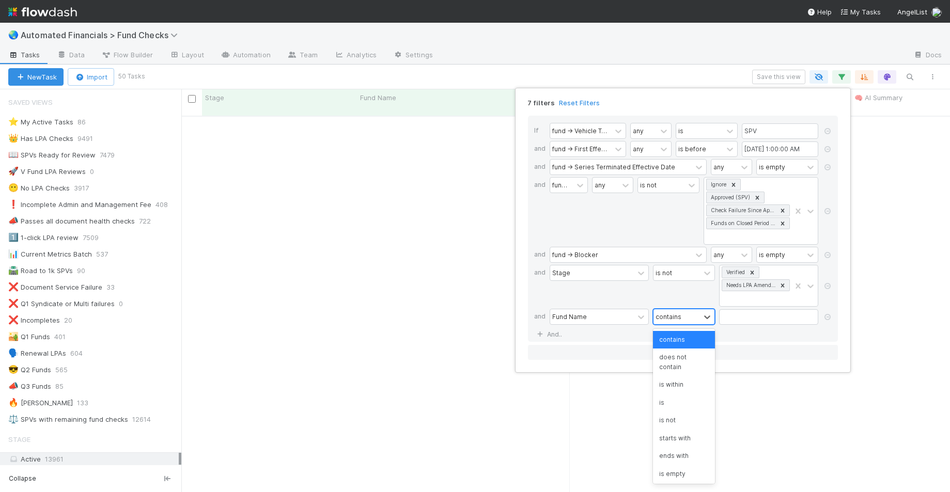
click at [675, 319] on div "contains" at bounding box center [668, 316] width 26 height 9
click at [681, 366] on div "does not contain" at bounding box center [684, 362] width 62 height 27
click at [757, 313] on input "text" at bounding box center [768, 316] width 99 height 15
type input "omnibus"
click at [407, 256] on div "7 filters Reset Filters If fund -> Vehicle Type any is SPV and fund -> First Ef…" at bounding box center [475, 246] width 950 height 492
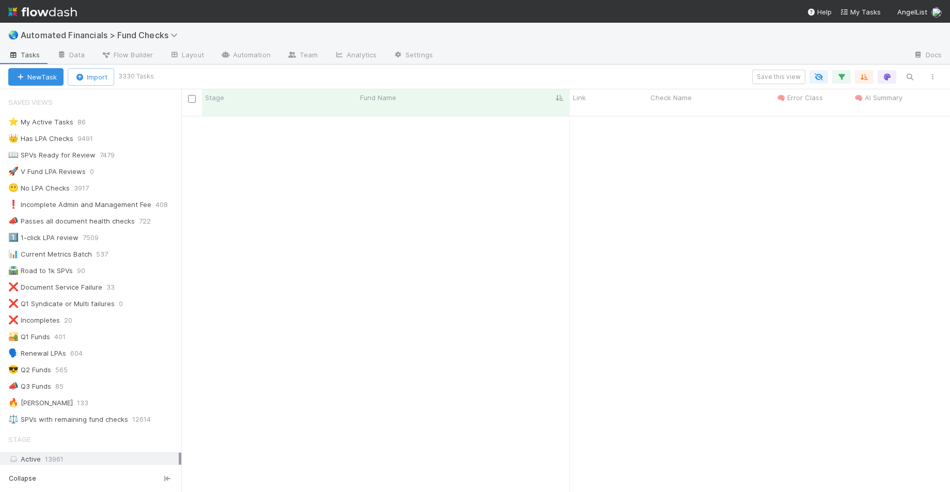
scroll to position [3754, 0]
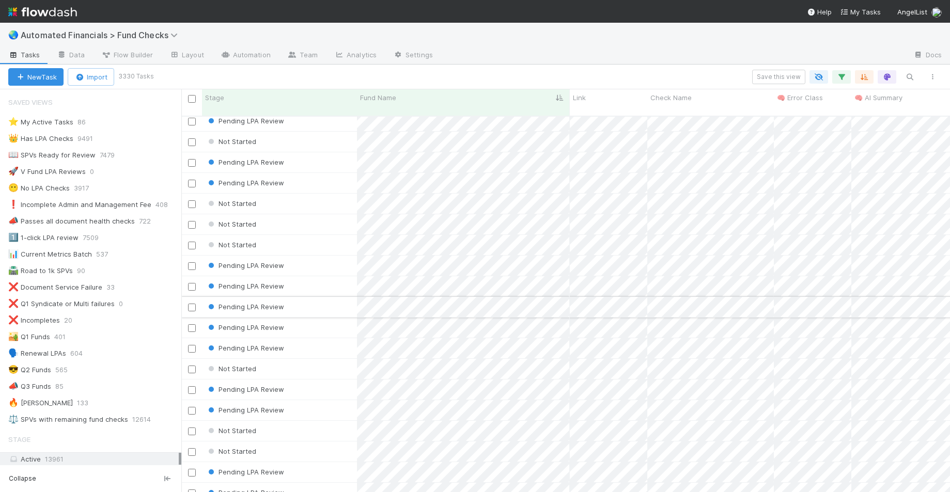
click at [343, 299] on div "Pending LPA Review" at bounding box center [279, 307] width 155 height 20
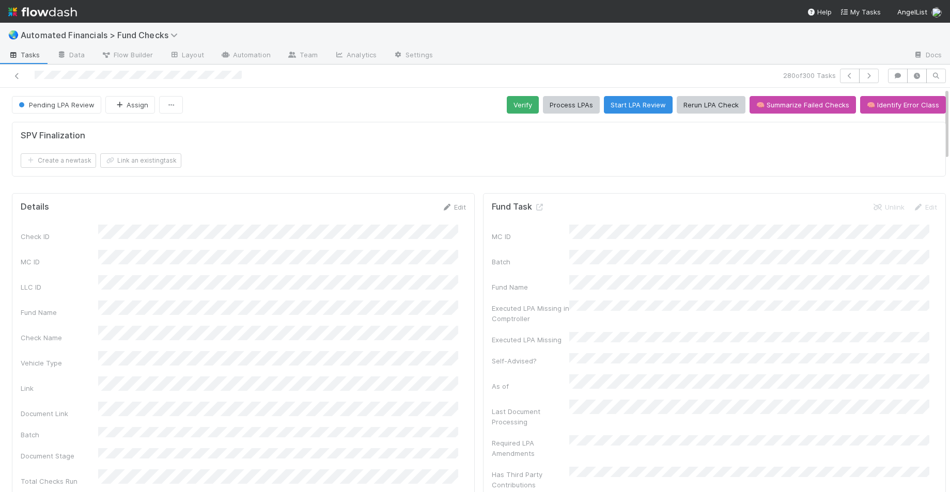
click at [494, 137] on div "SPV Finalization" at bounding box center [479, 136] width 916 height 10
click at [443, 161] on div "Create a new task Link an existing task" at bounding box center [479, 160] width 916 height 14
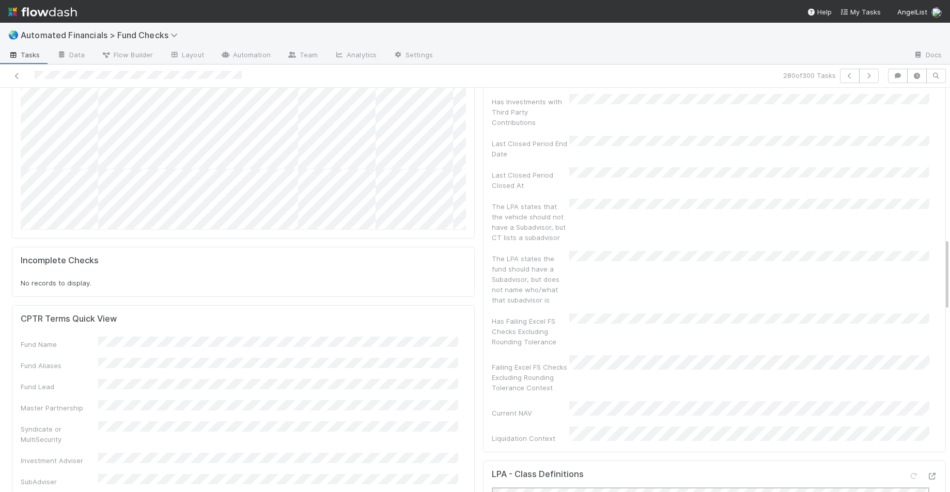
scroll to position [842, 0]
